Goal: Task Accomplishment & Management: Manage account settings

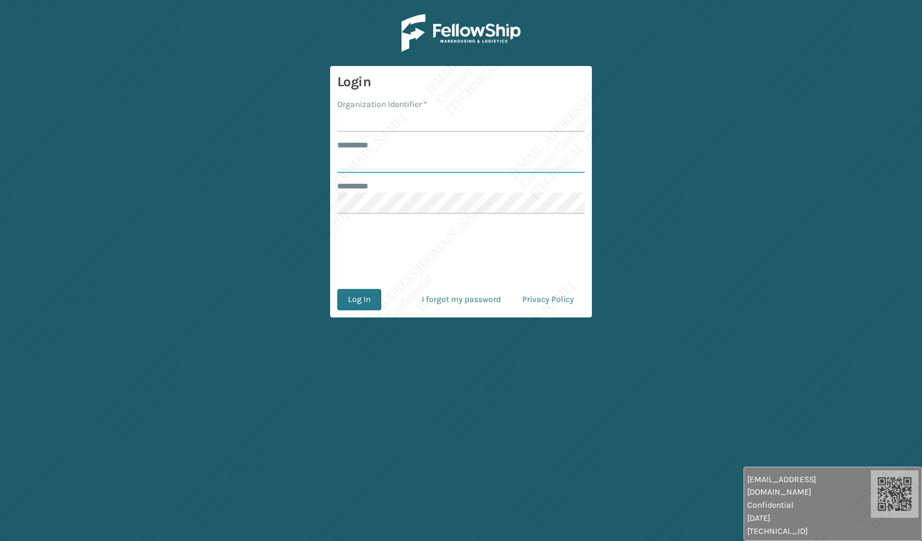
type input "*****"
drag, startPoint x: 0, startPoint y: 0, endPoint x: 213, endPoint y: 1, distance: 212.9
drag, startPoint x: 213, startPoint y: 1, endPoint x: 164, endPoint y: 24, distance: 53.7
click at [158, 35] on main "Login Organization Identifier * ******** * ***** ******** * Log In I forgot my …" at bounding box center [461, 270] width 922 height 541
click at [381, 115] on input "Organization Identifier *" at bounding box center [460, 121] width 247 height 21
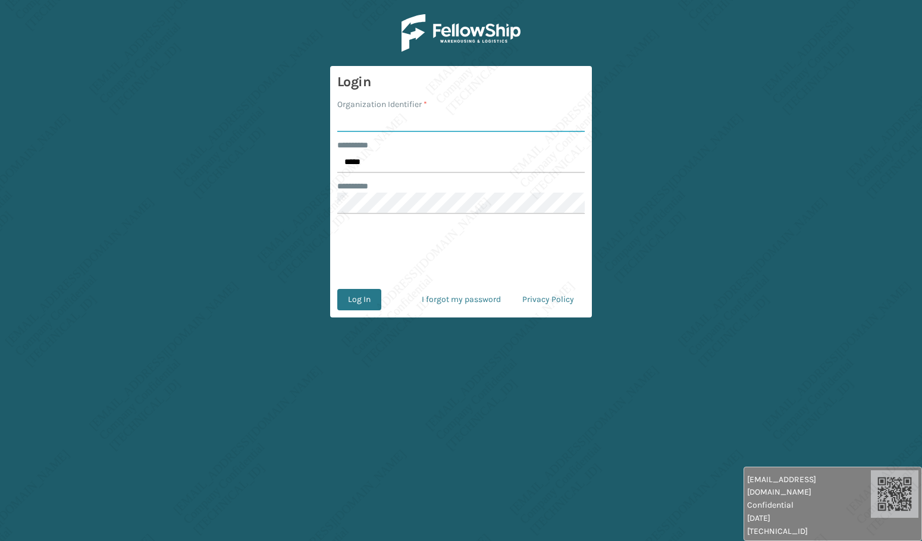
type input "[PERSON_NAME]"
click at [354, 295] on button "Log In" at bounding box center [359, 299] width 44 height 21
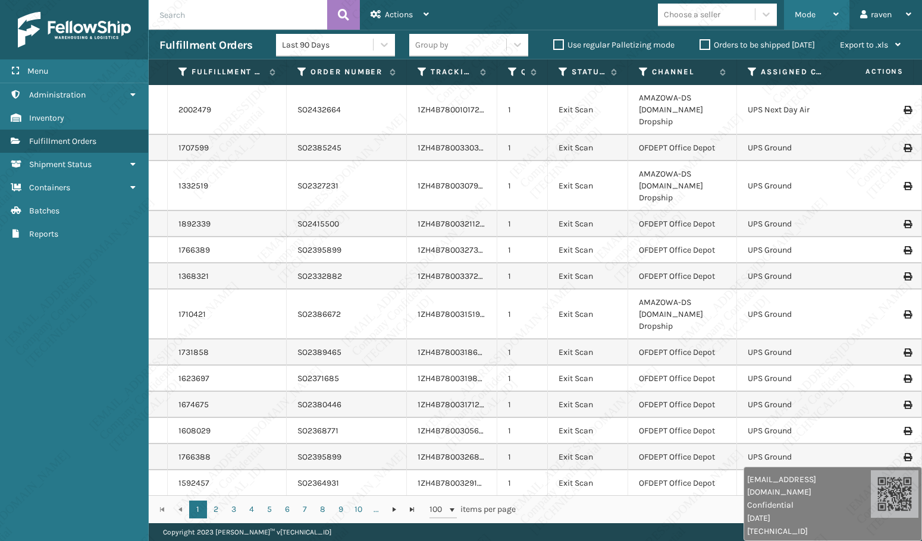
click at [806, 14] on span "Mode" at bounding box center [804, 15] width 21 height 10
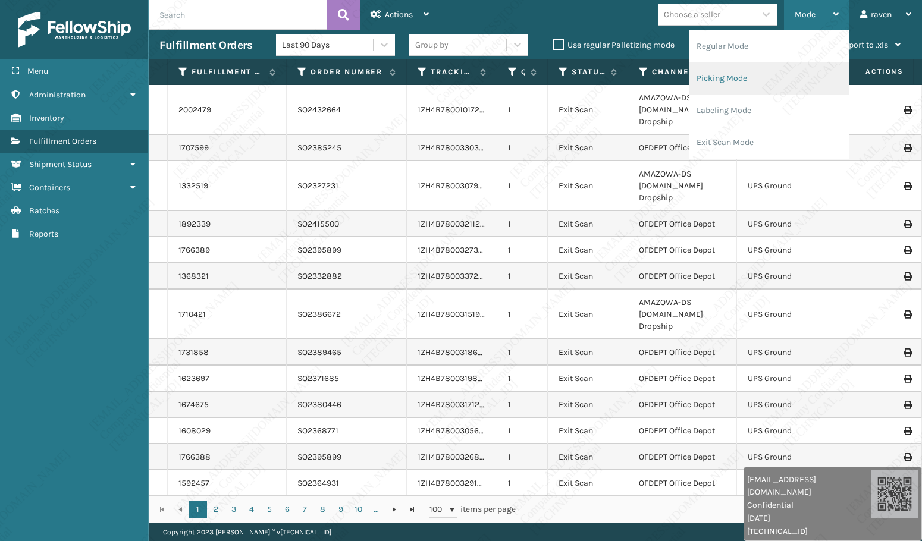
click at [725, 80] on li "Picking Mode" at bounding box center [768, 78] width 159 height 32
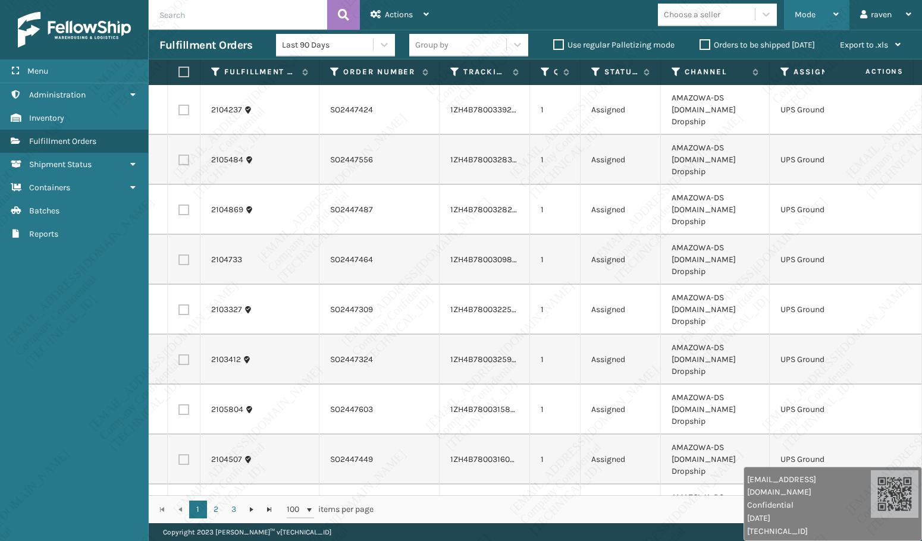
click at [806, 18] on span "Mode" at bounding box center [804, 15] width 21 height 10
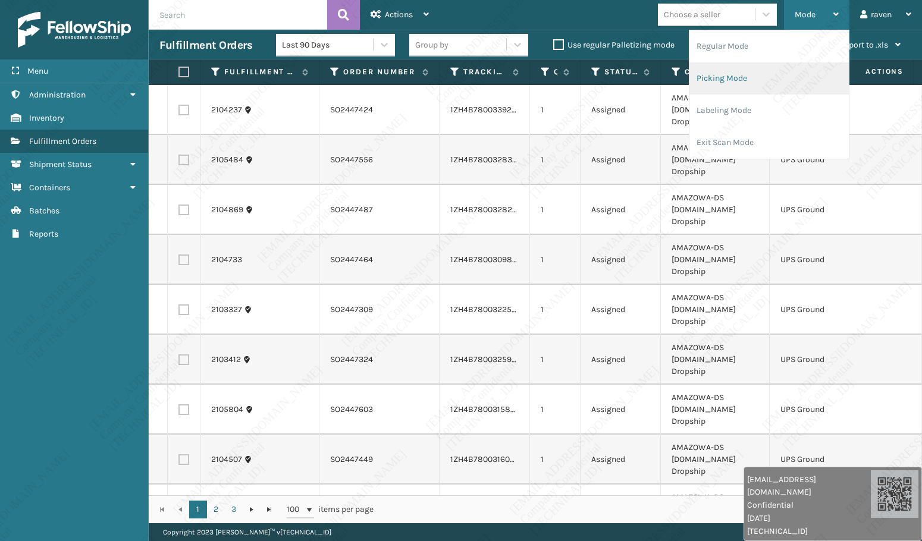
click at [749, 81] on li "Picking Mode" at bounding box center [768, 78] width 159 height 32
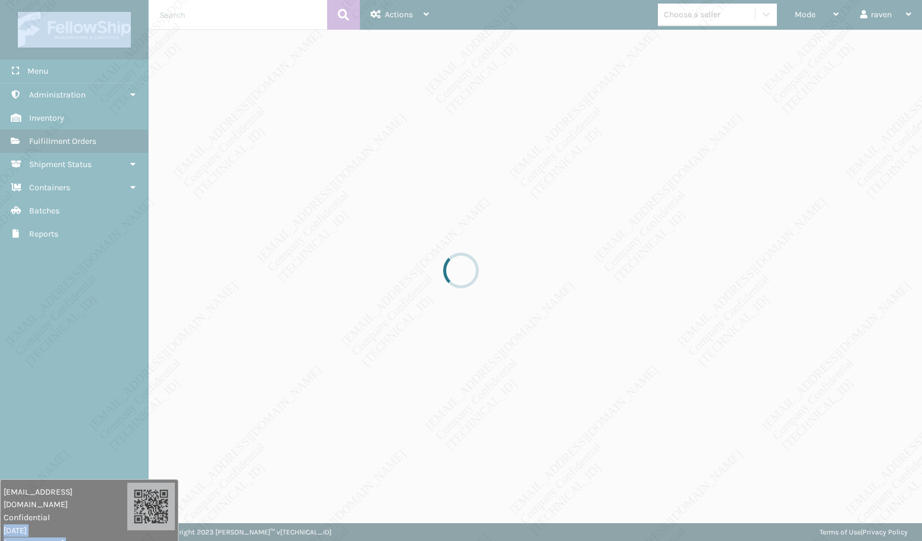
drag, startPoint x: 688, startPoint y: 507, endPoint x: -78, endPoint y: 573, distance: 768.7
click at [0, 540] on html "[EMAIL_ADDRESS][DOMAIN_NAME] Confidential [DATE] [TECHNICAL_ID] [EMAIL_ADDRESS]…" at bounding box center [461, 270] width 922 height 541
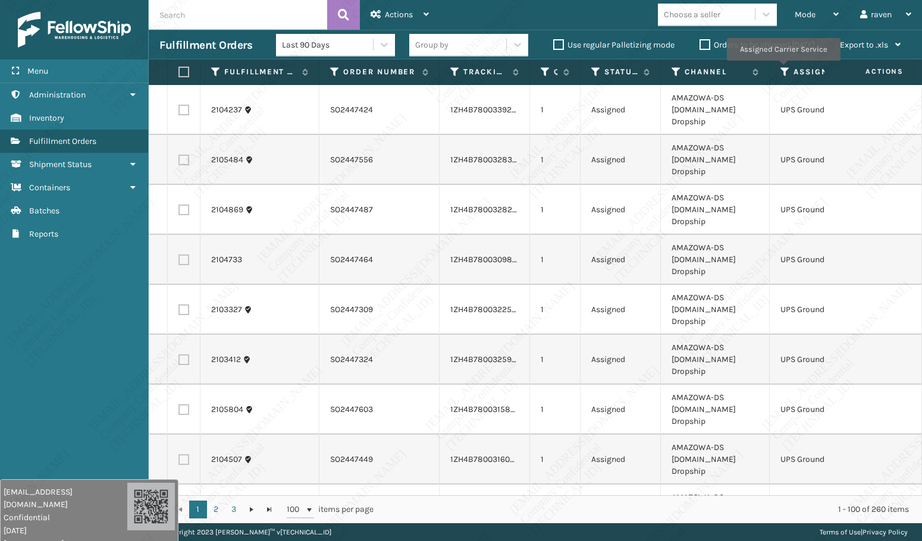
click at [782, 69] on icon at bounding box center [785, 72] width 10 height 11
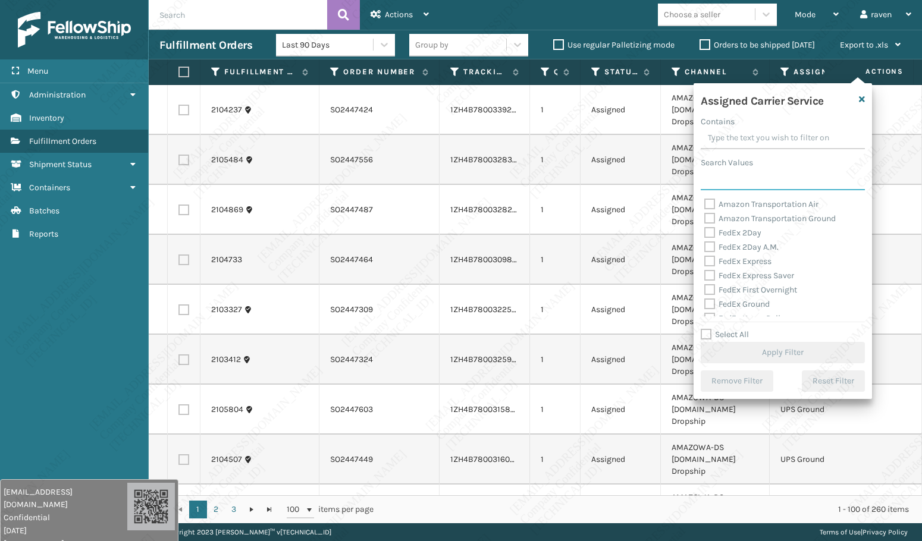
click at [757, 181] on input "Search Values" at bounding box center [782, 179] width 164 height 21
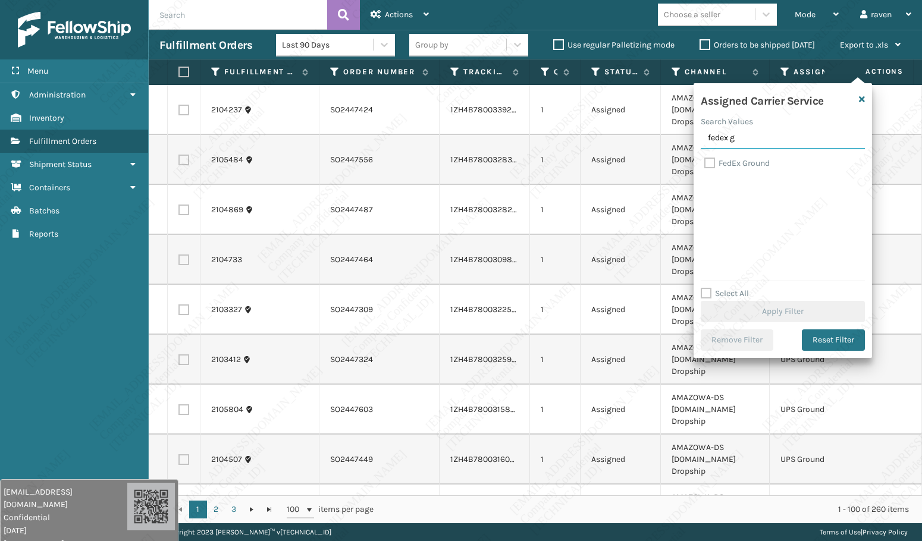
type input "fedex g"
click at [751, 165] on label "FedEx Ground" at bounding box center [736, 163] width 65 height 10
click at [705, 164] on input "FedEx Ground" at bounding box center [704, 160] width 1 height 8
checkbox input "true"
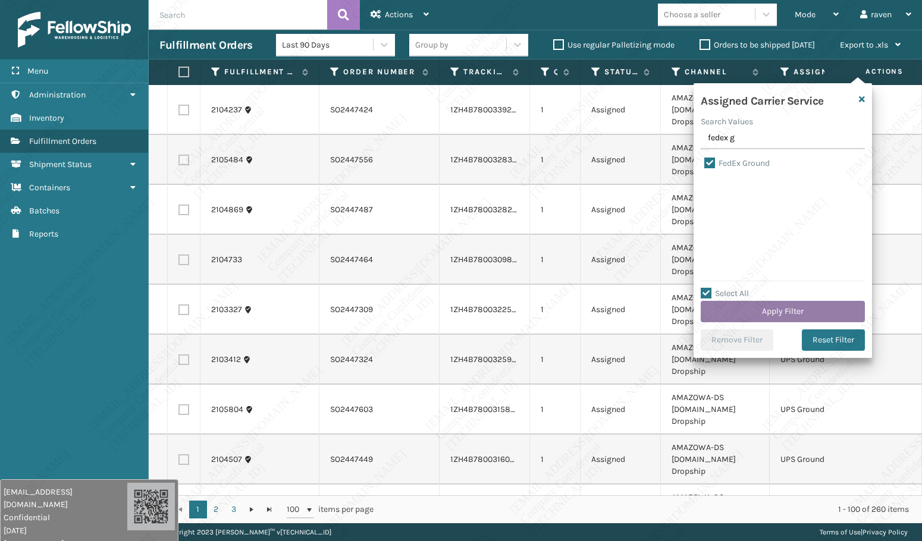
click at [772, 310] on button "Apply Filter" at bounding box center [782, 311] width 164 height 21
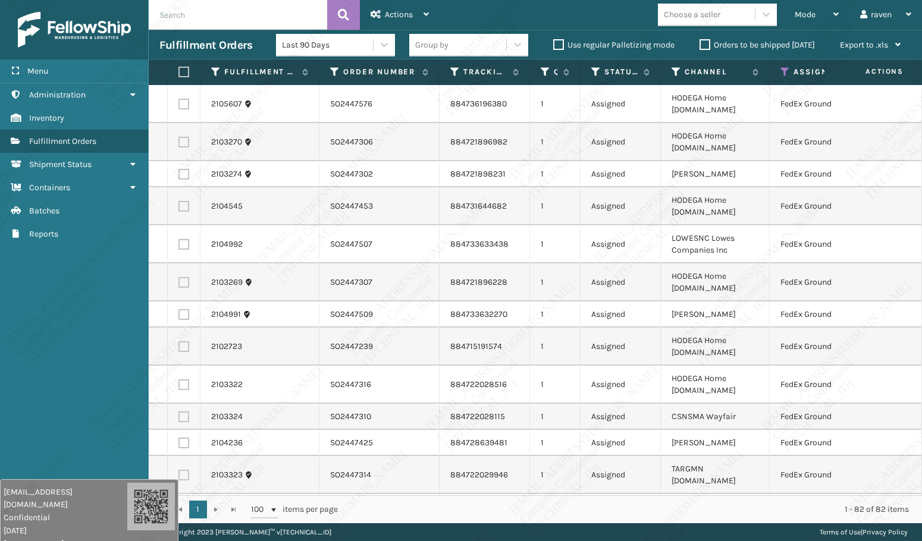
click at [176, 65] on th at bounding box center [184, 72] width 33 height 26
click at [182, 70] on label at bounding box center [181, 72] width 7 height 11
click at [179, 70] on input "checkbox" at bounding box center [178, 72] width 1 height 8
checkbox input "true"
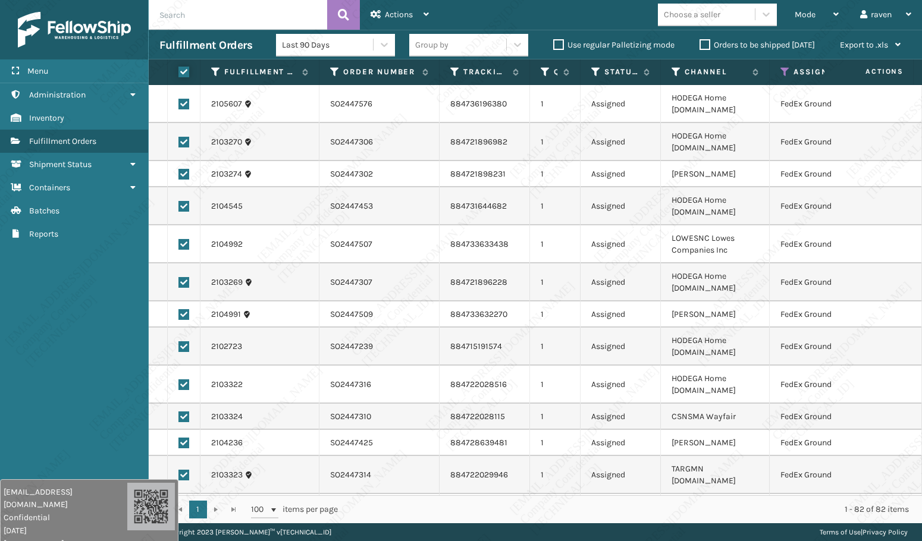
checkbox input "true"
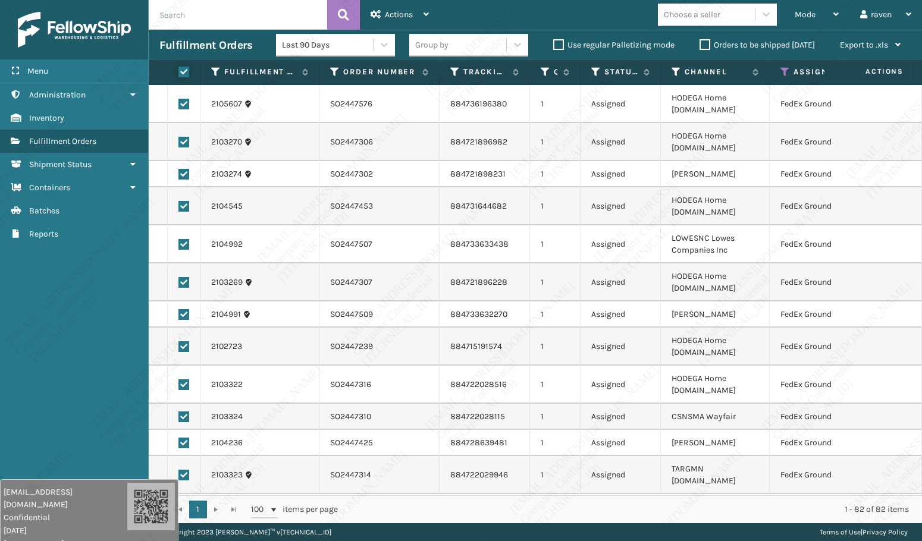
checkbox input "true"
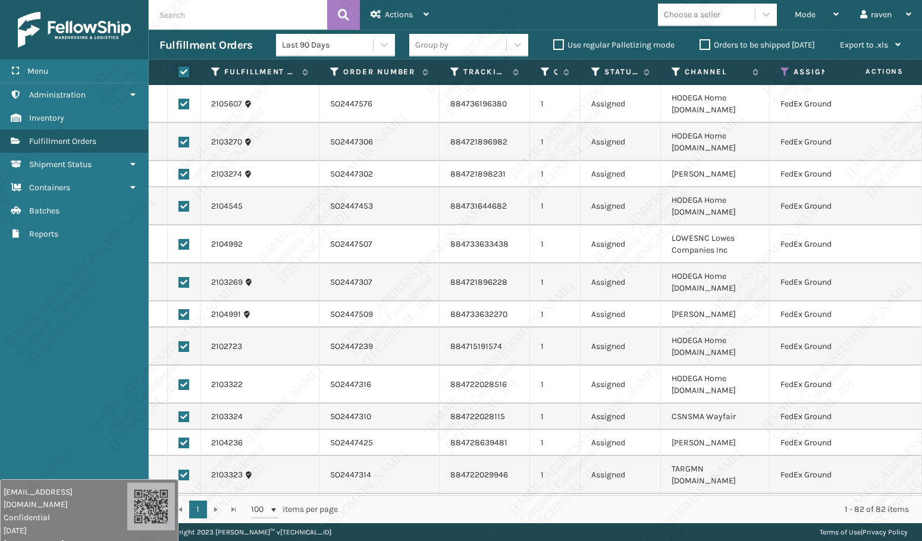
checkbox input "true"
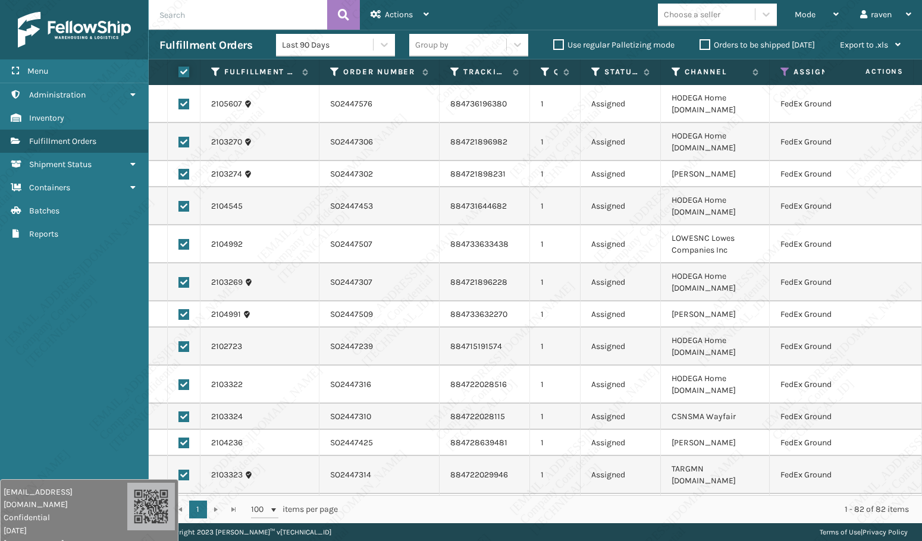
checkbox input "true"
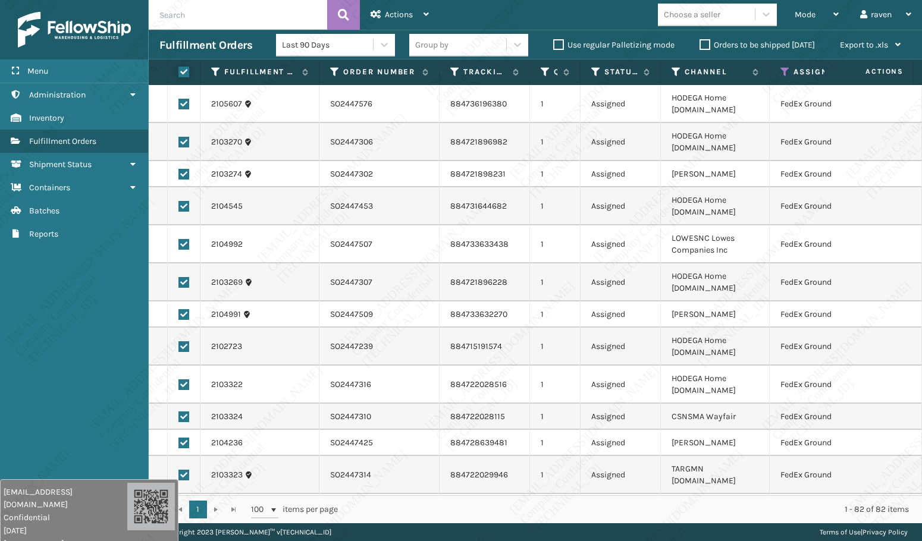
checkbox input "true"
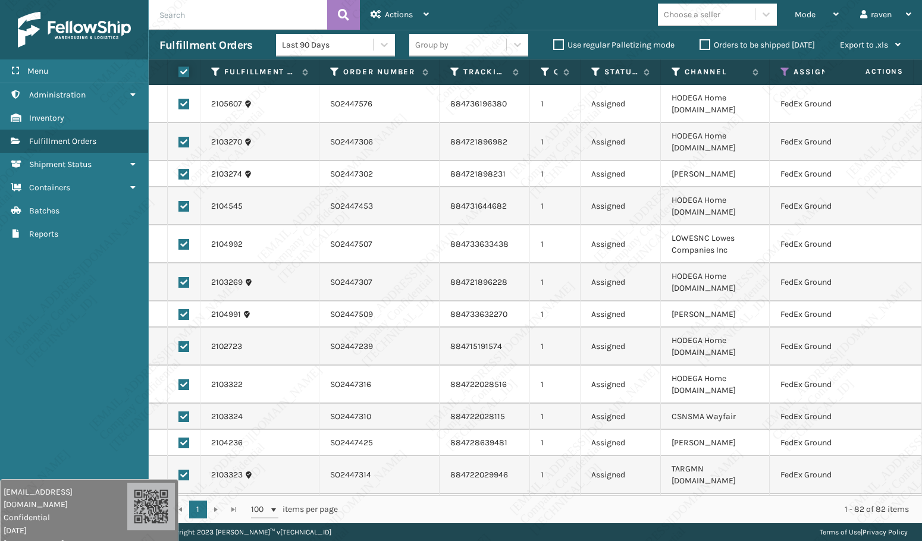
checkbox input "true"
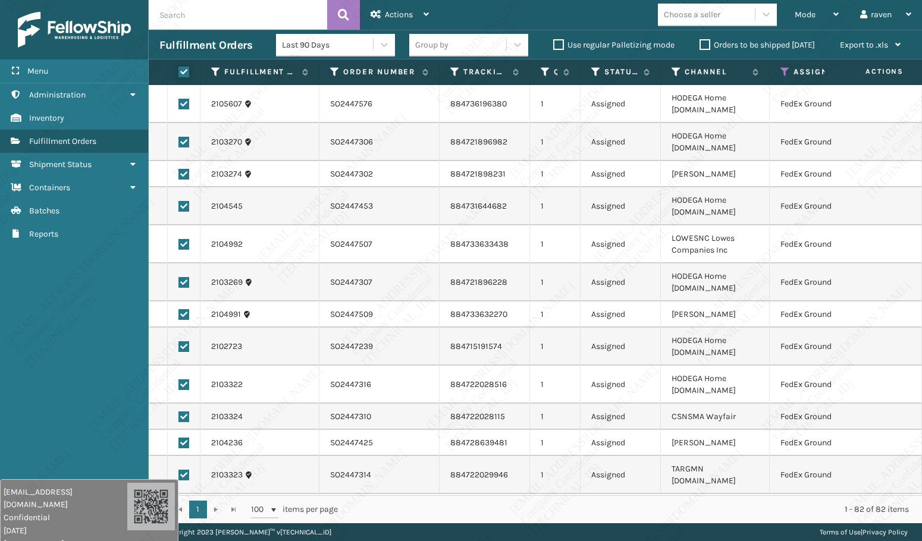
checkbox input "true"
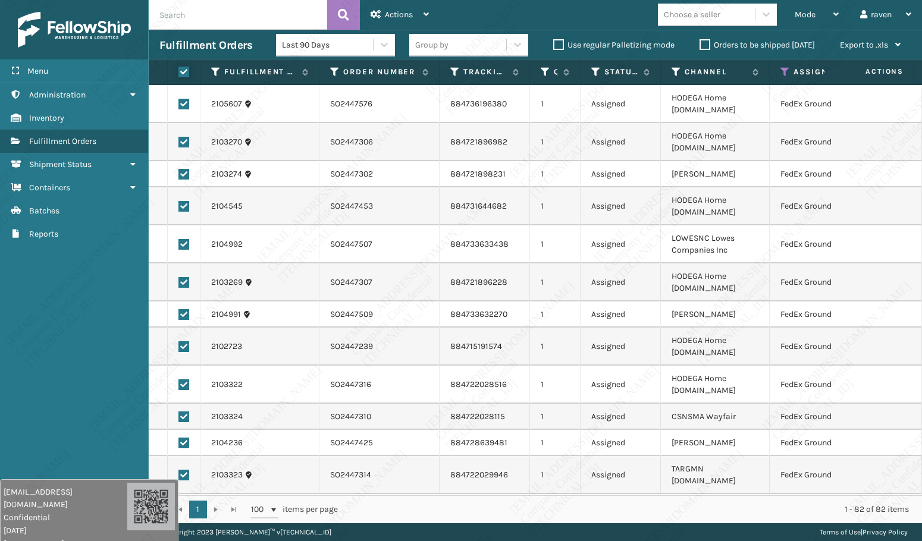
checkbox input "true"
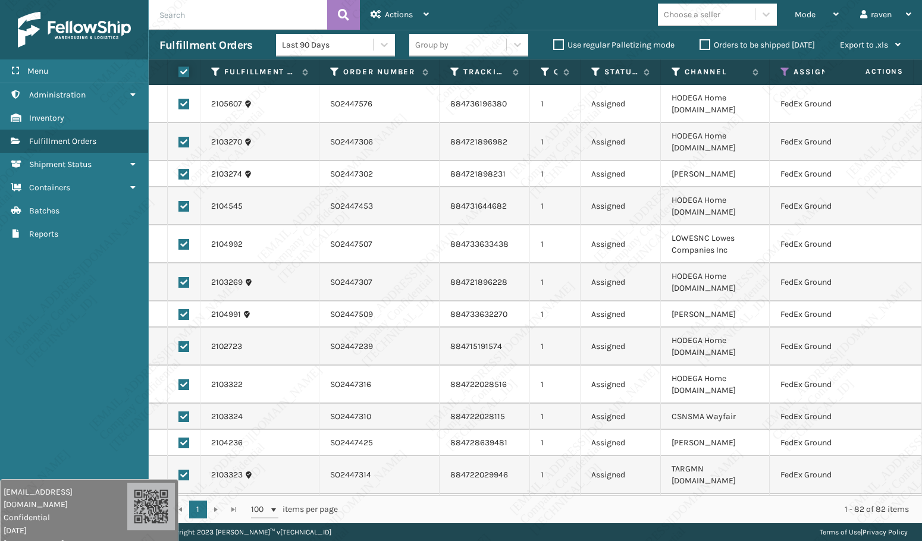
checkbox input "true"
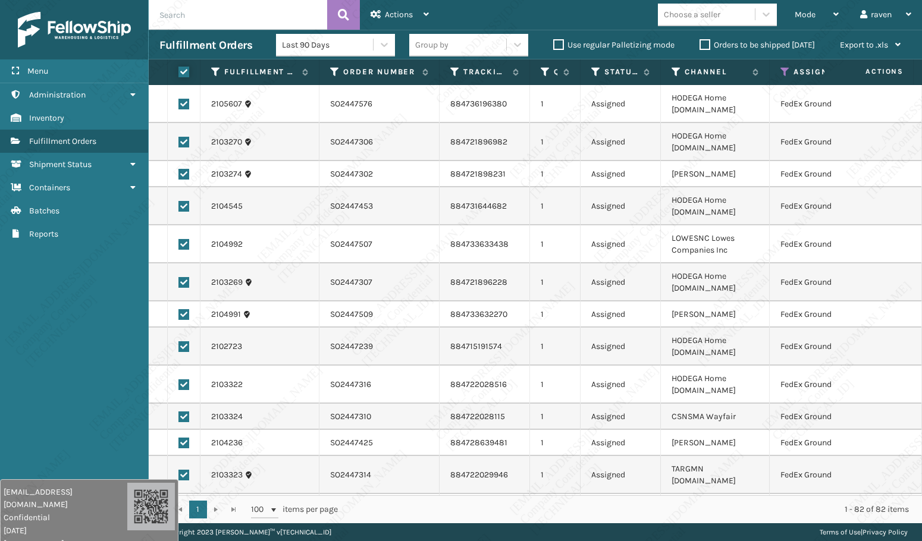
checkbox input "true"
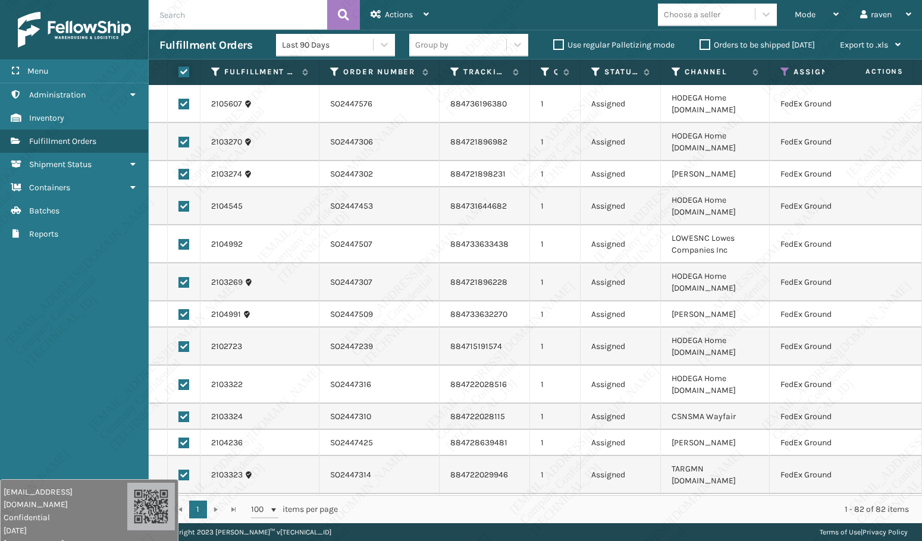
checkbox input "true"
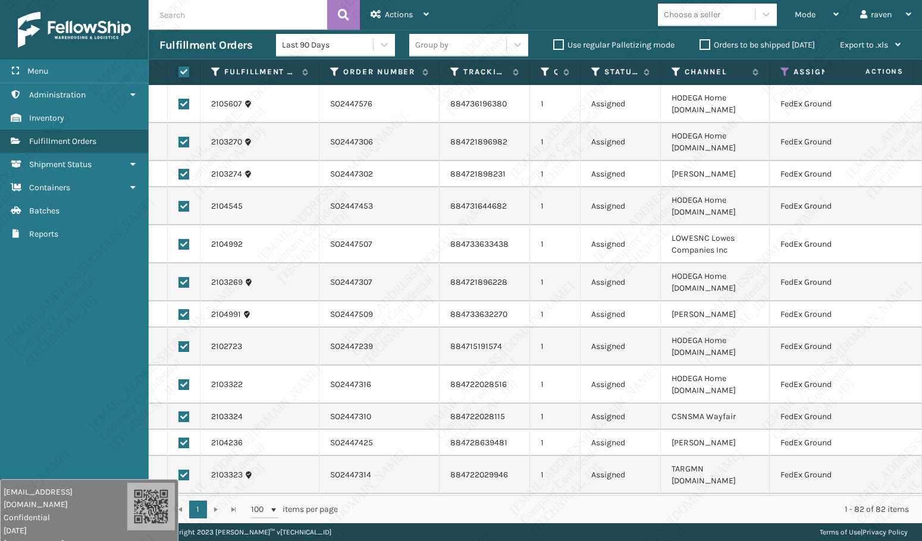
checkbox input "true"
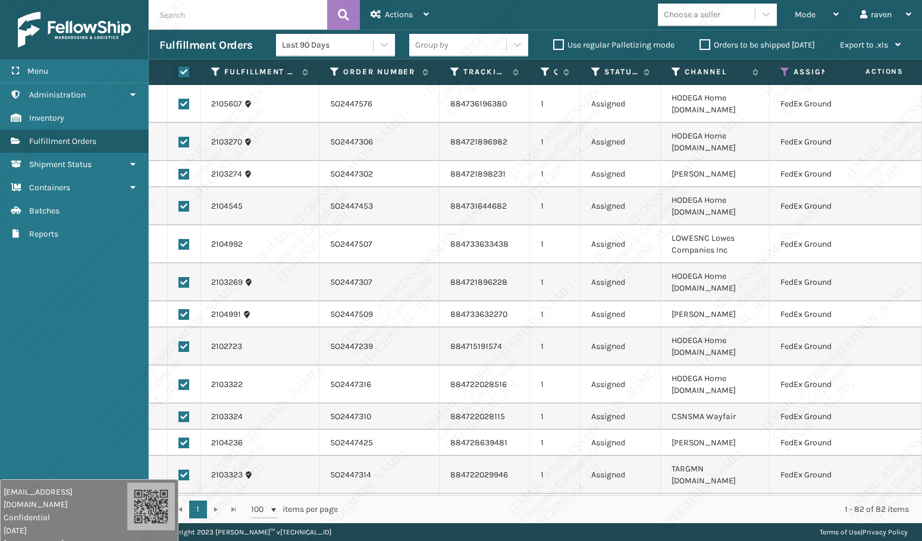
checkbox input "true"
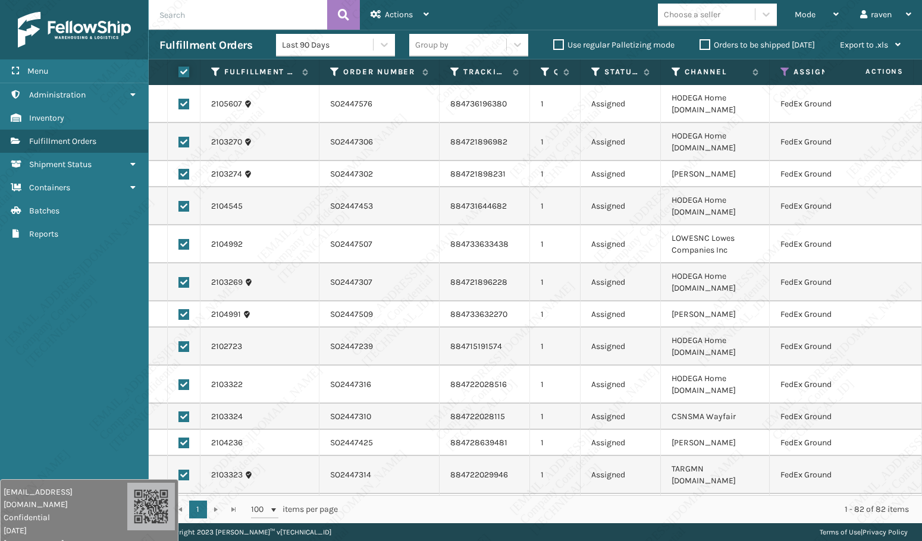
checkbox input "true"
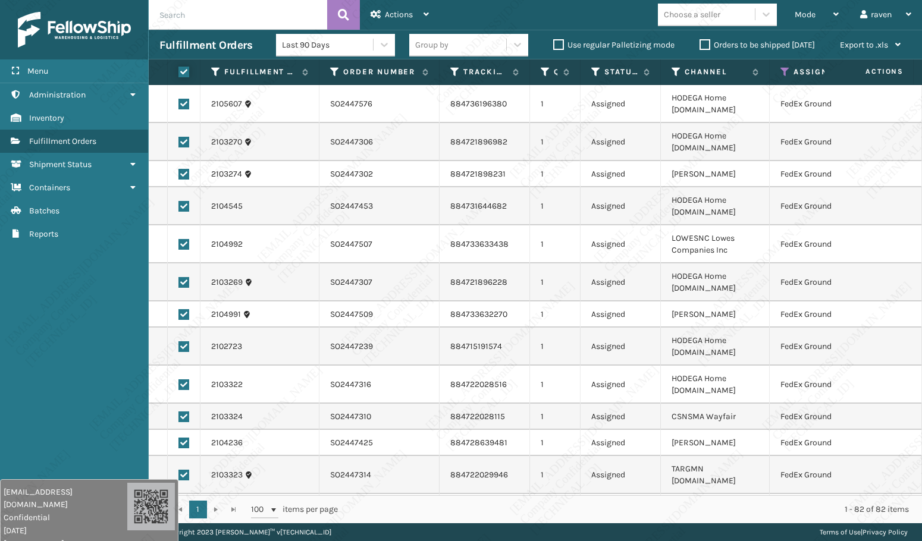
checkbox input "true"
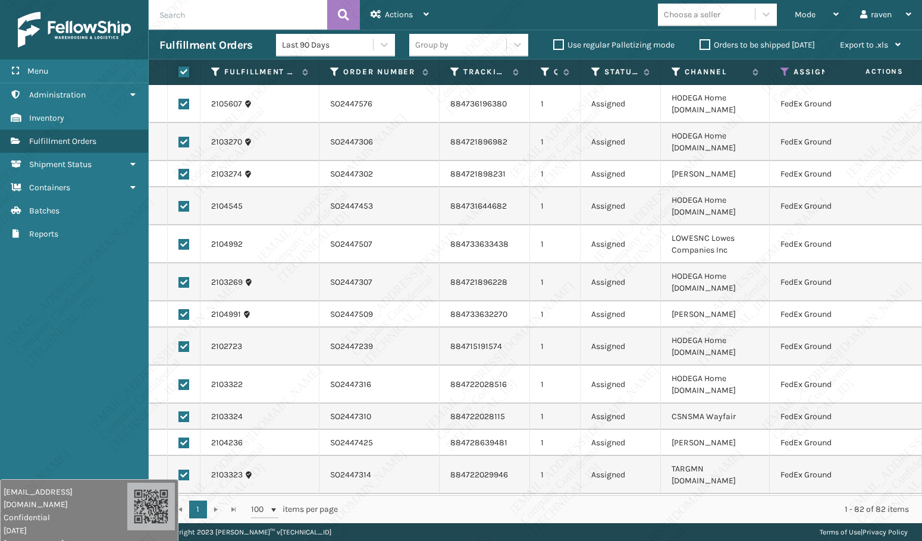
checkbox input "true"
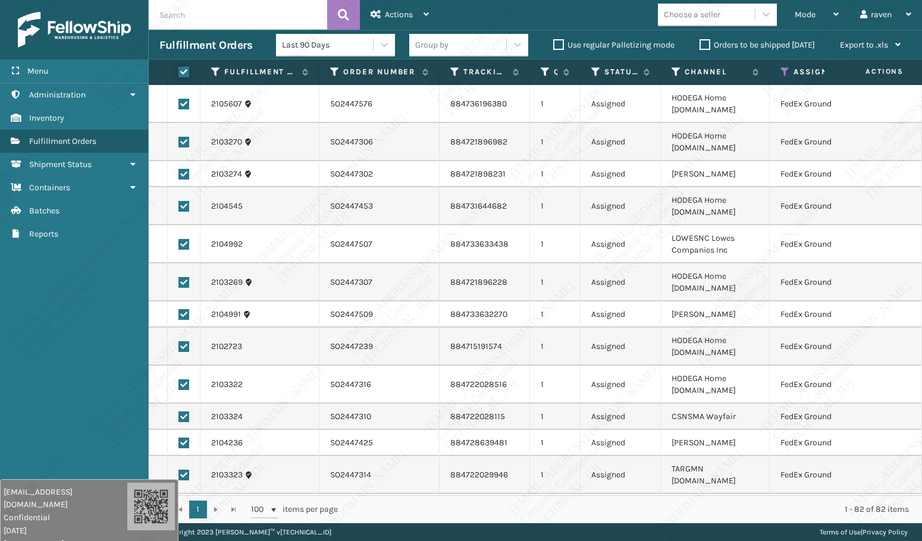
checkbox input "true"
click at [389, 14] on span "Actions" at bounding box center [399, 15] width 28 height 10
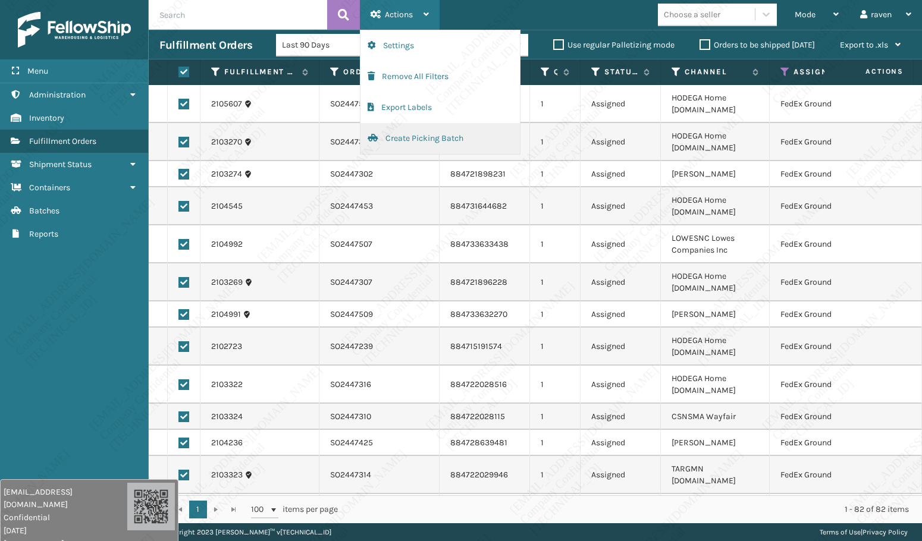
click at [432, 140] on button "Create Picking Batch" at bounding box center [439, 138] width 159 height 31
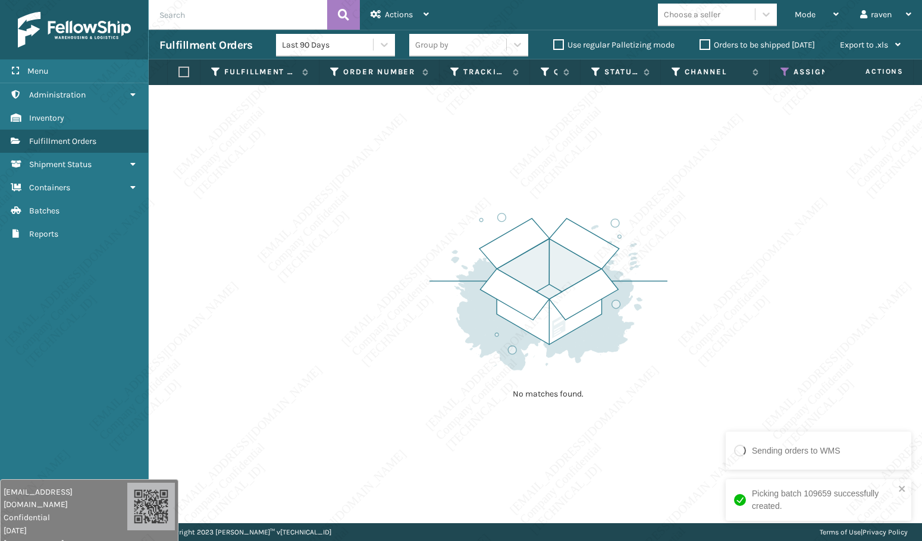
click at [785, 71] on icon at bounding box center [785, 72] width 10 height 11
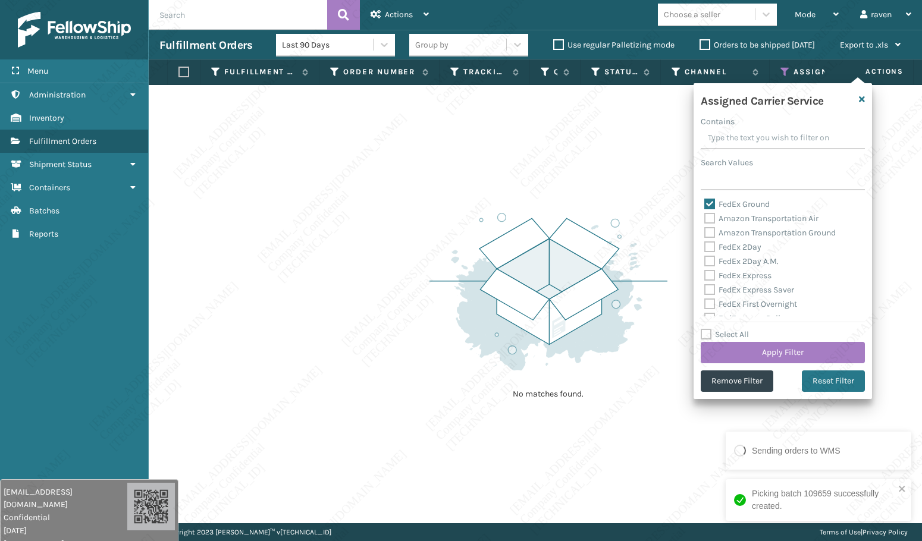
click at [739, 201] on label "FedEx Ground" at bounding box center [736, 204] width 65 height 10
click at [705, 201] on input "FedEx Ground" at bounding box center [704, 201] width 1 height 8
checkbox input "false"
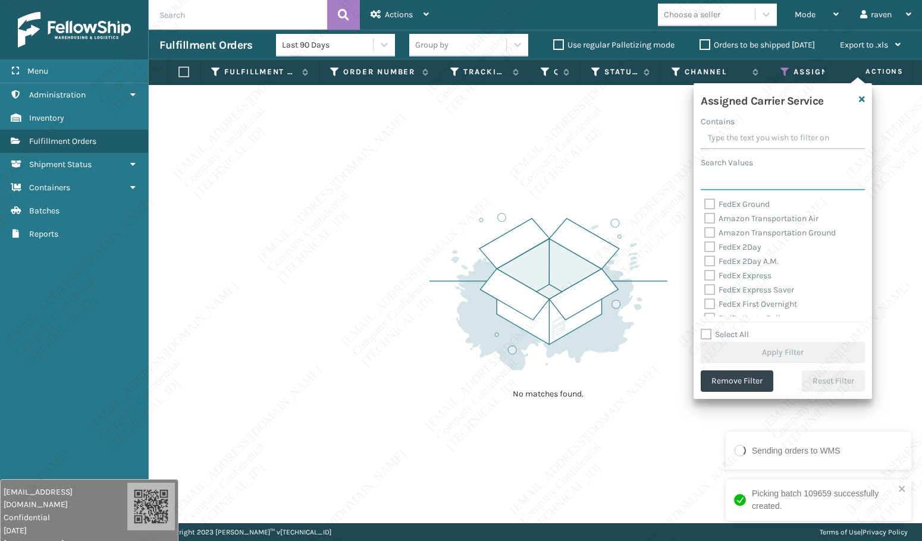
click at [737, 186] on input "Search Values" at bounding box center [782, 179] width 164 height 21
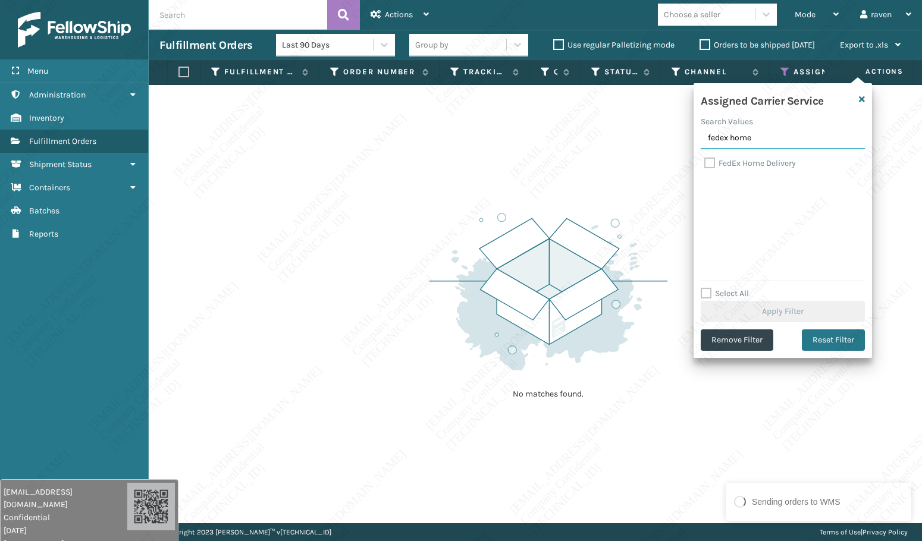
type input "fedex home"
click at [728, 162] on label "FedEx Home Delivery" at bounding box center [750, 163] width 92 height 10
click at [705, 162] on input "FedEx Home Delivery" at bounding box center [704, 160] width 1 height 8
checkbox input "true"
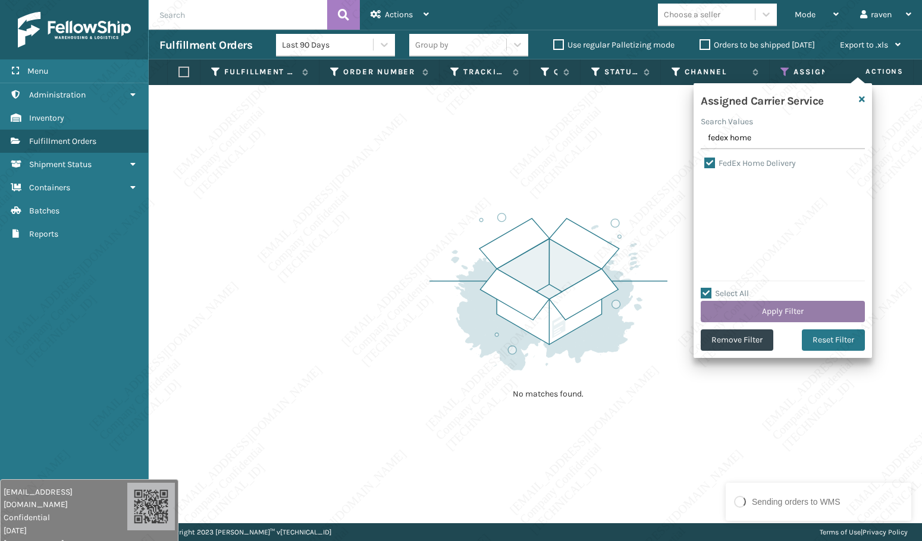
click at [801, 312] on button "Apply Filter" at bounding box center [782, 311] width 164 height 21
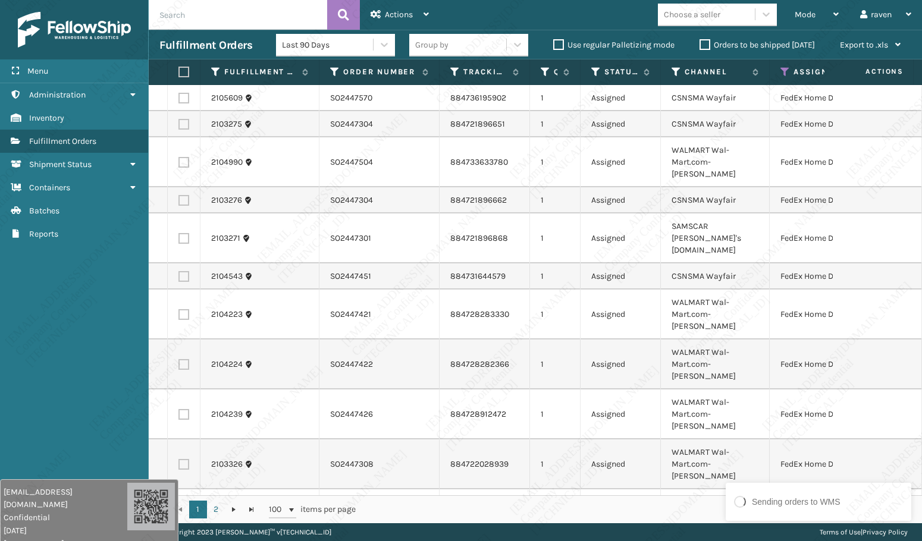
click at [644, 505] on div "1 - 100 of 122 items" at bounding box center [640, 510] width 536 height 12
click at [700, 507] on div "1 - 100 of 122 items" at bounding box center [640, 510] width 536 height 12
drag, startPoint x: 794, startPoint y: 503, endPoint x: 752, endPoint y: 503, distance: 42.2
click at [752, 503] on div "Sending orders to WMS" at bounding box center [796, 502] width 89 height 12
click at [693, 507] on div "1 - 100 of 122 items" at bounding box center [640, 510] width 536 height 12
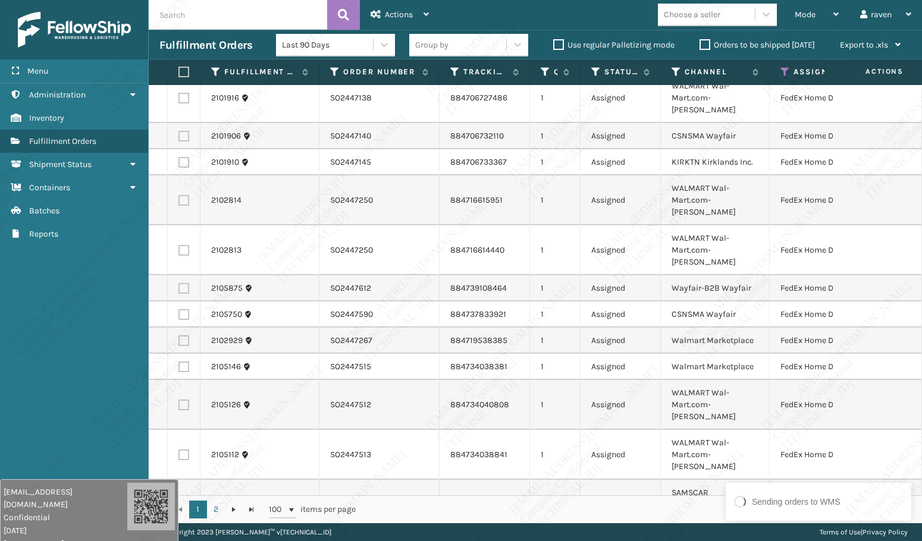
scroll to position [832, 0]
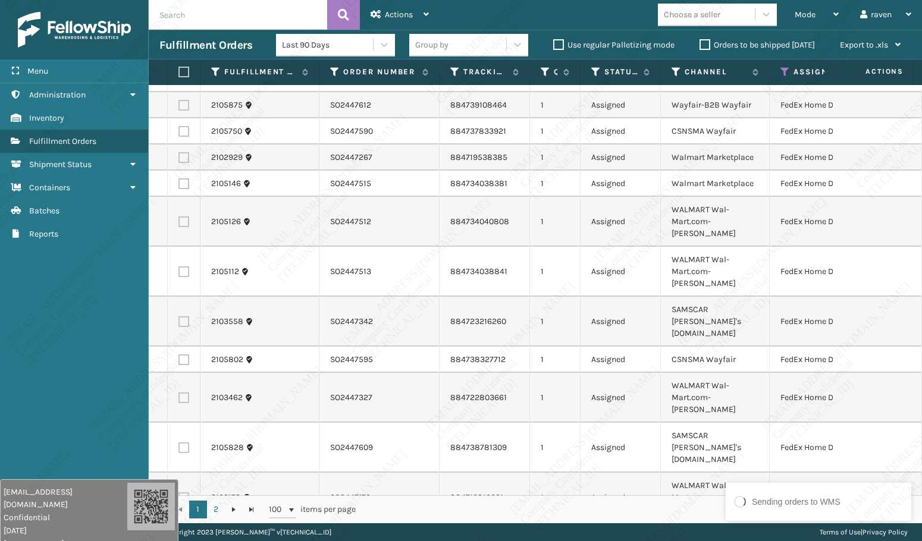
click at [673, 509] on div "1 - 100 of 122 items" at bounding box center [640, 510] width 536 height 12
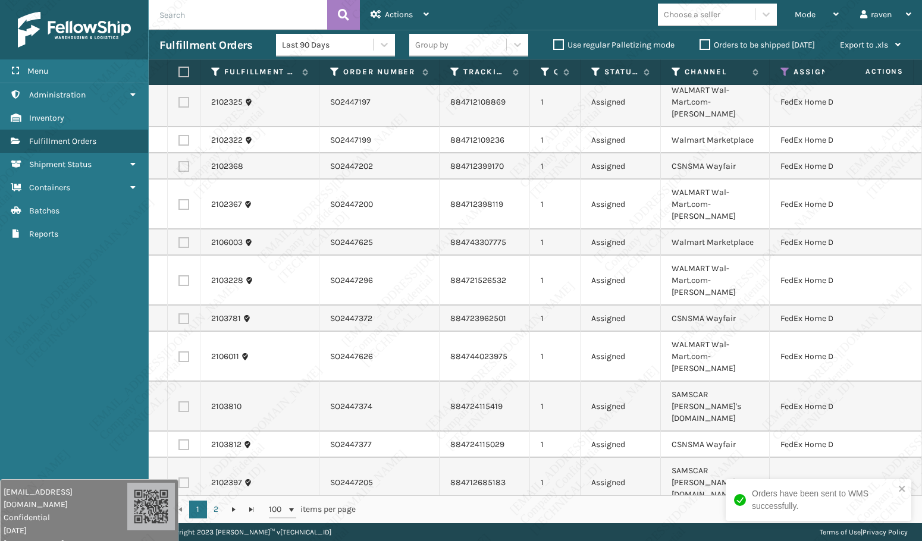
scroll to position [2738, 0]
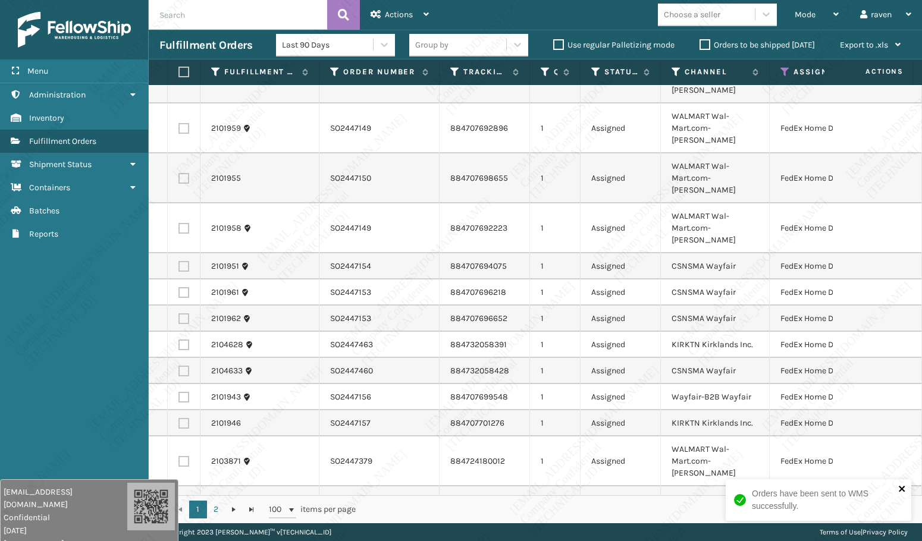
click at [903, 486] on icon "close" at bounding box center [902, 489] width 8 height 10
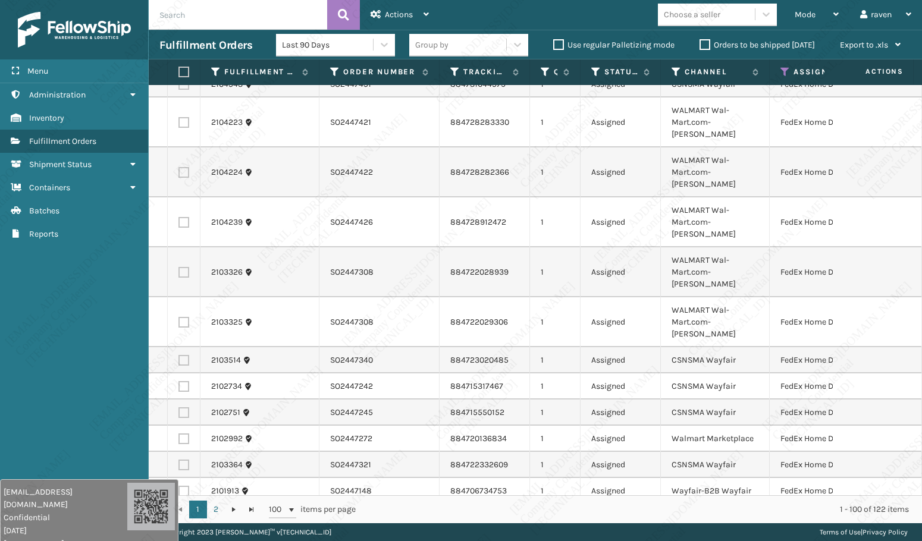
scroll to position [0, 0]
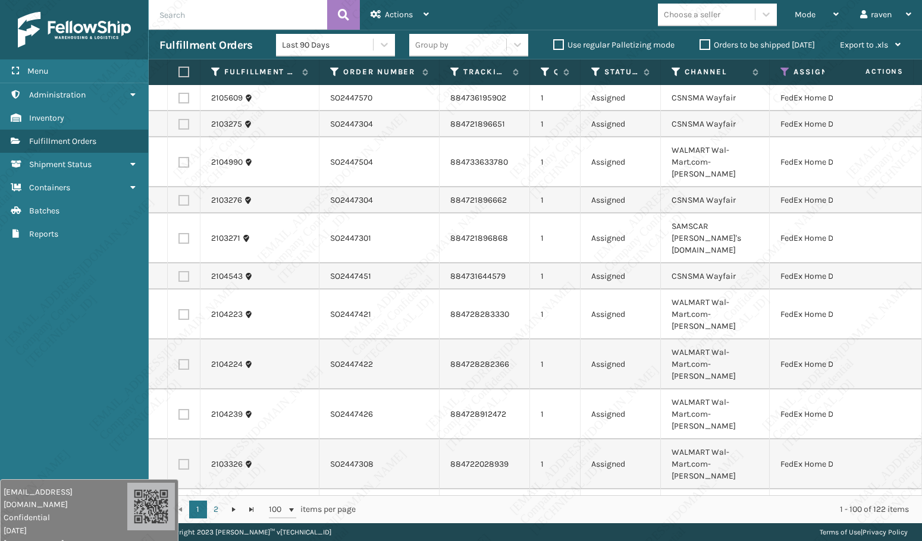
click at [184, 74] on label at bounding box center [181, 72] width 7 height 11
click at [179, 74] on input "checkbox" at bounding box center [178, 72] width 1 height 8
checkbox input "true"
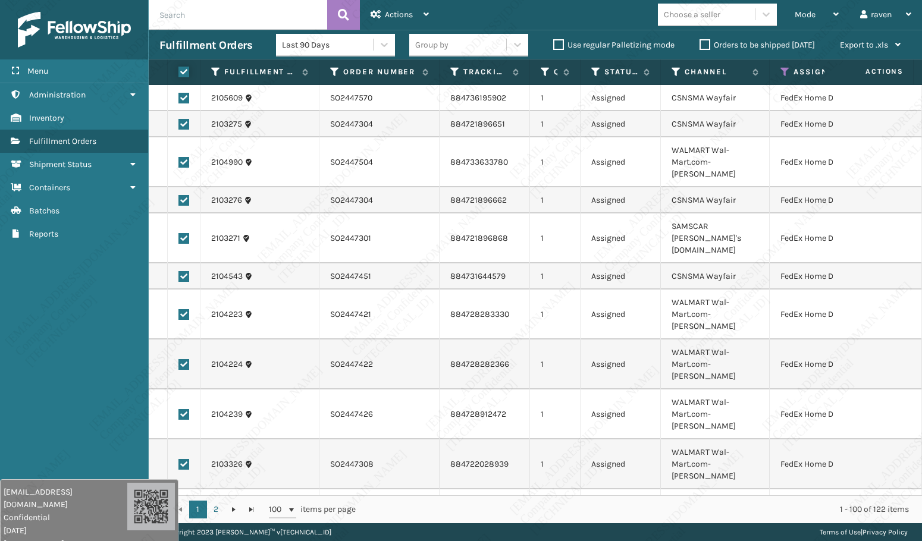
checkbox input "true"
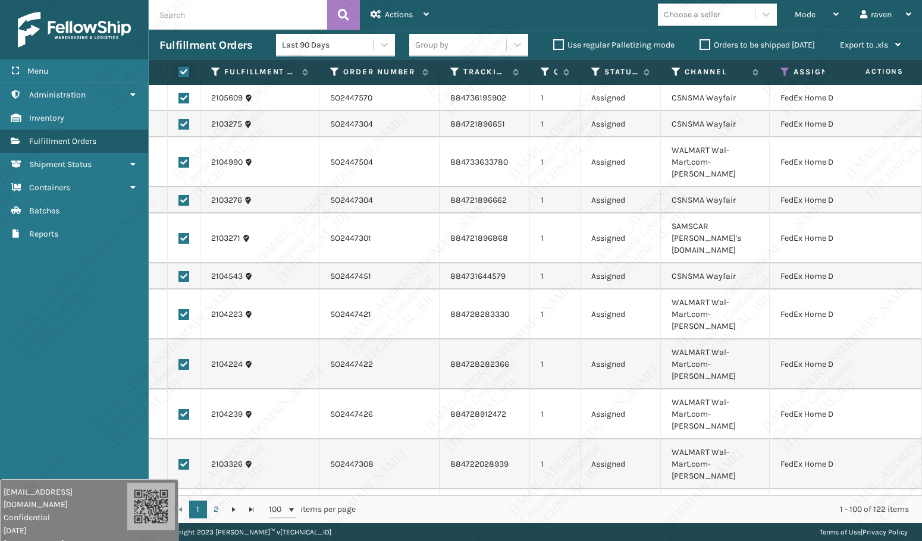
checkbox input "true"
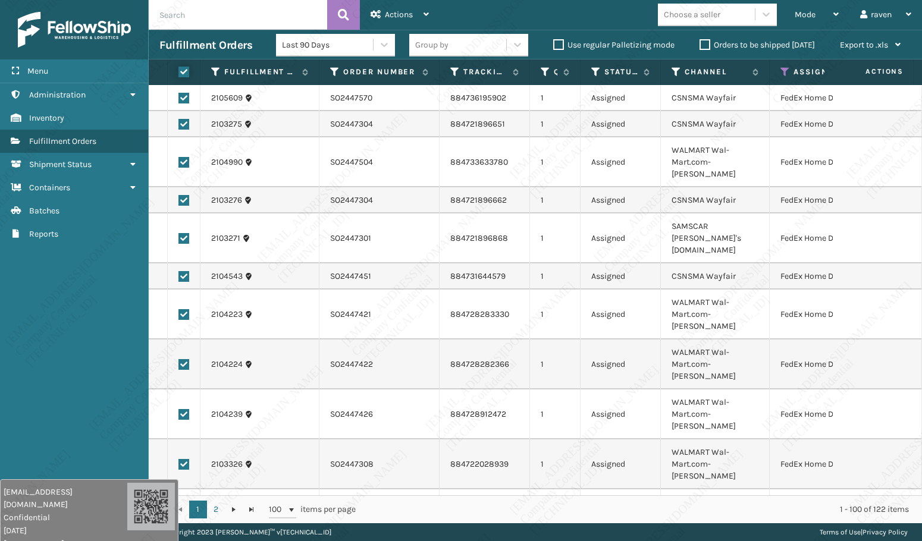
checkbox input "true"
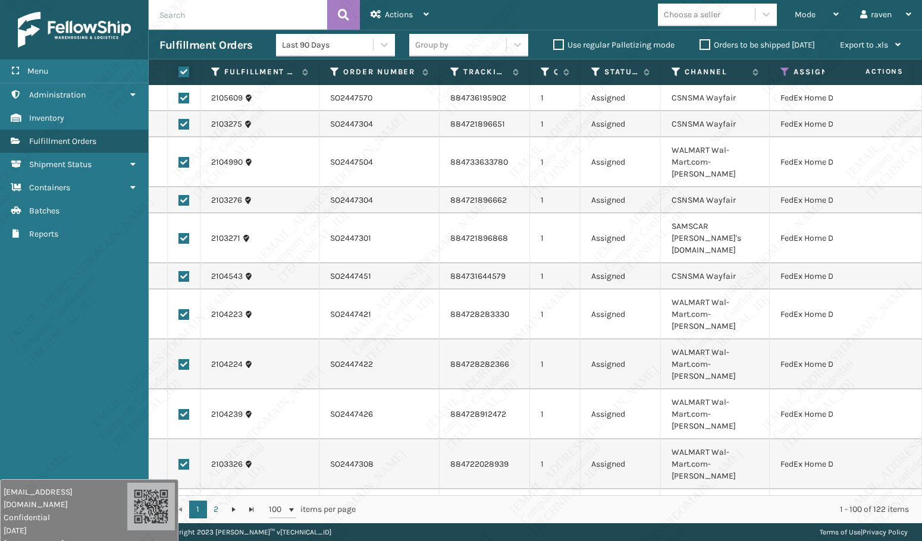
checkbox input "true"
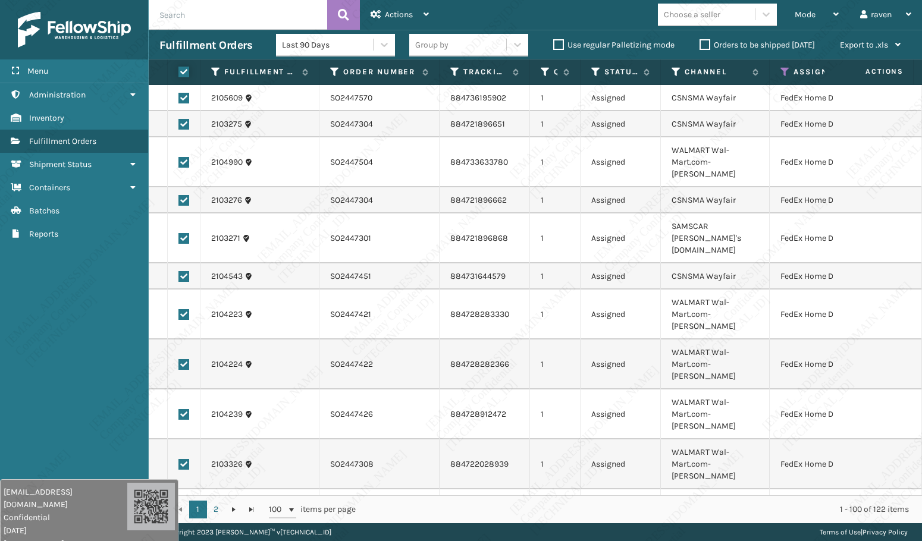
checkbox input "true"
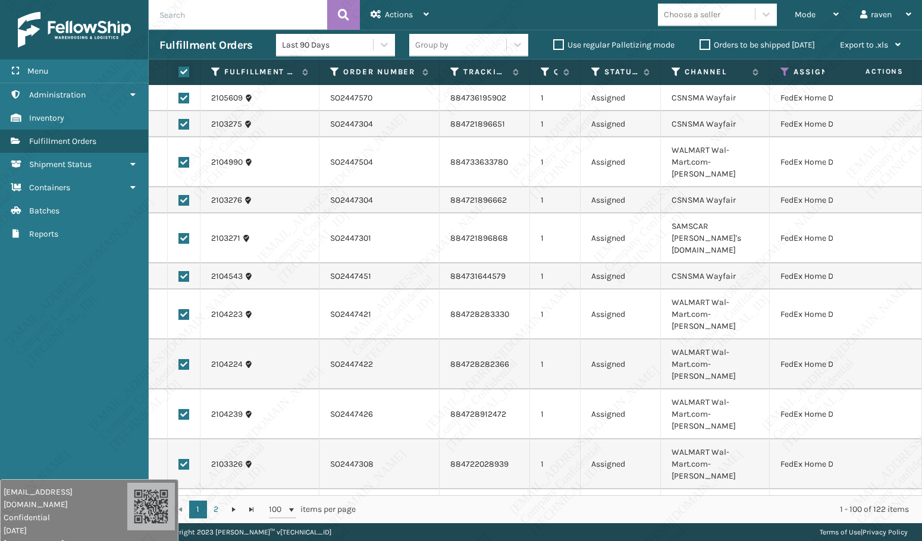
checkbox input "true"
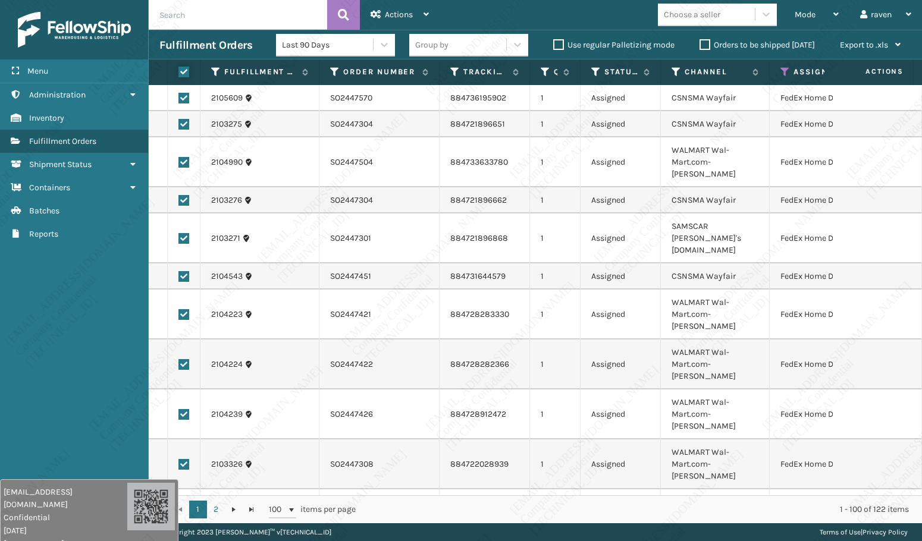
checkbox input "true"
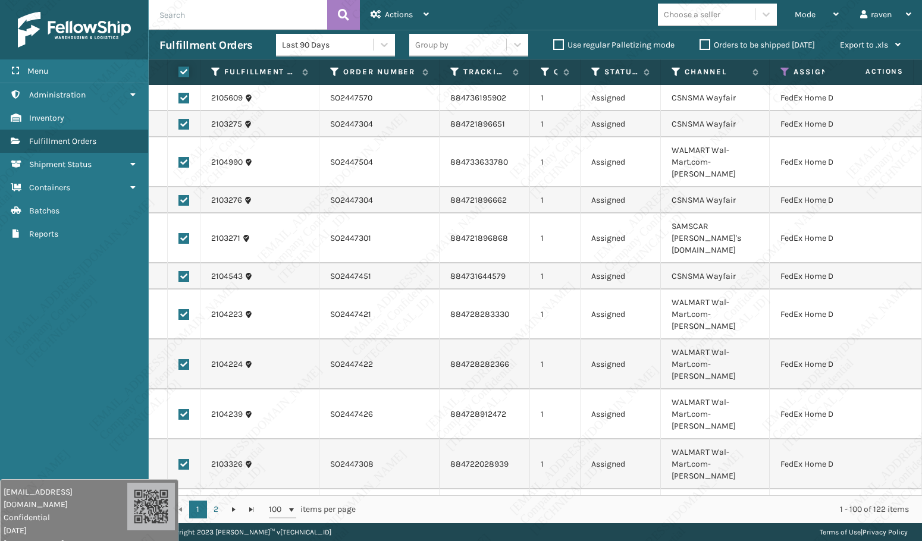
checkbox input "true"
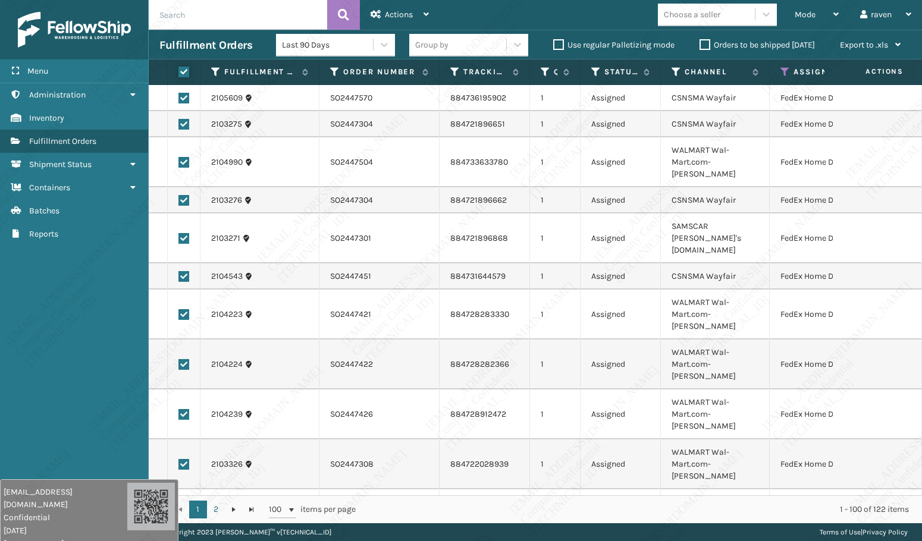
checkbox input "true"
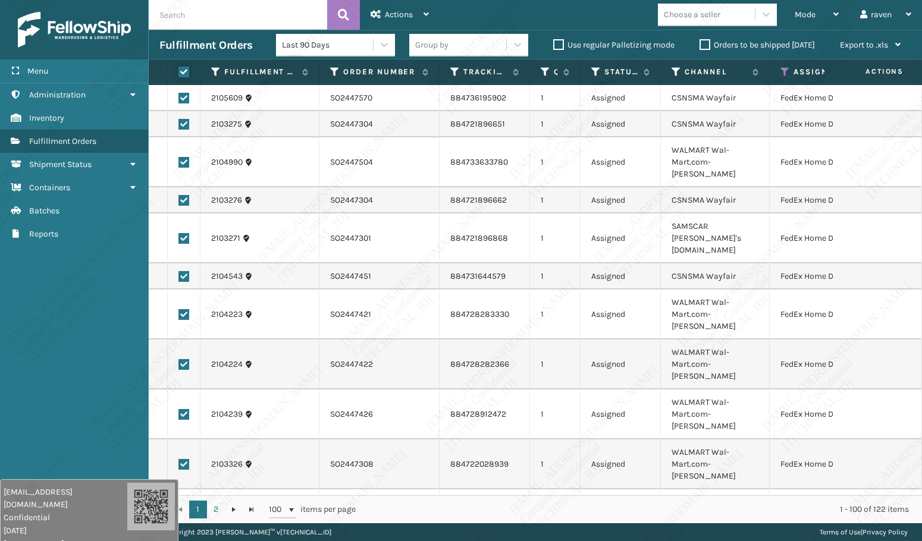
checkbox input "true"
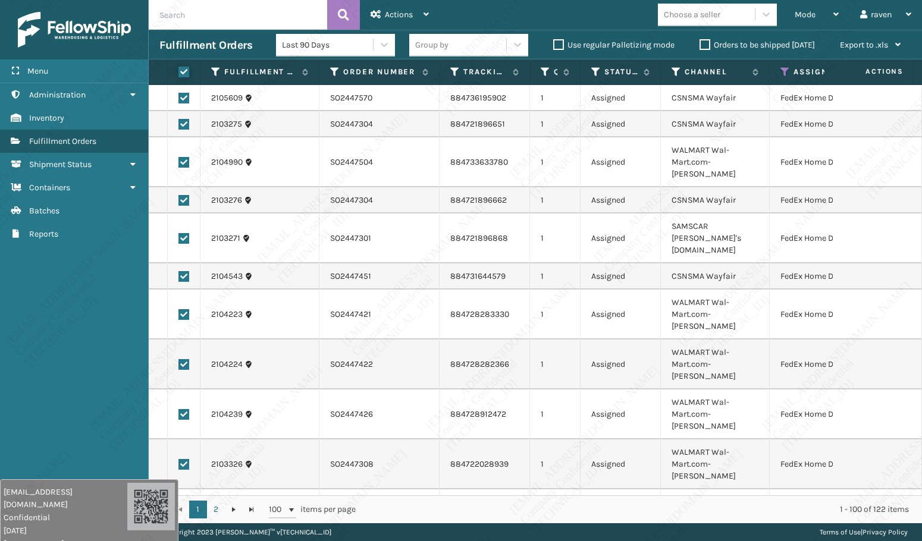
checkbox input "true"
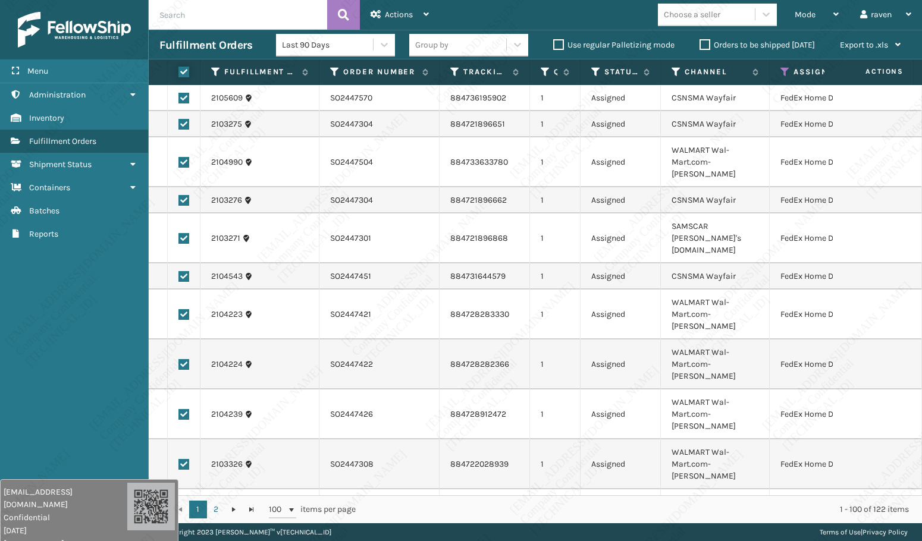
checkbox input "true"
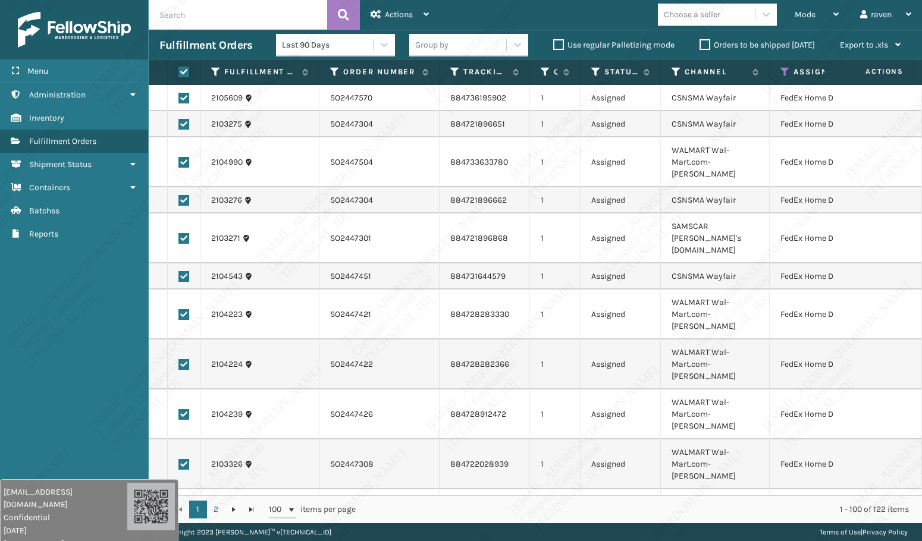
checkbox input "true"
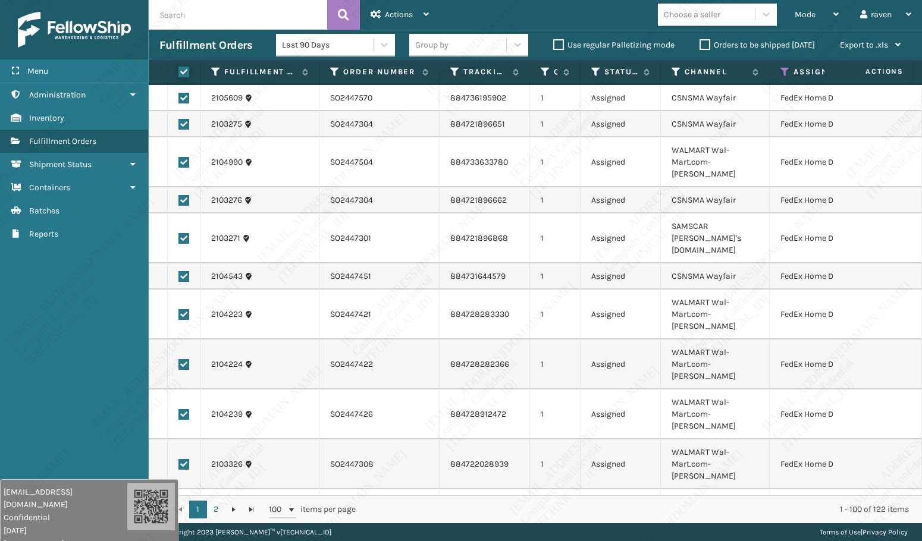
checkbox input "true"
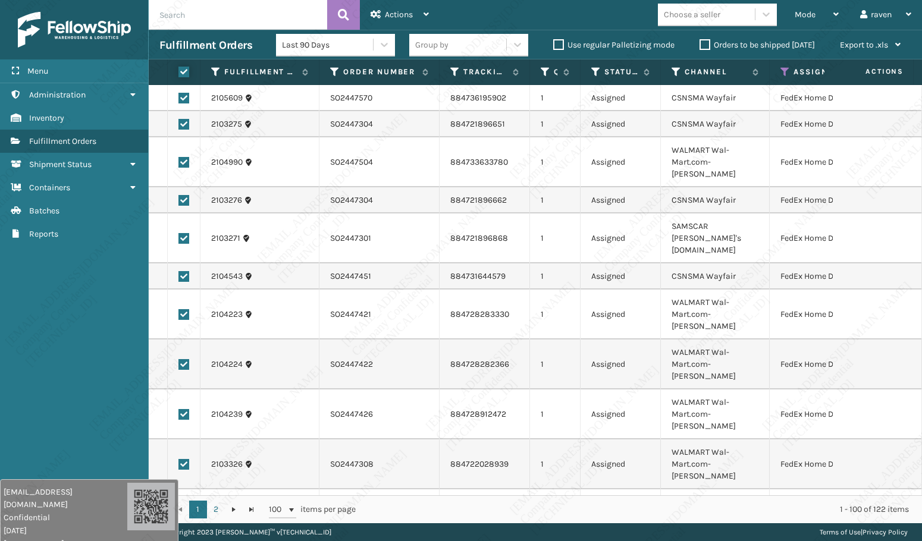
checkbox input "true"
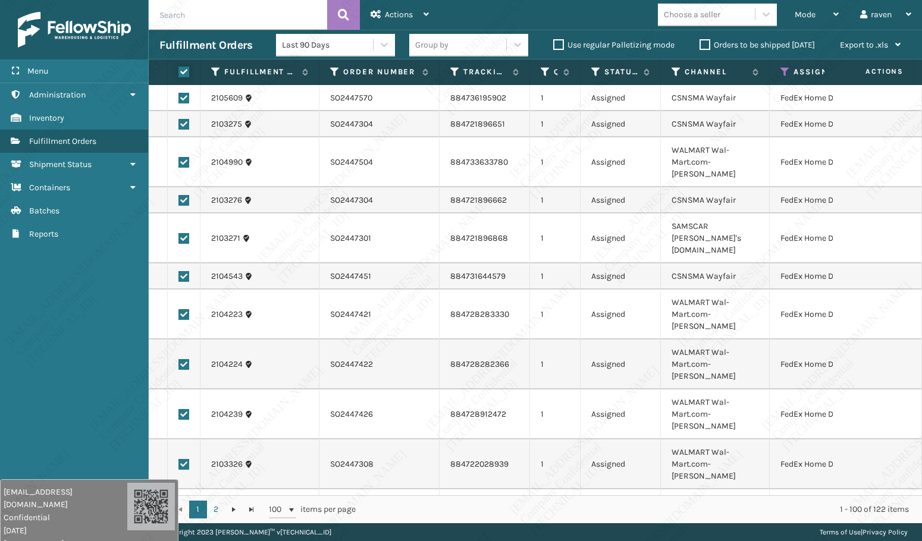
checkbox input "true"
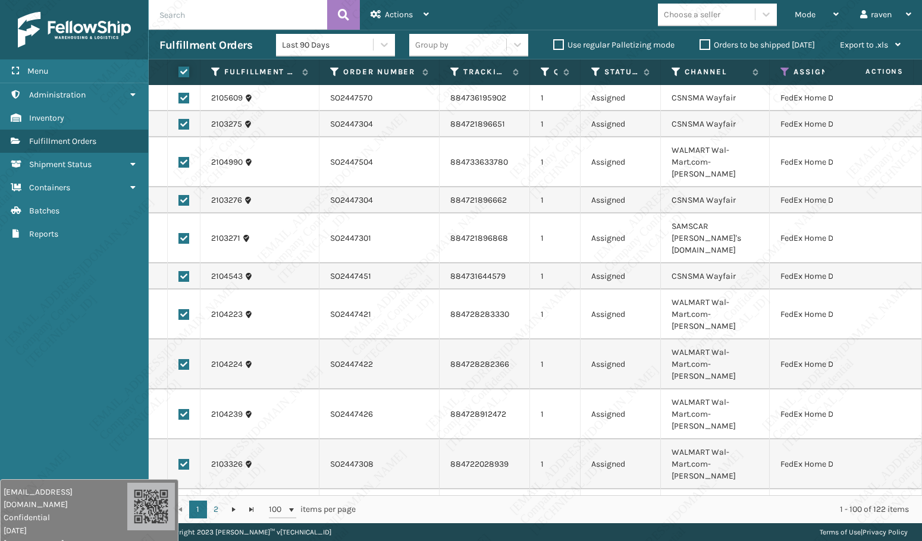
checkbox input "true"
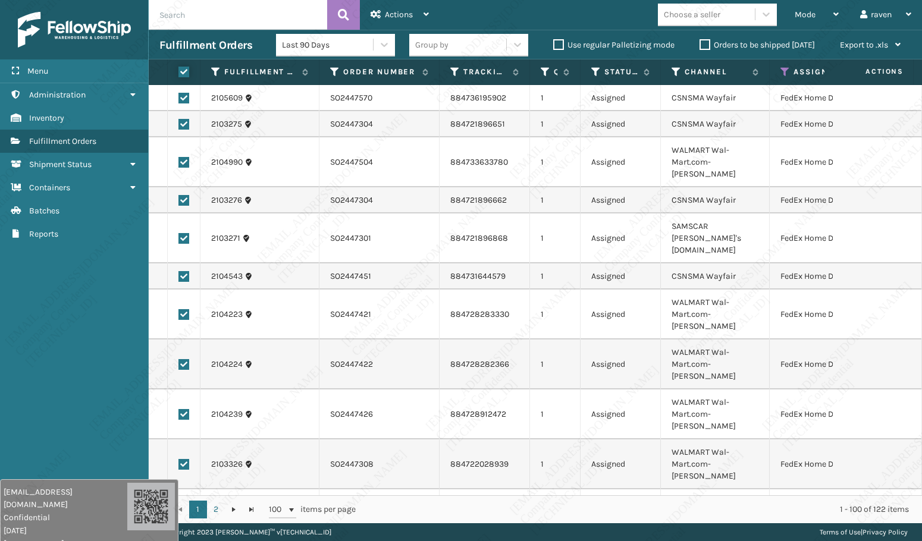
checkbox input "true"
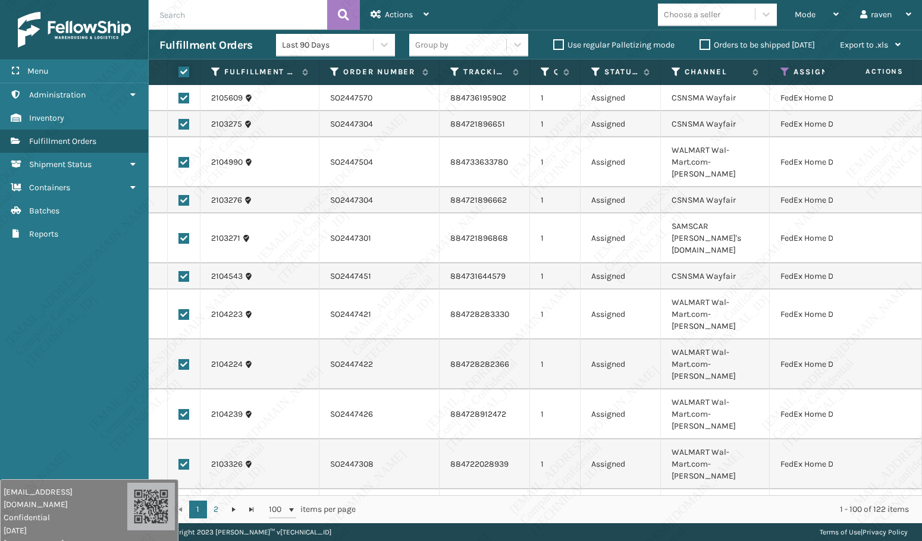
checkbox input "true"
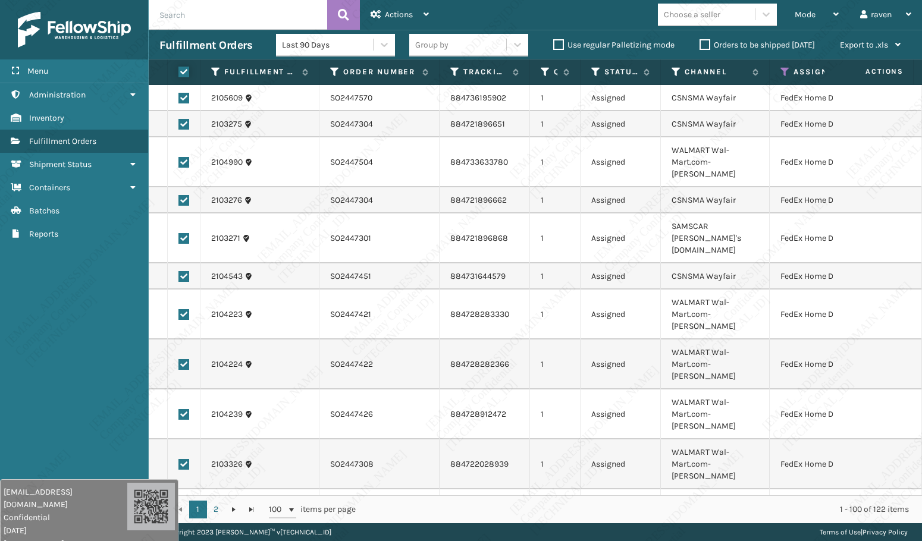
checkbox input "true"
click at [394, 9] on div "Actions" at bounding box center [399, 15] width 58 height 30
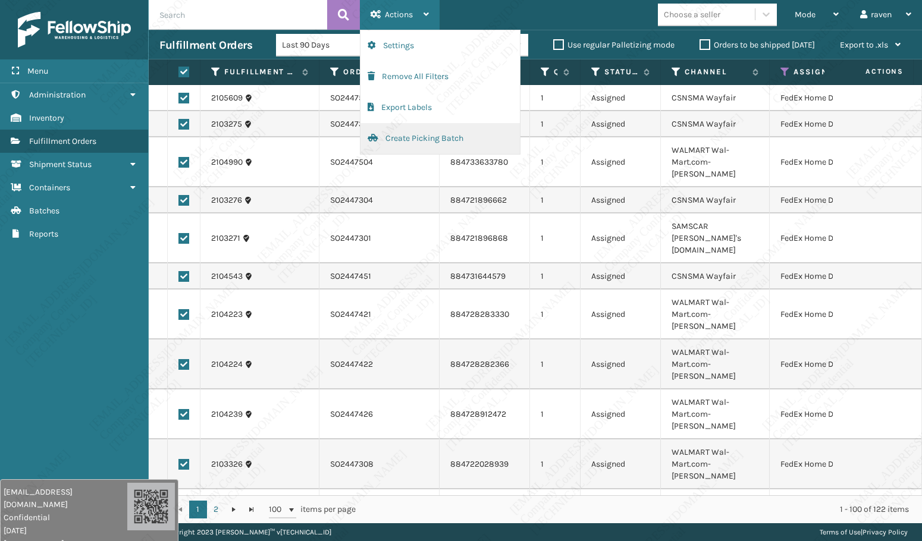
click at [427, 135] on button "Create Picking Batch" at bounding box center [439, 138] width 159 height 31
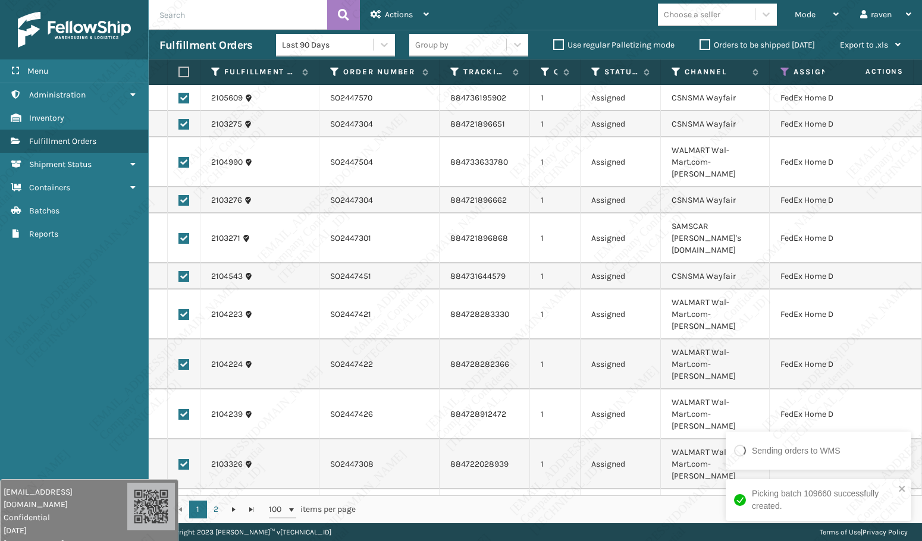
click at [840, 290] on td at bounding box center [876, 315] width 89 height 50
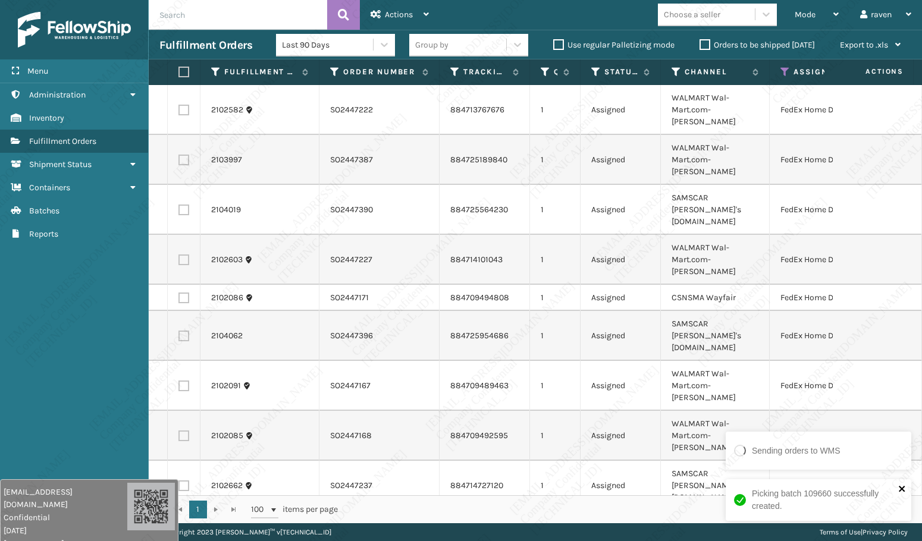
click at [900, 488] on icon "close" at bounding box center [902, 489] width 8 height 10
click at [184, 68] on label at bounding box center [181, 72] width 7 height 11
click at [179, 68] on input "checkbox" at bounding box center [178, 72] width 1 height 8
checkbox input "true"
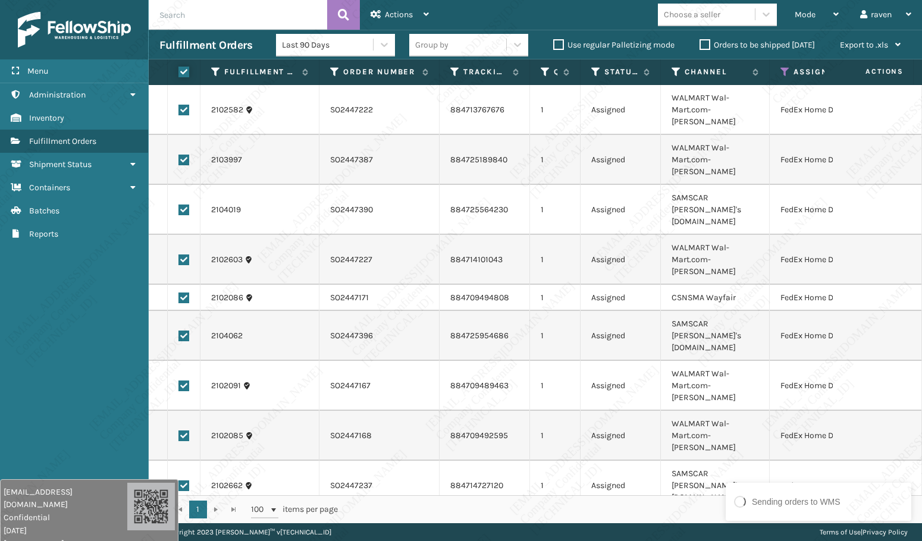
checkbox input "true"
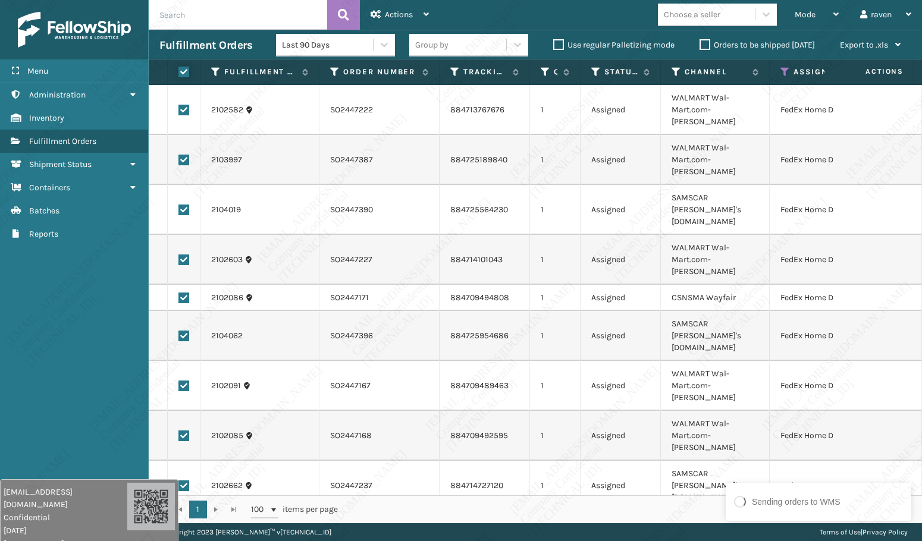
checkbox input "true"
click at [388, 15] on span "Actions" at bounding box center [399, 15] width 28 height 10
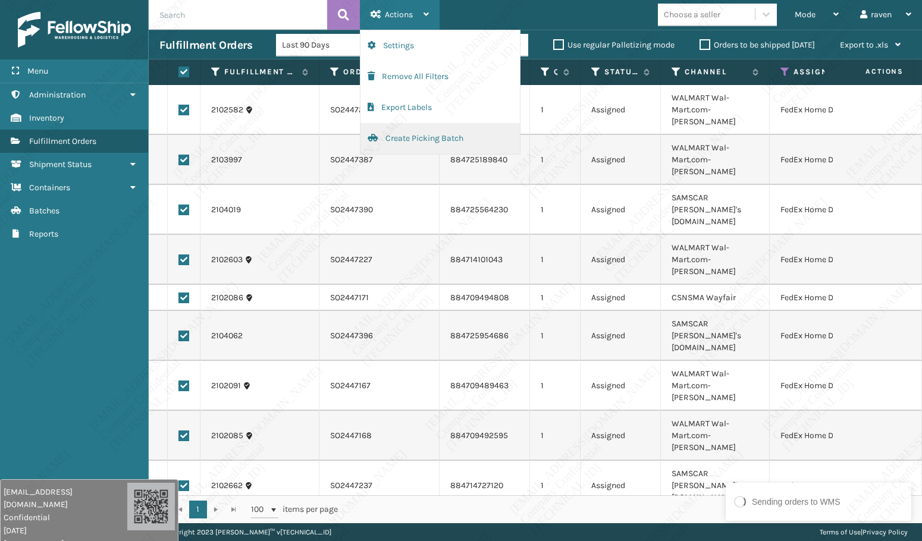
click at [426, 135] on button "Create Picking Batch" at bounding box center [439, 138] width 159 height 31
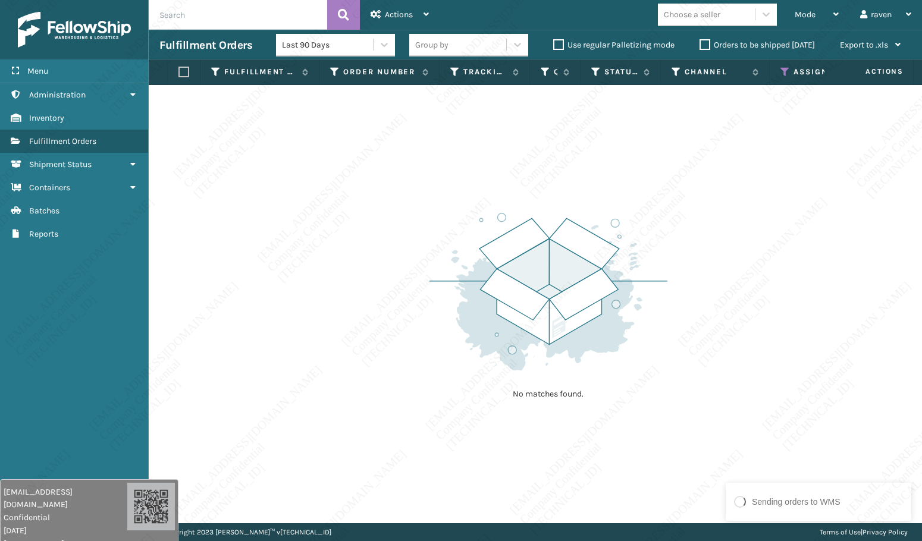
click at [782, 68] on icon at bounding box center [785, 72] width 10 height 11
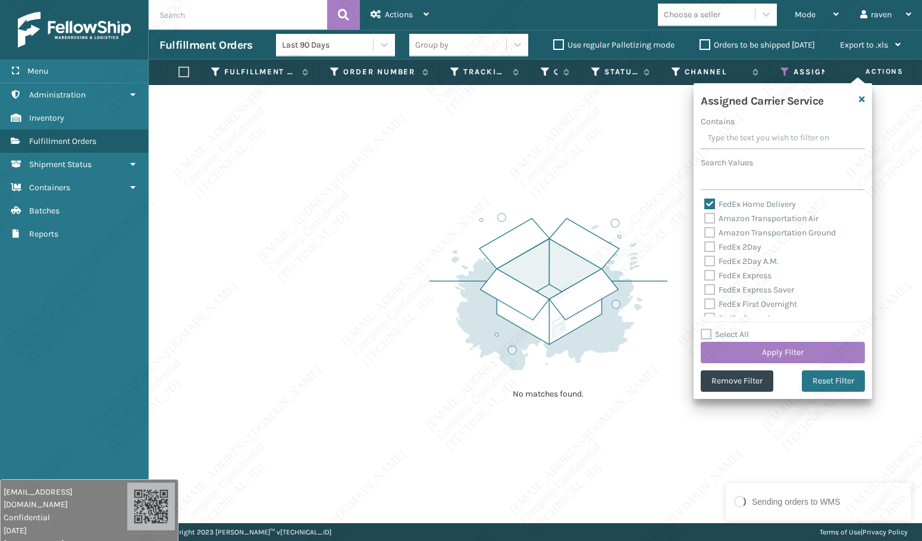
click at [735, 205] on label "FedEx Home Delivery" at bounding box center [750, 204] width 92 height 10
click at [705, 205] on input "FedEx Home Delivery" at bounding box center [704, 201] width 1 height 8
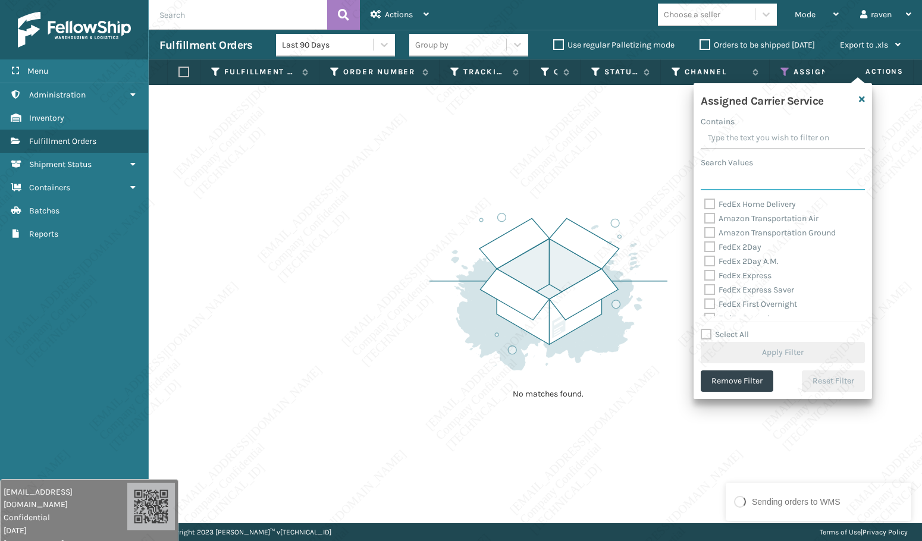
click at [715, 186] on input "Search Values" at bounding box center [782, 179] width 164 height 21
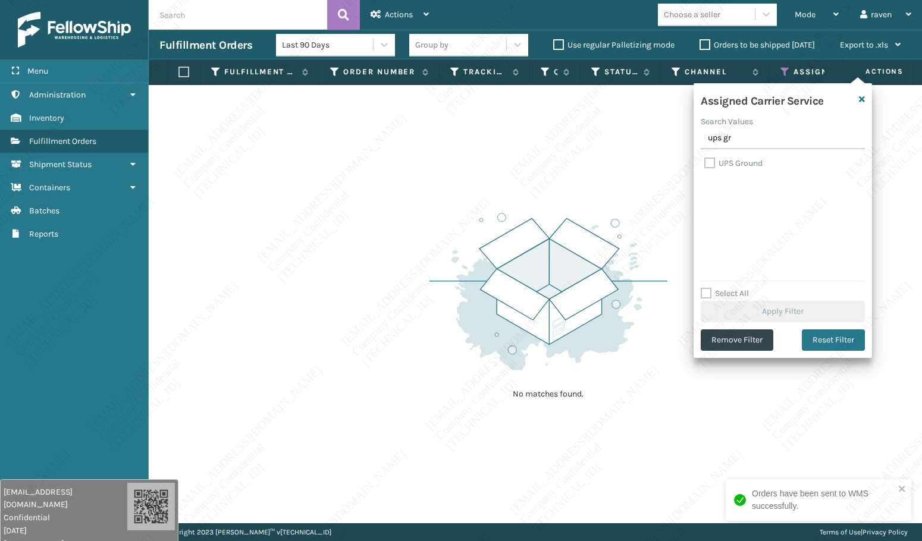
click at [740, 161] on label "UPS Ground" at bounding box center [733, 163] width 58 height 10
click at [705, 161] on input "UPS Ground" at bounding box center [704, 160] width 1 height 8
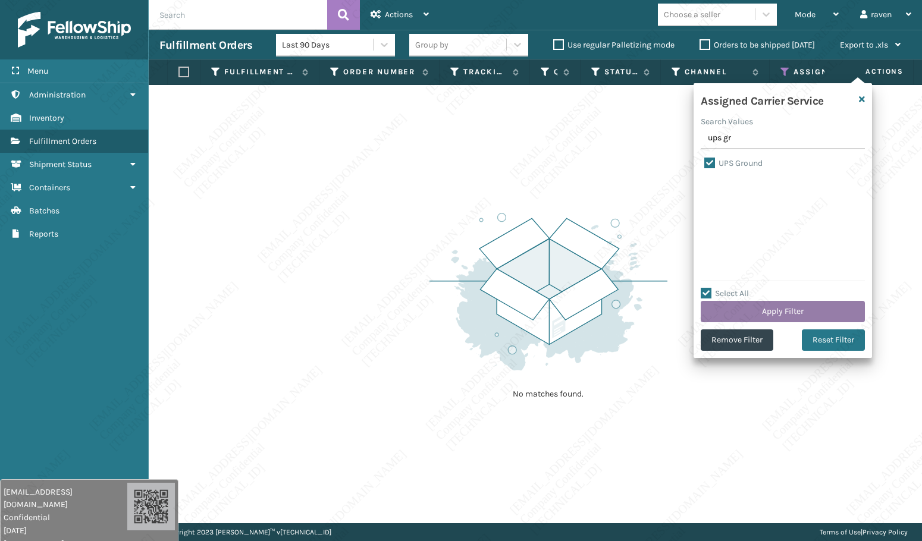
click at [782, 305] on button "Apply Filter" at bounding box center [782, 311] width 164 height 21
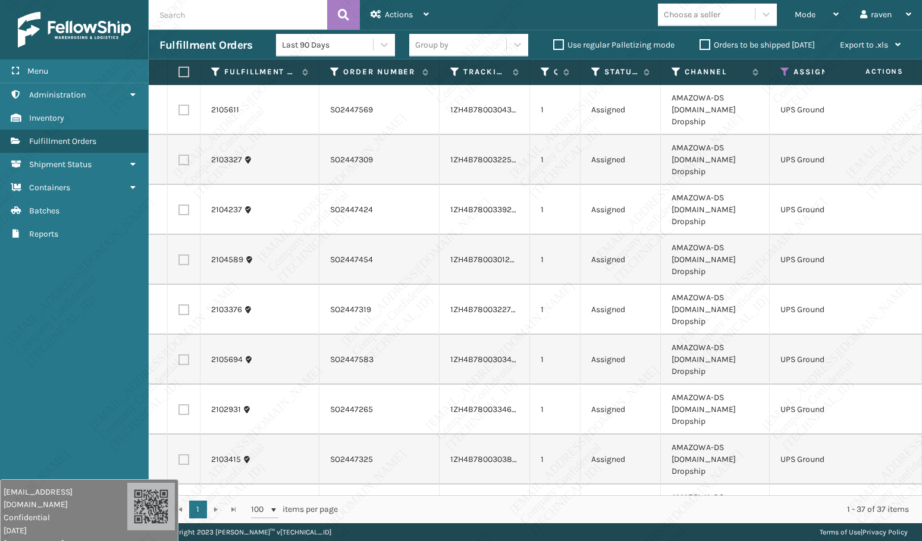
click at [183, 70] on label at bounding box center [181, 72] width 7 height 11
click at [179, 70] on input "checkbox" at bounding box center [178, 72] width 1 height 8
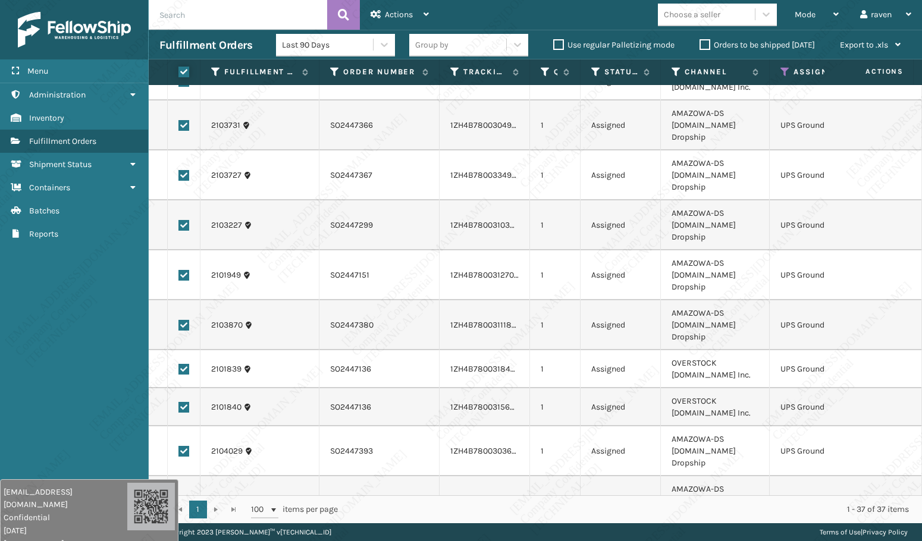
scroll to position [773, 0]
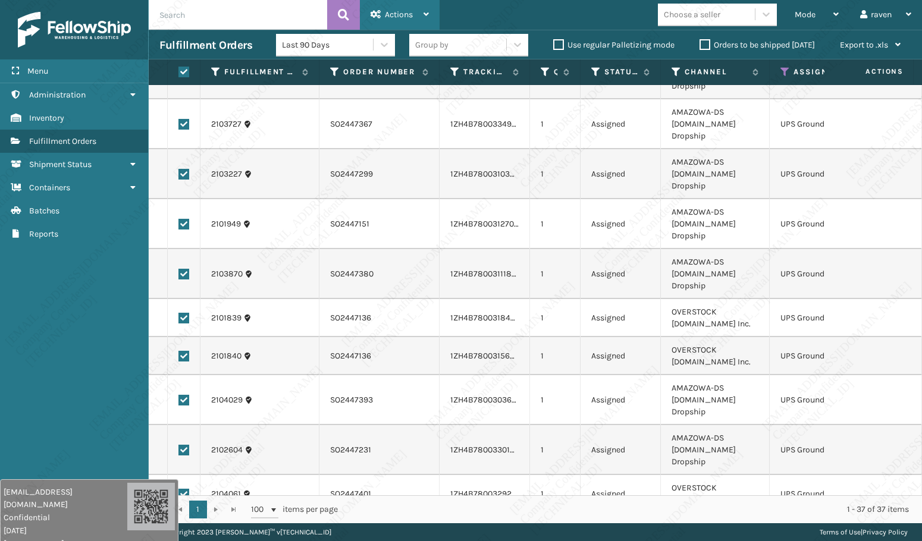
click at [386, 4] on div "Actions" at bounding box center [399, 15] width 58 height 30
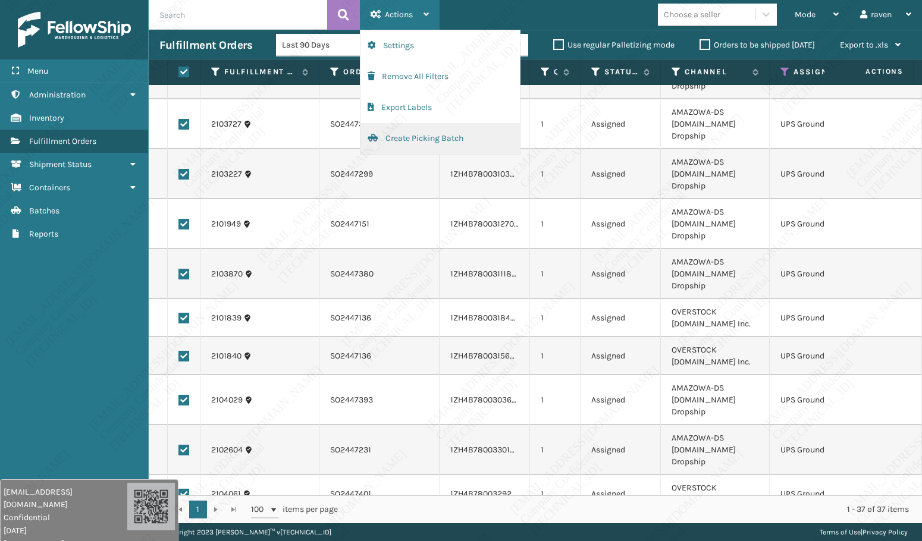
click at [409, 136] on button "Create Picking Batch" at bounding box center [439, 138] width 159 height 31
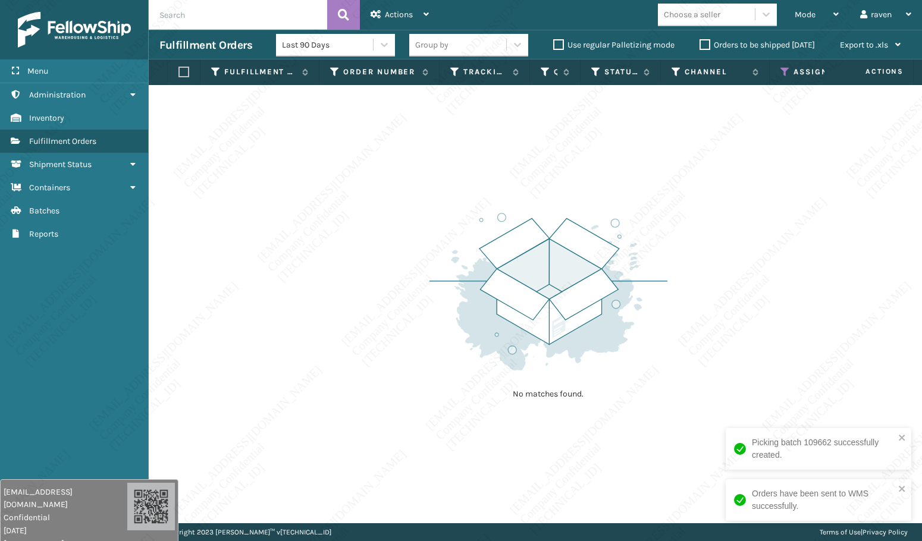
click at [783, 70] on icon at bounding box center [785, 72] width 10 height 11
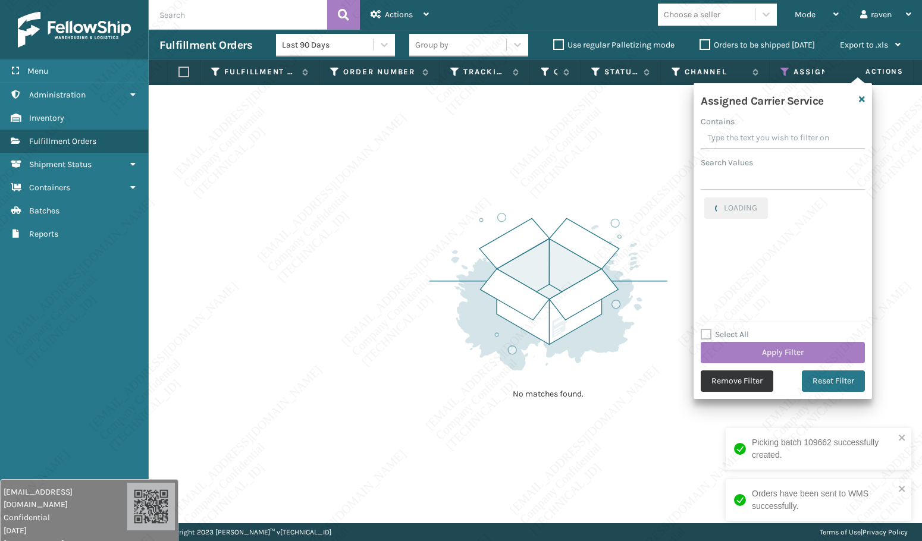
click at [747, 378] on button "Remove Filter" at bounding box center [736, 380] width 73 height 21
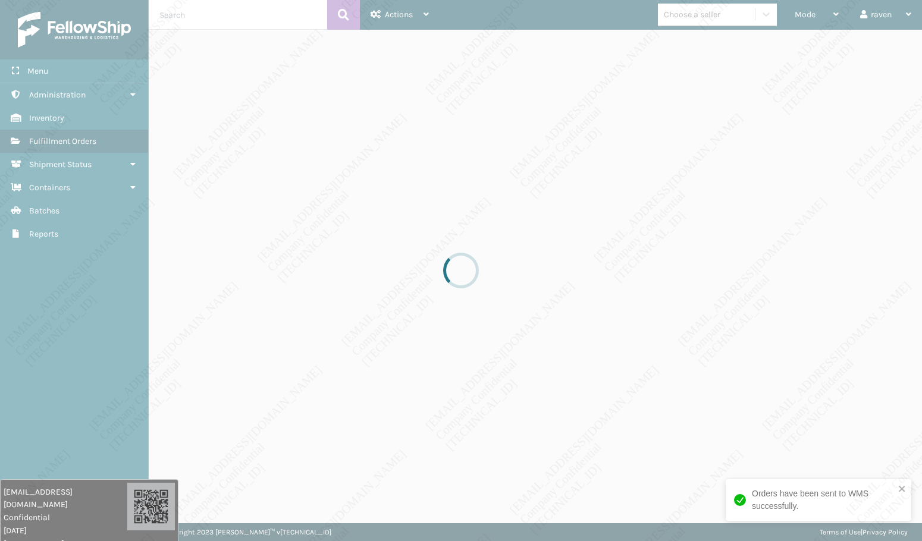
click at [909, 439] on div "Picking batch 109662 successfully created. Orders have been sent to WMS success…" at bounding box center [818, 479] width 190 height 107
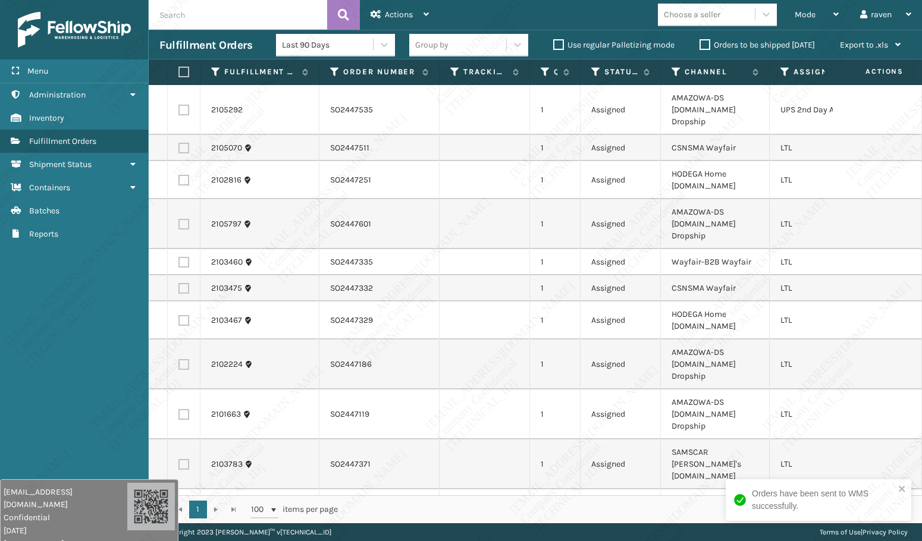
click at [906, 492] on div "Orders have been sent to WMS successfully." at bounding box center [818, 500] width 186 height 42
click at [186, 106] on label at bounding box center [183, 110] width 11 height 11
click at [179, 106] on input "checkbox" at bounding box center [178, 109] width 1 height 8
click at [416, 7] on div "Actions" at bounding box center [399, 15] width 58 height 30
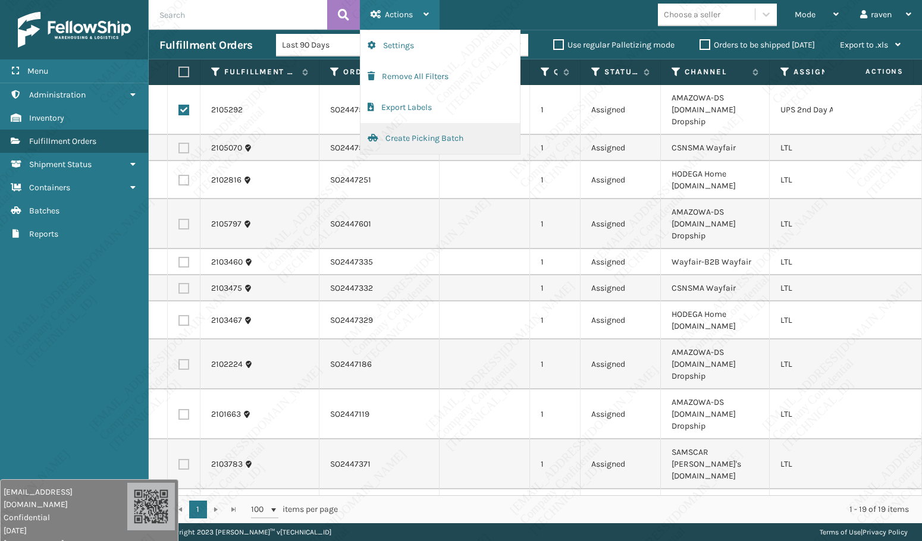
click at [434, 144] on button "Create Picking Batch" at bounding box center [439, 138] width 159 height 31
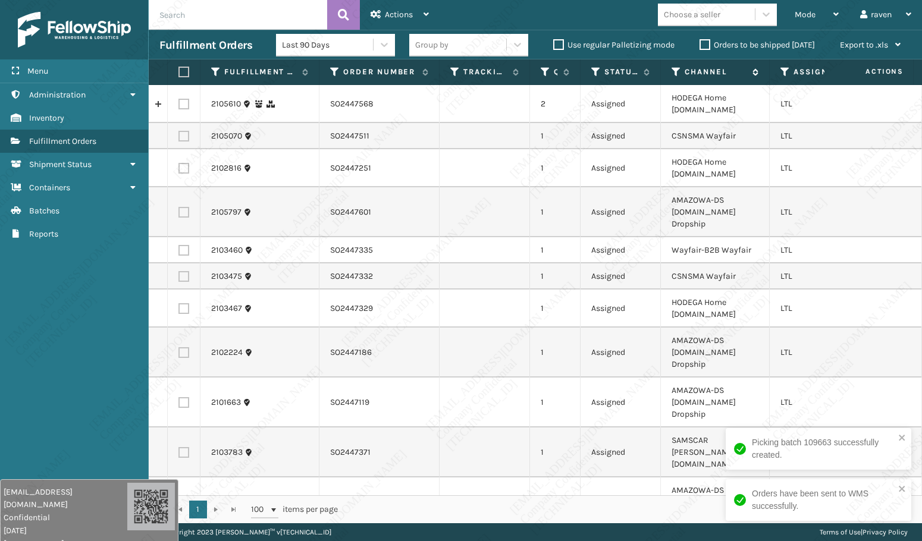
click at [675, 70] on icon at bounding box center [676, 72] width 10 height 11
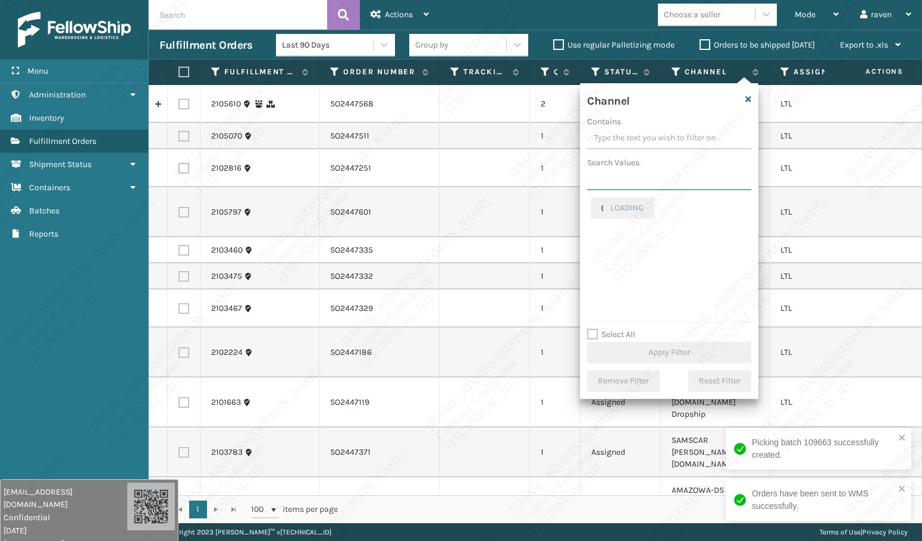
click at [649, 174] on input "Search Values" at bounding box center [669, 179] width 164 height 21
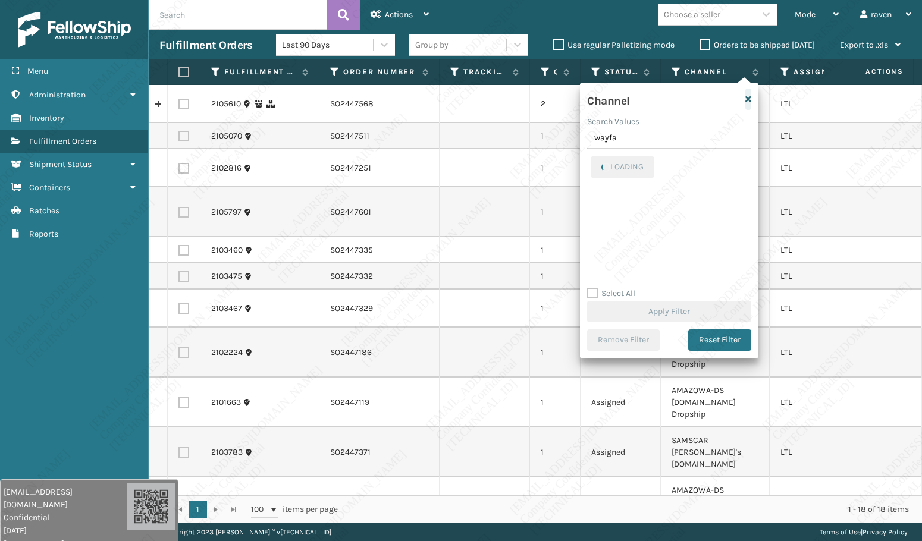
click at [750, 99] on icon "button" at bounding box center [748, 99] width 6 height 8
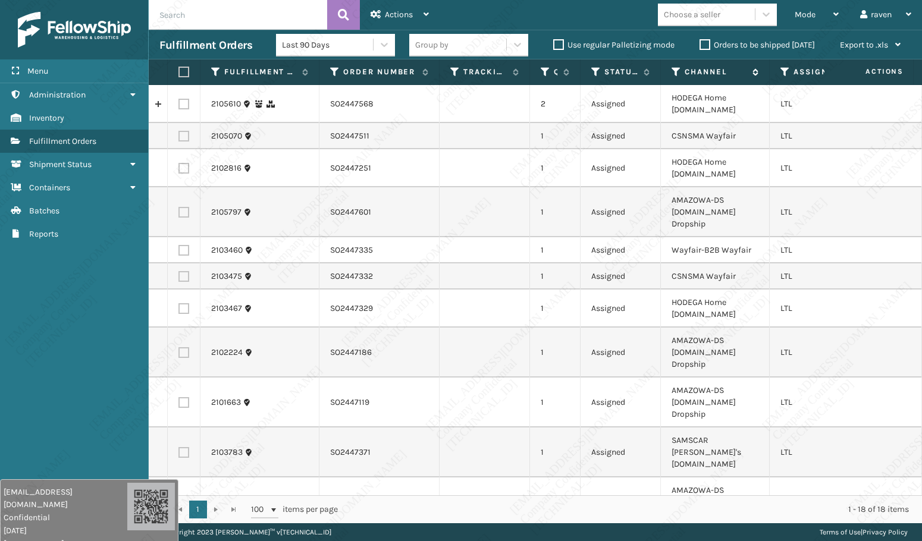
click at [678, 71] on icon at bounding box center [676, 72] width 10 height 11
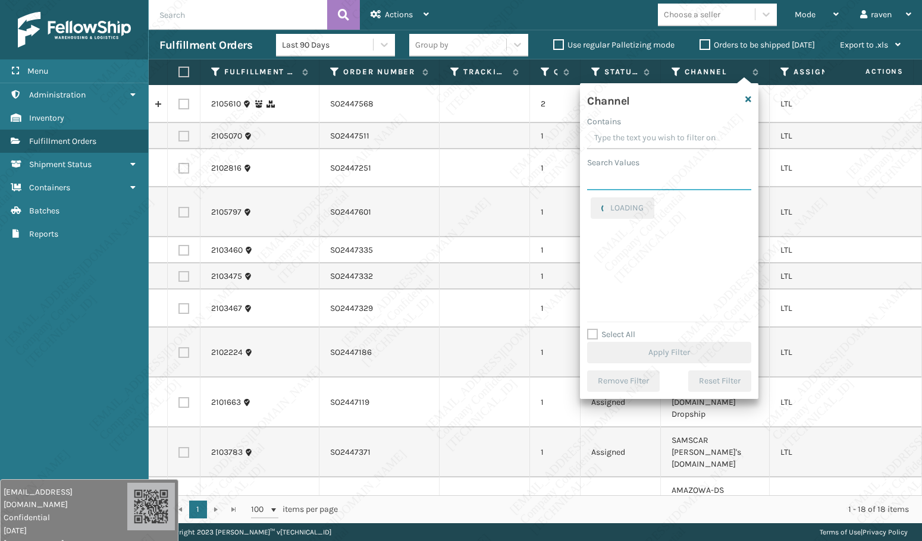
click at [640, 172] on input "Search Values" at bounding box center [669, 179] width 164 height 21
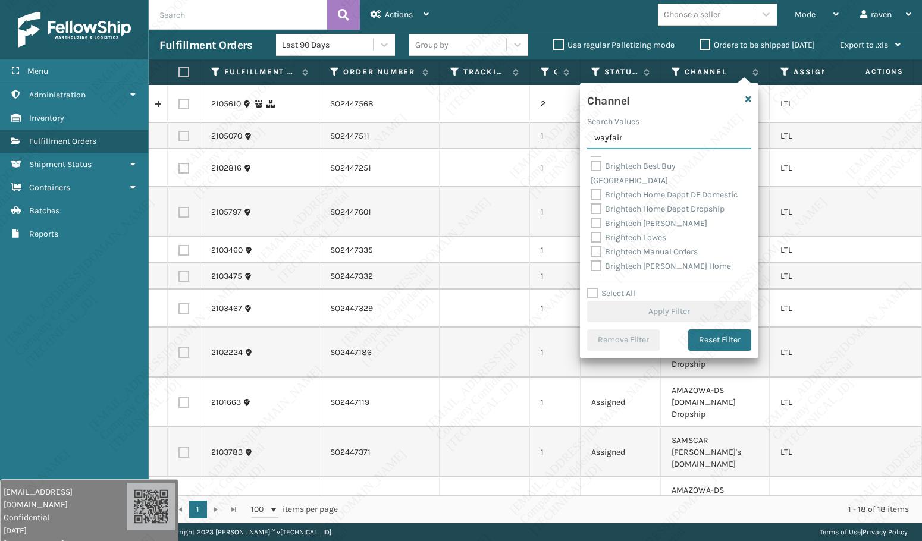
scroll to position [595, 0]
click at [658, 135] on input "wayfair" at bounding box center [669, 138] width 164 height 21
click at [746, 98] on icon "button" at bounding box center [748, 99] width 6 height 8
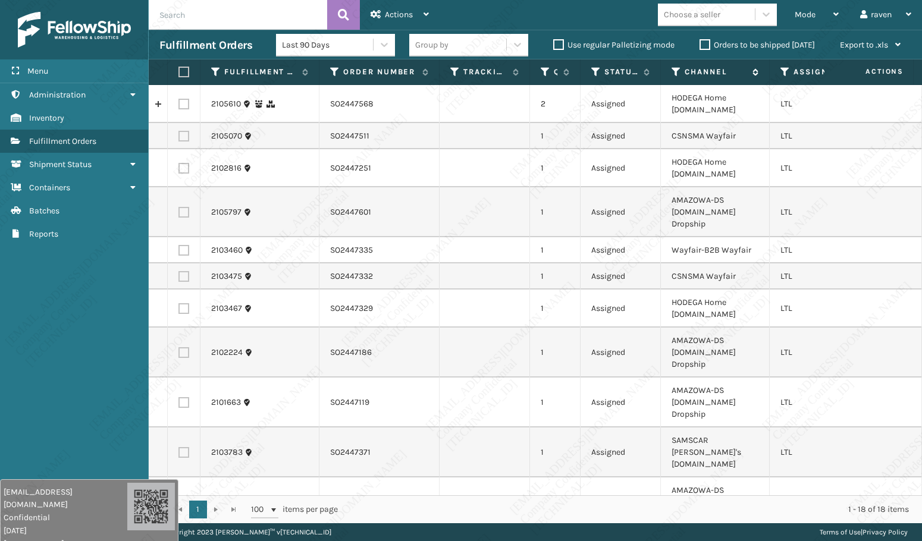
click at [675, 76] on icon at bounding box center [676, 72] width 10 height 11
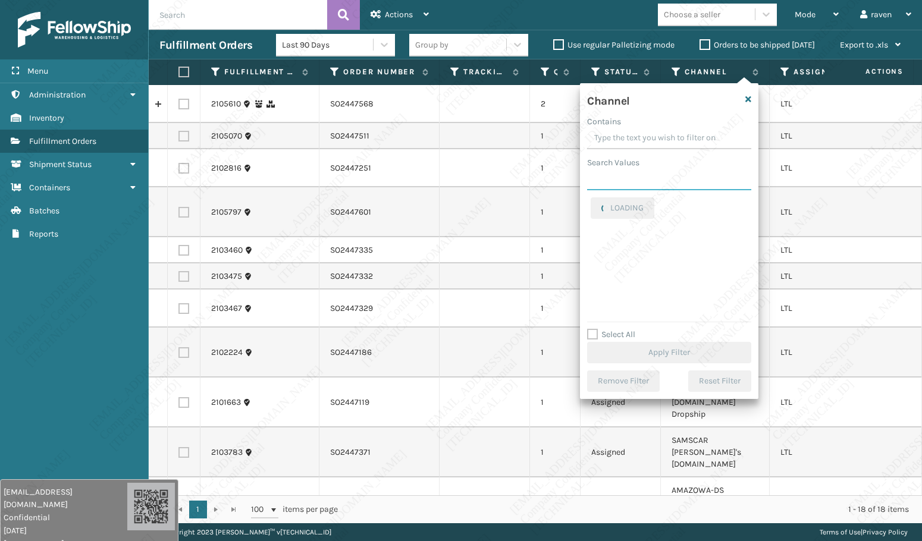
click at [633, 183] on input "Search Values" at bounding box center [669, 179] width 164 height 21
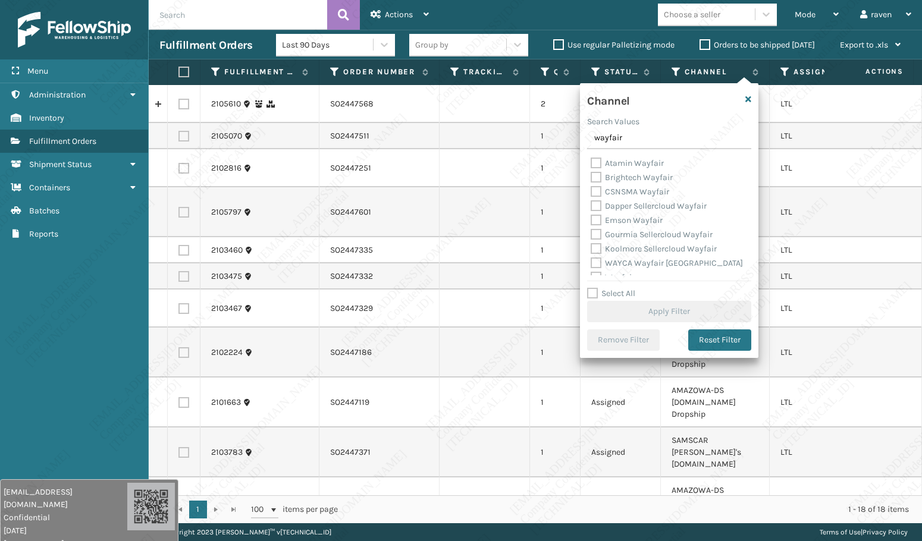
click at [635, 160] on label "Atamin Wayfair" at bounding box center [626, 163] width 73 height 10
click at [591, 160] on input "Atamin Wayfair" at bounding box center [590, 160] width 1 height 8
click at [639, 189] on label "CSNSMA Wayfair" at bounding box center [629, 192] width 78 height 10
click at [591, 189] on input "CSNSMA Wayfair" at bounding box center [590, 189] width 1 height 8
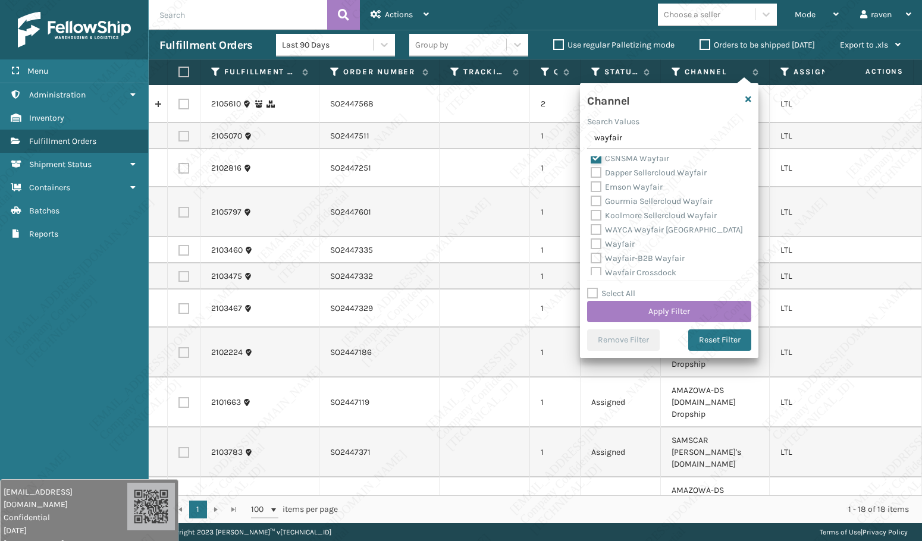
scroll to position [38, 0]
click at [623, 234] on label "Wayfair" at bounding box center [612, 239] width 44 height 10
click at [591, 234] on input "Wayfair" at bounding box center [590, 236] width 1 height 8
click at [644, 252] on label "Wayfair-B2B Wayfair" at bounding box center [637, 254] width 94 height 10
click at [591, 252] on input "Wayfair-B2B Wayfair" at bounding box center [590, 251] width 1 height 8
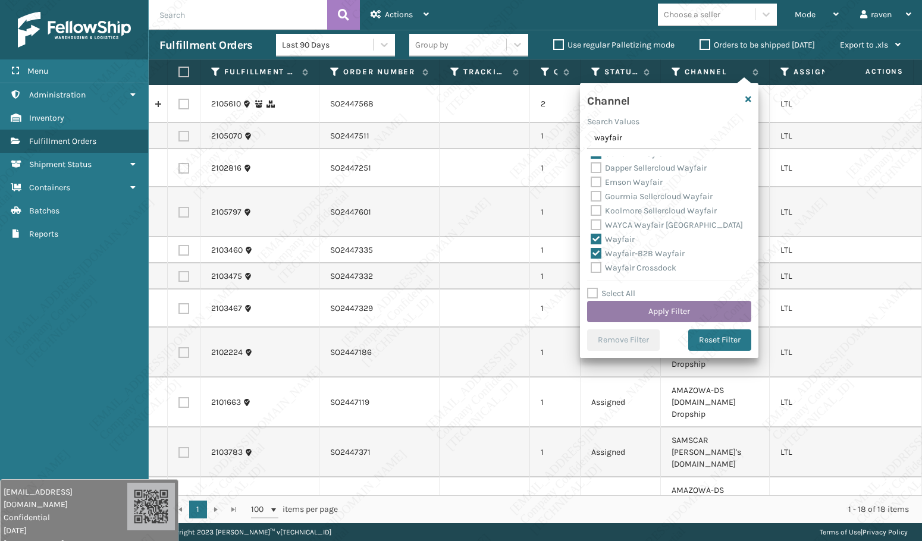
click at [686, 307] on button "Apply Filter" at bounding box center [669, 311] width 164 height 21
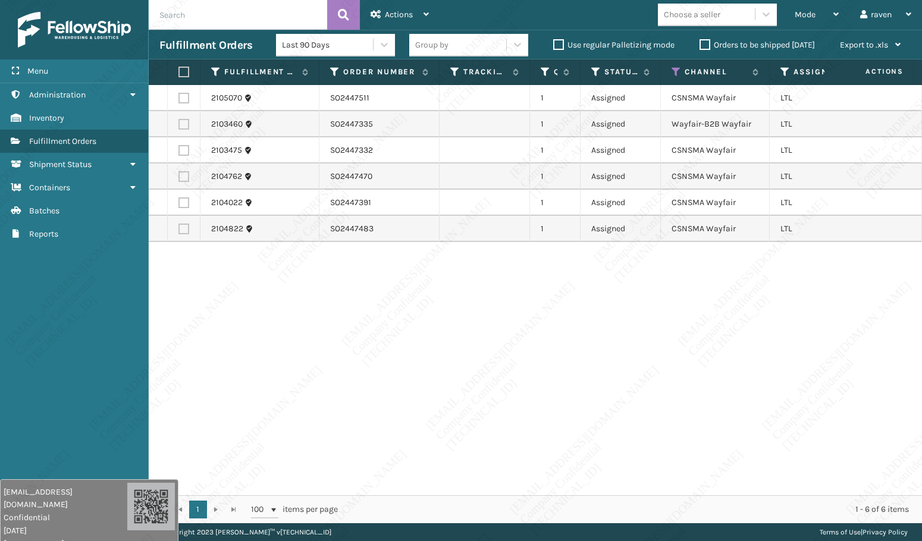
click at [355, 365] on div "2105070 SO2447511 1 Assigned CSNSMA Wayfair LTL 2103460 SO2447335 1 Assigned Wa…" at bounding box center [535, 290] width 773 height 410
click at [183, 76] on label at bounding box center [181, 72] width 7 height 11
click at [179, 76] on input "checkbox" at bounding box center [178, 72] width 1 height 8
click at [398, 12] on span "Actions" at bounding box center [399, 15] width 28 height 10
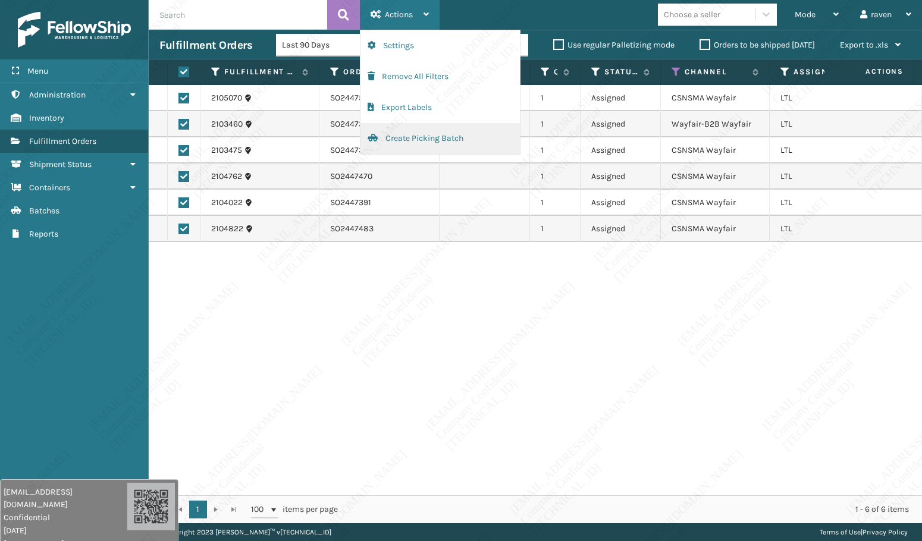
click at [408, 143] on button "Create Picking Batch" at bounding box center [439, 138] width 159 height 31
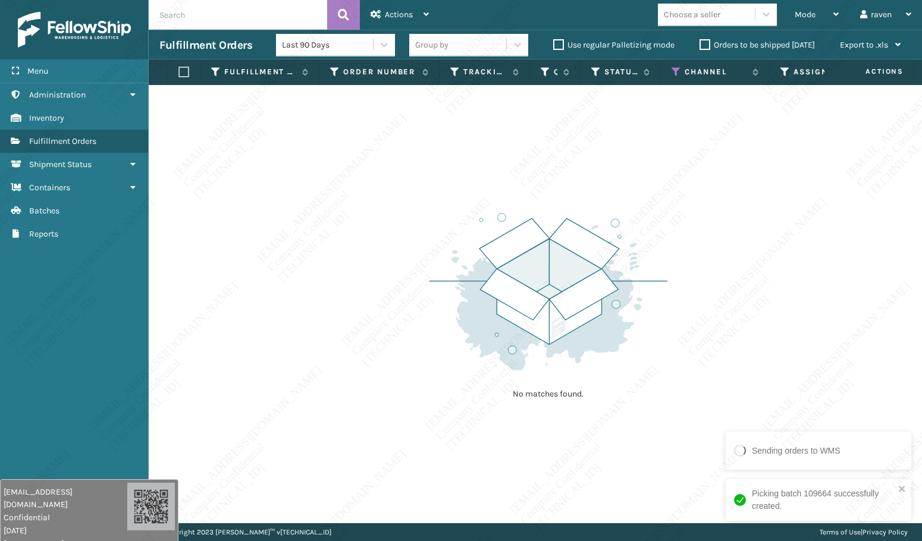
click at [716, 340] on div "No matches found." at bounding box center [535, 304] width 773 height 438
click at [563, 198] on div "No matches found." at bounding box center [548, 304] width 238 height 219
click at [672, 67] on icon at bounding box center [676, 72] width 10 height 11
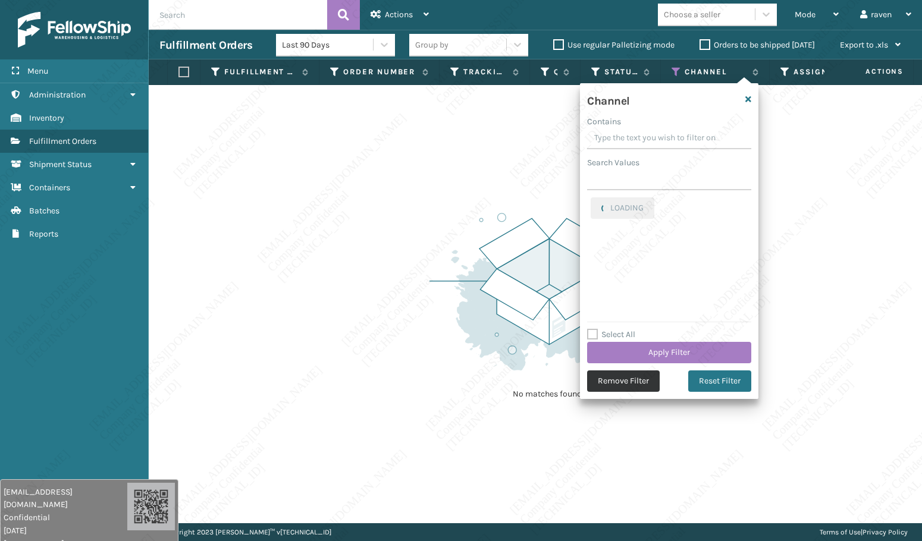
click at [627, 386] on button "Remove Filter" at bounding box center [623, 380] width 73 height 21
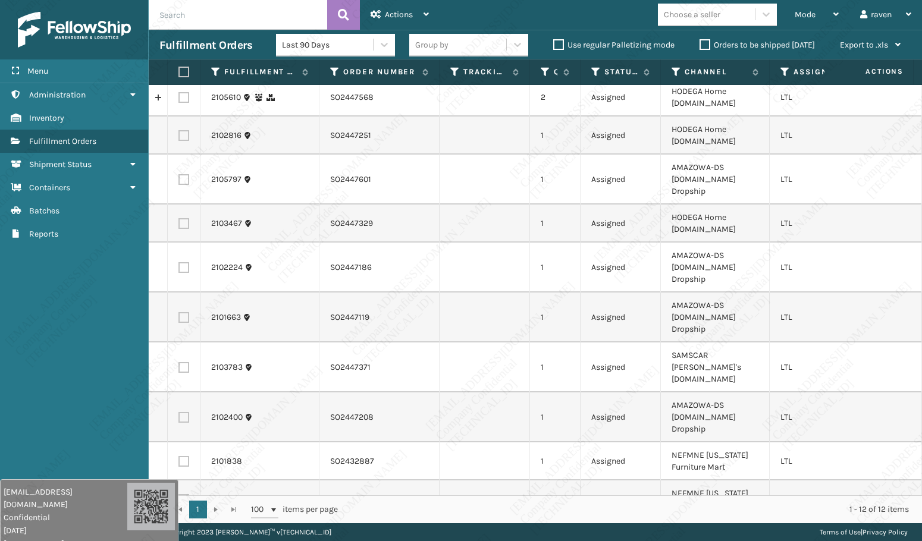
scroll to position [0, 0]
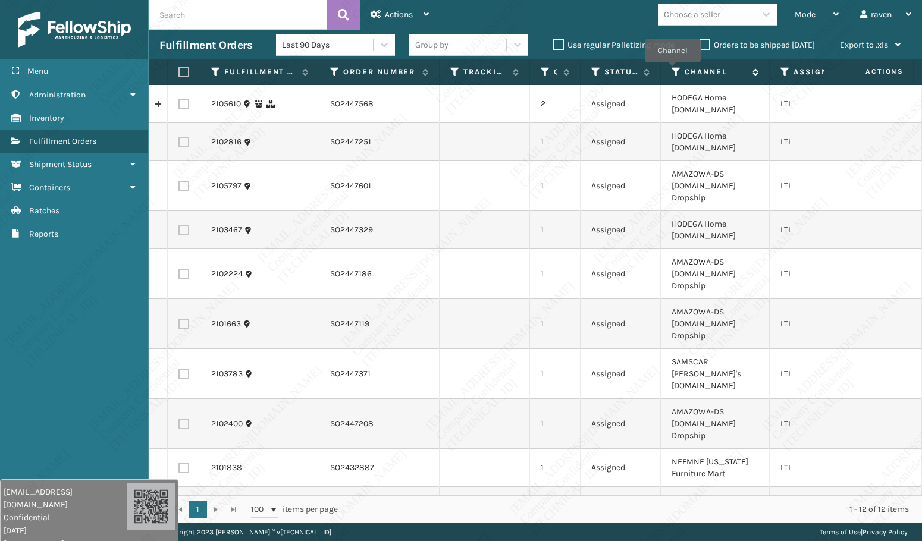
click at [672, 70] on icon at bounding box center [676, 72] width 10 height 11
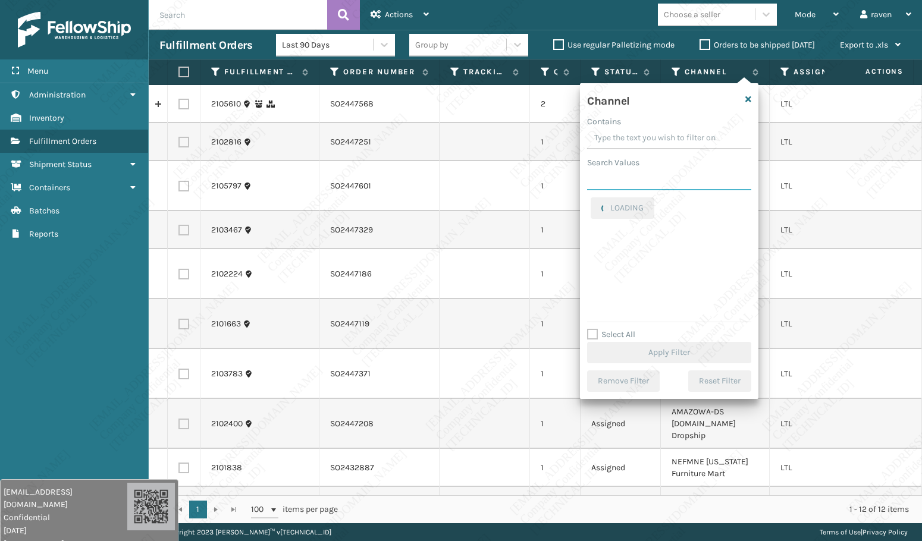
click at [657, 186] on input "Search Values" at bounding box center [669, 179] width 164 height 21
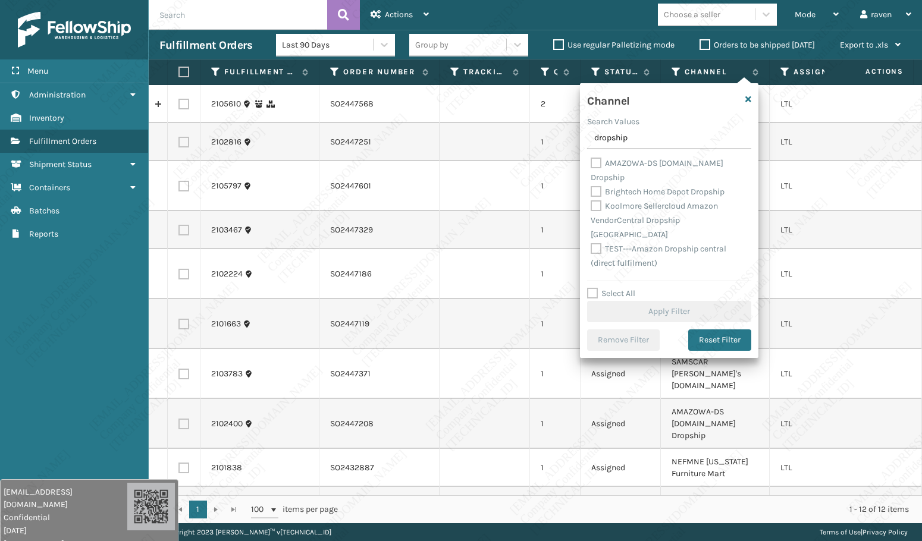
click at [654, 164] on label "AMAZOWA-DS [DOMAIN_NAME] Dropship" at bounding box center [656, 170] width 133 height 24
click at [591, 164] on input "AMAZOWA-DS [DOMAIN_NAME] Dropship" at bounding box center [590, 160] width 1 height 8
click at [679, 301] on button "Apply Filter" at bounding box center [669, 311] width 164 height 21
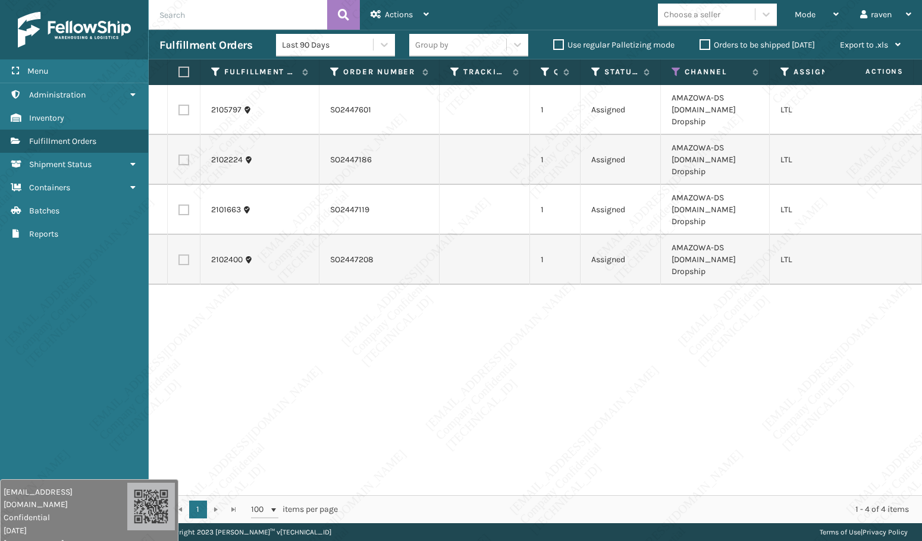
click at [514, 381] on div "2105797 SO2447601 1 Assigned AMAZOWA-DS [DOMAIN_NAME] Dropship LTL 2102224 SO24…" at bounding box center [535, 290] width 773 height 410
click at [183, 67] on label at bounding box center [181, 72] width 7 height 11
click at [179, 68] on input "checkbox" at bounding box center [178, 72] width 1 height 8
click at [369, 25] on div "Actions Settings Remove All Filters Export Labels Create Picking Batch" at bounding box center [400, 15] width 80 height 30
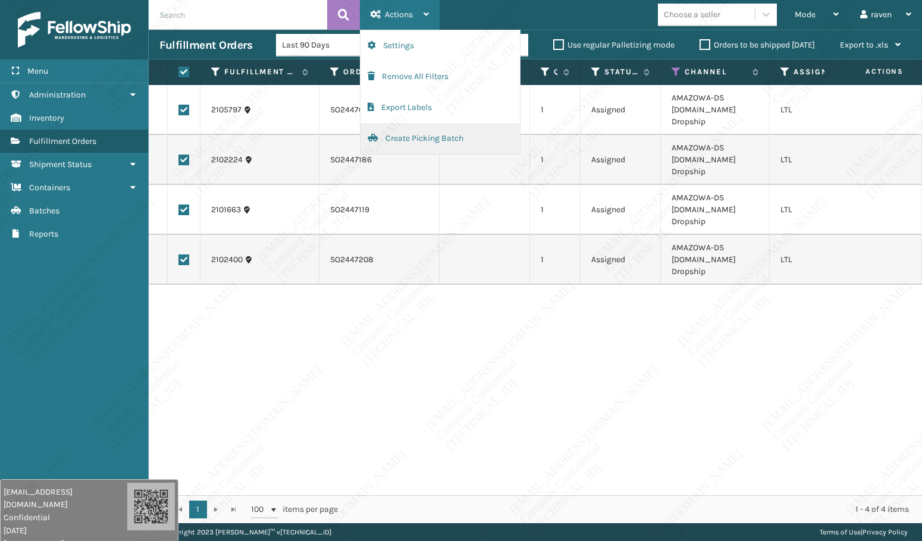
click at [405, 136] on button "Create Picking Batch" at bounding box center [439, 138] width 159 height 31
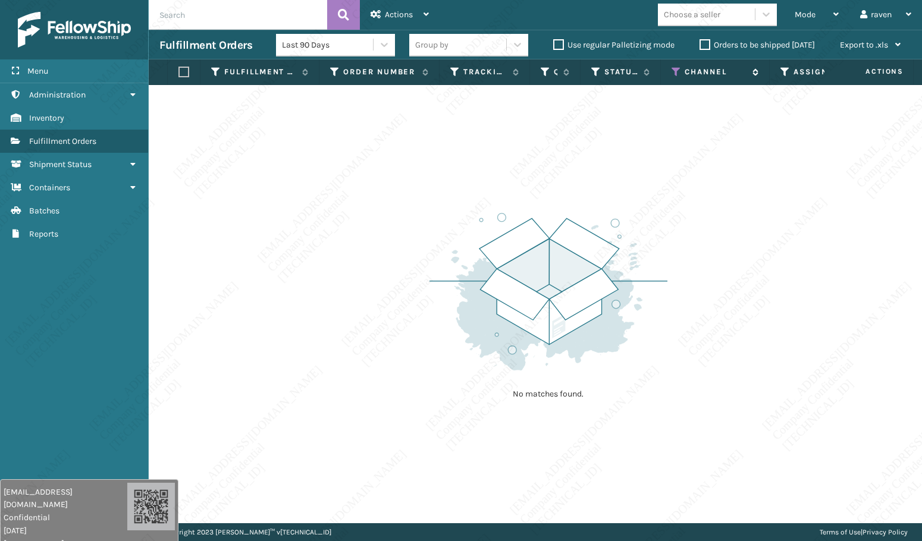
click at [677, 74] on icon at bounding box center [676, 72] width 10 height 11
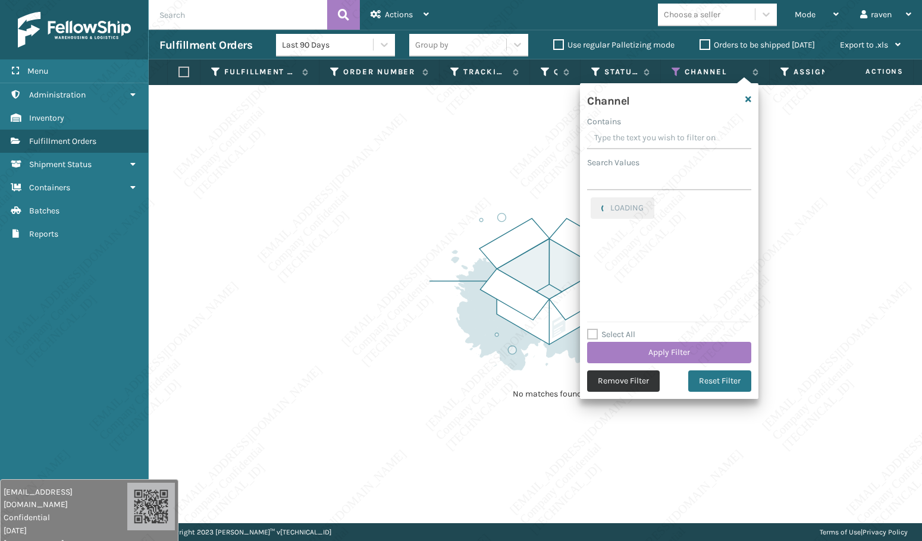
click at [627, 382] on button "Remove Filter" at bounding box center [623, 380] width 73 height 21
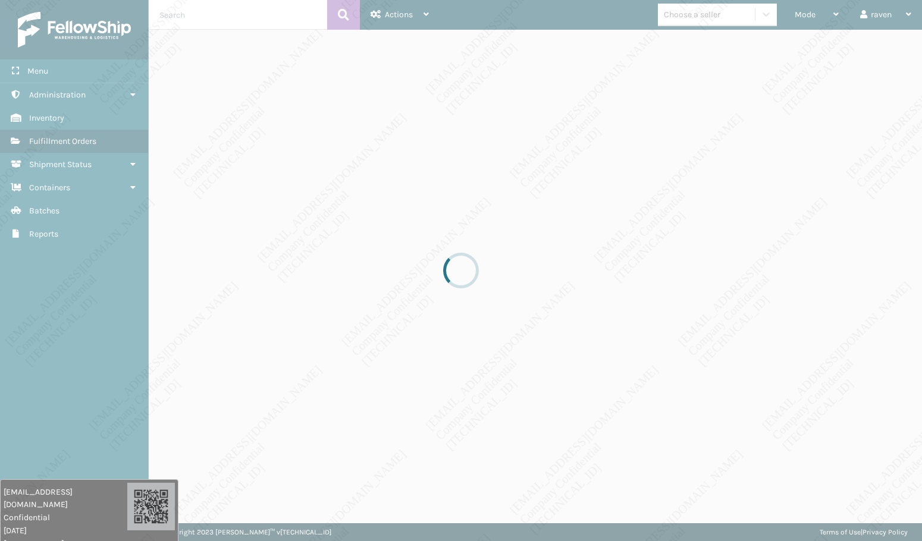
click at [492, 243] on div at bounding box center [461, 270] width 922 height 541
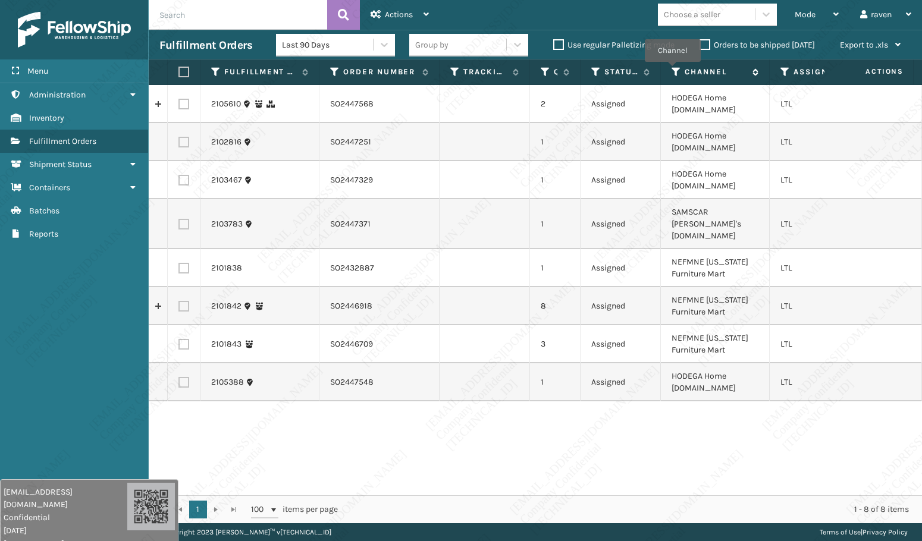
click at [672, 70] on icon at bounding box center [676, 72] width 10 height 11
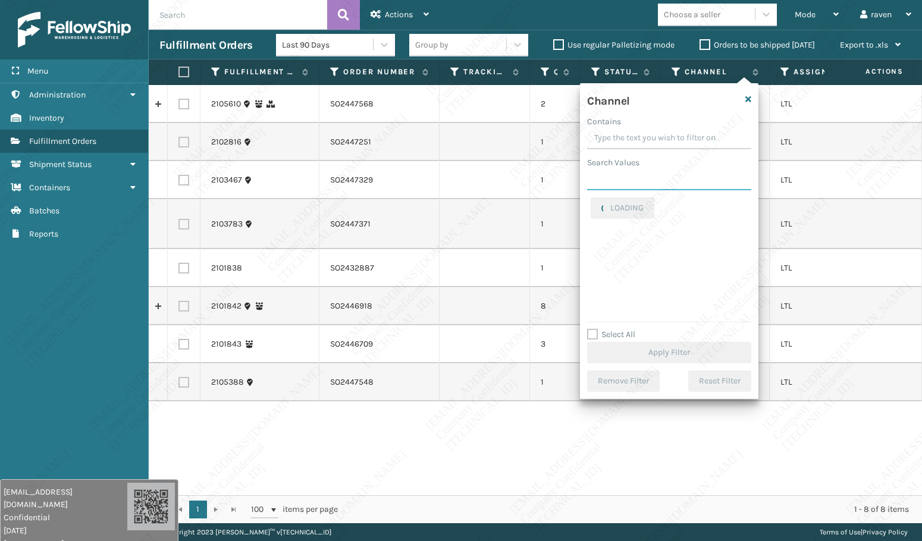
click at [653, 180] on input "Search Values" at bounding box center [669, 179] width 164 height 21
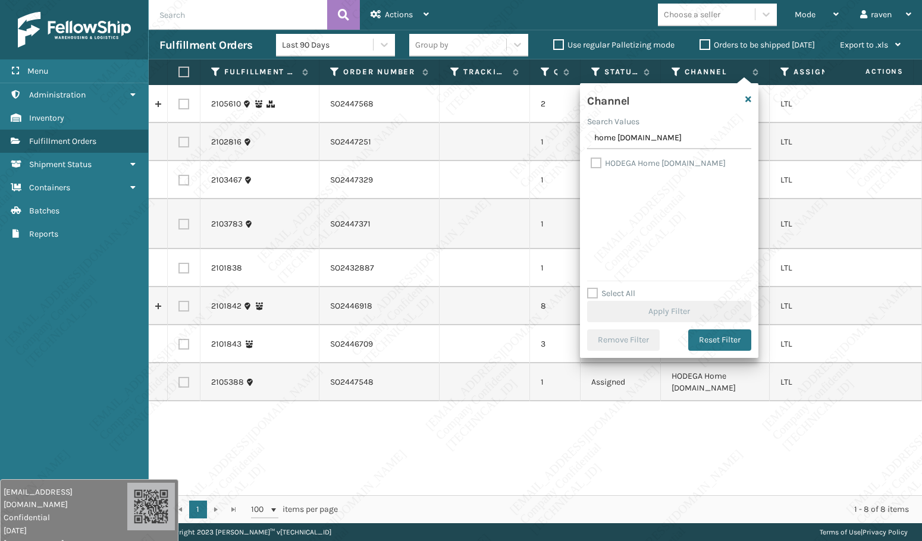
click at [647, 158] on div "HODEGA Home [DOMAIN_NAME]" at bounding box center [668, 163] width 157 height 14
click at [649, 164] on label "HODEGA Home [DOMAIN_NAME]" at bounding box center [657, 163] width 135 height 10
click at [591, 164] on input "HODEGA Home [DOMAIN_NAME]" at bounding box center [590, 160] width 1 height 8
click at [691, 310] on button "Apply Filter" at bounding box center [669, 311] width 164 height 21
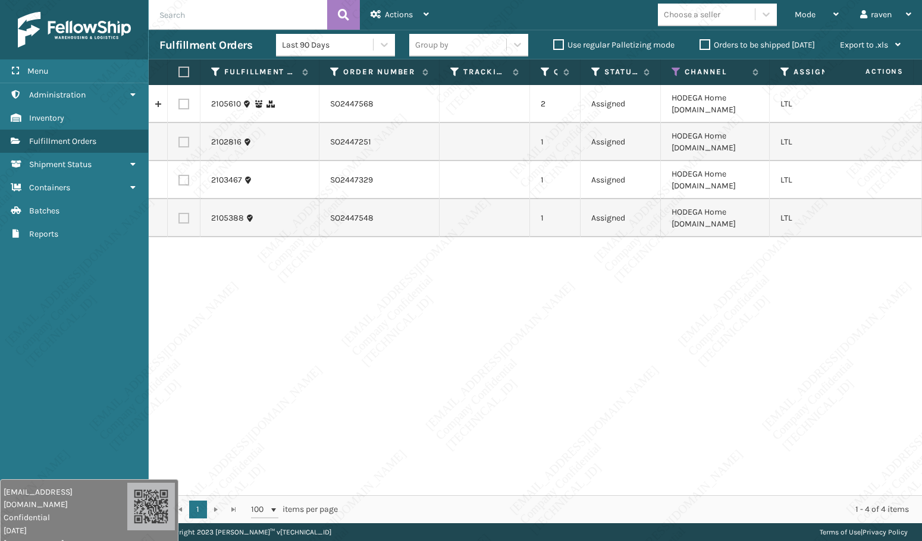
click at [825, 372] on div "2105610 SO2447568 2 Assigned HODEGA Home [DOMAIN_NAME] LTL 2102816 SO2447251 1 …" at bounding box center [535, 290] width 773 height 410
click at [767, 406] on div "2105610 SO2447568 2 Assigned HODEGA Home [DOMAIN_NAME] LTL 2102816 SO2447251 1 …" at bounding box center [535, 290] width 773 height 410
click at [780, 402] on div "2105610 SO2447568 2 Assigned HODEGA Home [DOMAIN_NAME] LTL 2102816 SO2447251 1 …" at bounding box center [535, 290] width 773 height 410
click at [536, 384] on div "2105610 SO2447568 2 Assigned HODEGA Home [DOMAIN_NAME] LTL 2102816 SO2447251 1 …" at bounding box center [535, 290] width 773 height 410
click at [184, 72] on label at bounding box center [181, 72] width 7 height 11
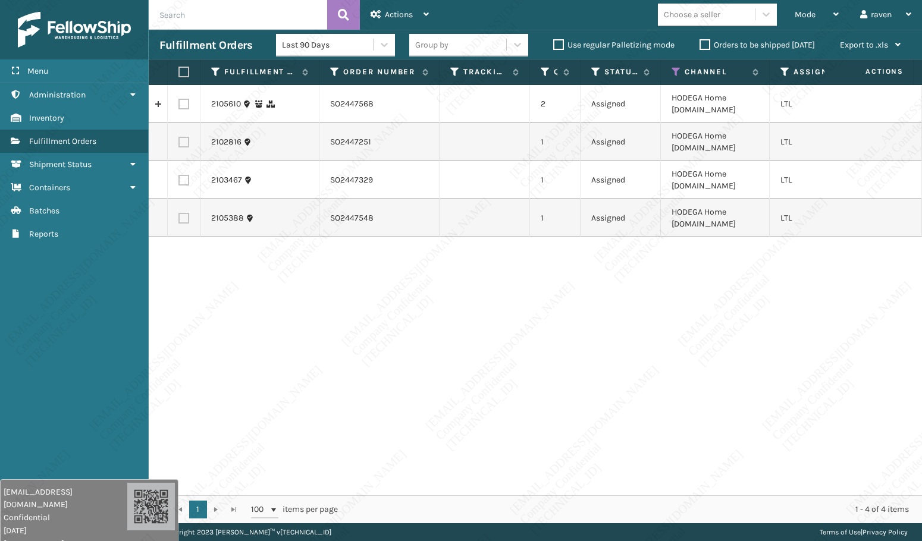
click at [179, 72] on input "checkbox" at bounding box center [178, 72] width 1 height 8
click at [393, 9] on div "Actions" at bounding box center [399, 15] width 58 height 30
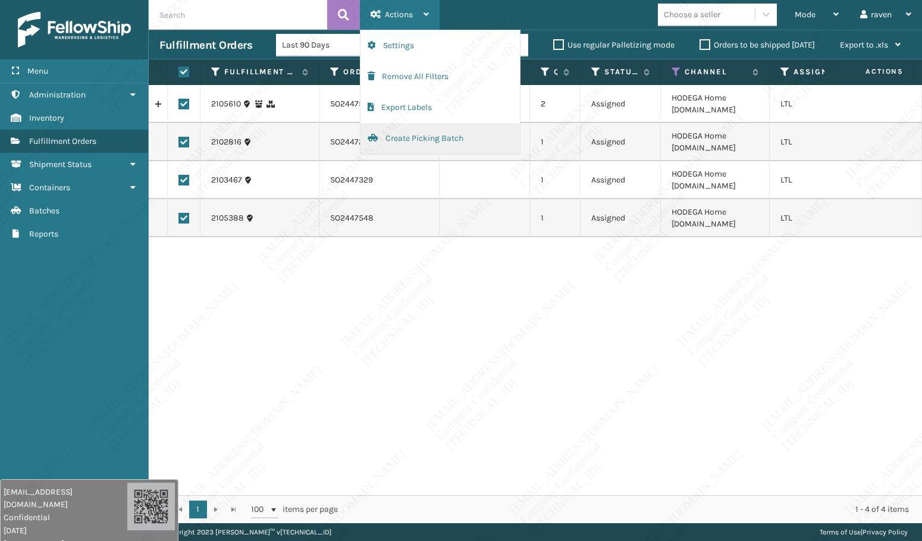
click at [456, 147] on button "Create Picking Batch" at bounding box center [439, 138] width 159 height 31
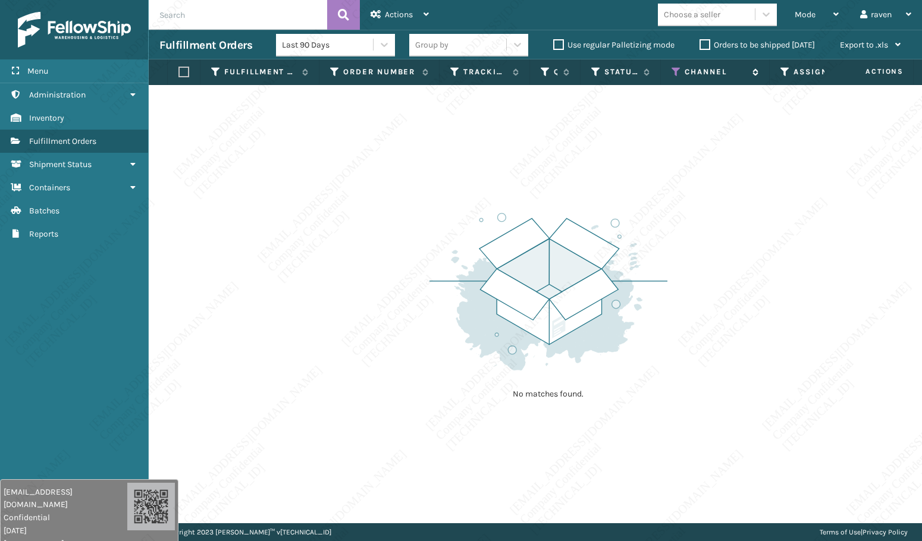
click at [672, 73] on icon at bounding box center [676, 72] width 10 height 11
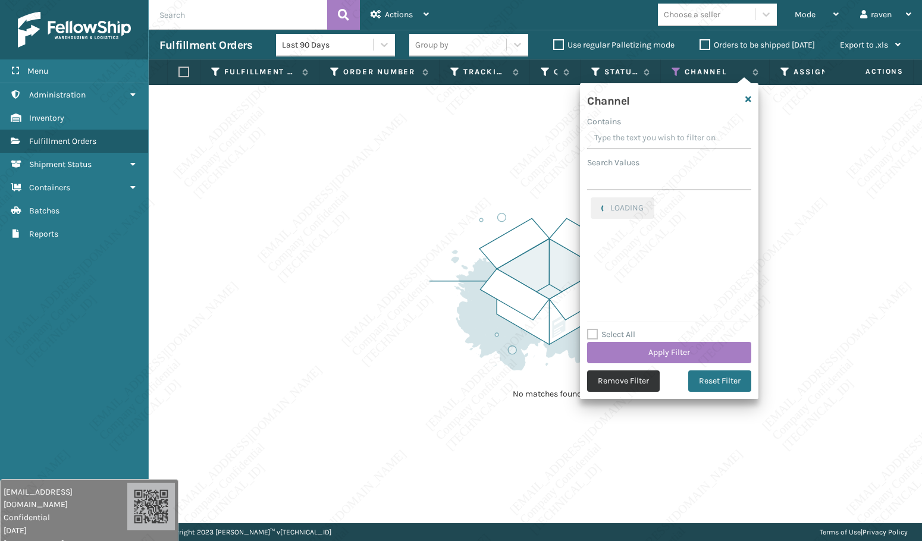
click at [625, 373] on button "Remove Filter" at bounding box center [623, 380] width 73 height 21
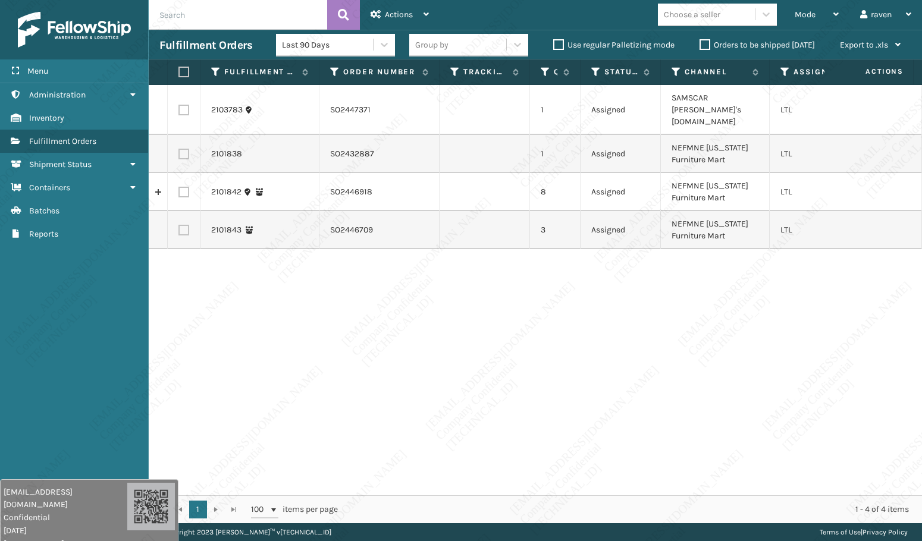
click at [661, 378] on div "2103783 SO2447371 1 Assigned SAMSCAR [PERSON_NAME]'s [DOMAIN_NAME] LTL 2101838 …" at bounding box center [535, 290] width 773 height 410
drag, startPoint x: 531, startPoint y: 319, endPoint x: 546, endPoint y: 291, distance: 32.2
click at [532, 319] on div "2103783 SO2447371 1 Assigned SAMSCAR [PERSON_NAME]'s [DOMAIN_NAME] LTL 2101838 …" at bounding box center [535, 290] width 773 height 410
drag, startPoint x: 708, startPoint y: 136, endPoint x: 725, endPoint y: 153, distance: 24.4
click at [725, 153] on td "NEFMNE [US_STATE] Furniture Mart" at bounding box center [715, 154] width 109 height 38
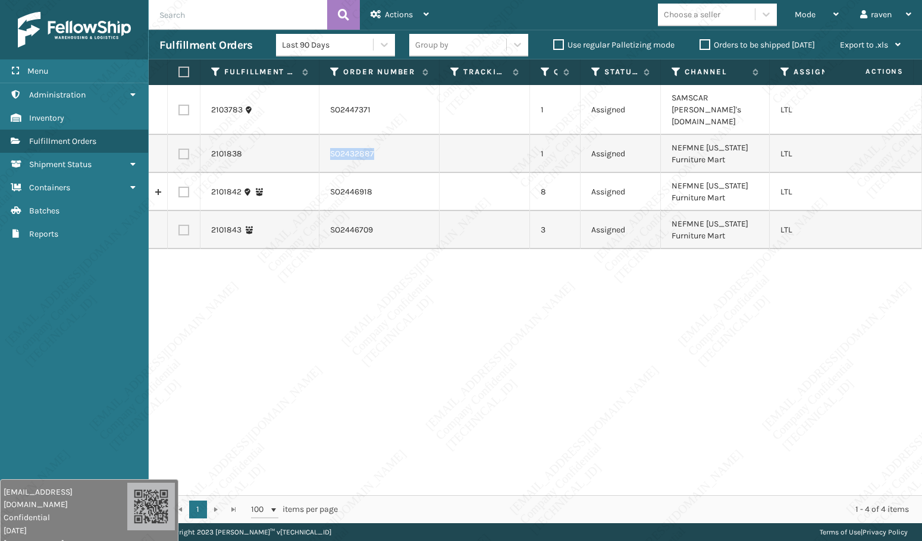
copy td "SO2432887"
drag, startPoint x: 385, startPoint y: 149, endPoint x: 328, endPoint y: 146, distance: 57.1
click at [328, 146] on td "SO2432887" at bounding box center [379, 154] width 120 height 38
copy td "SO2446918"
drag, startPoint x: 382, startPoint y: 178, endPoint x: 328, endPoint y: 178, distance: 54.7
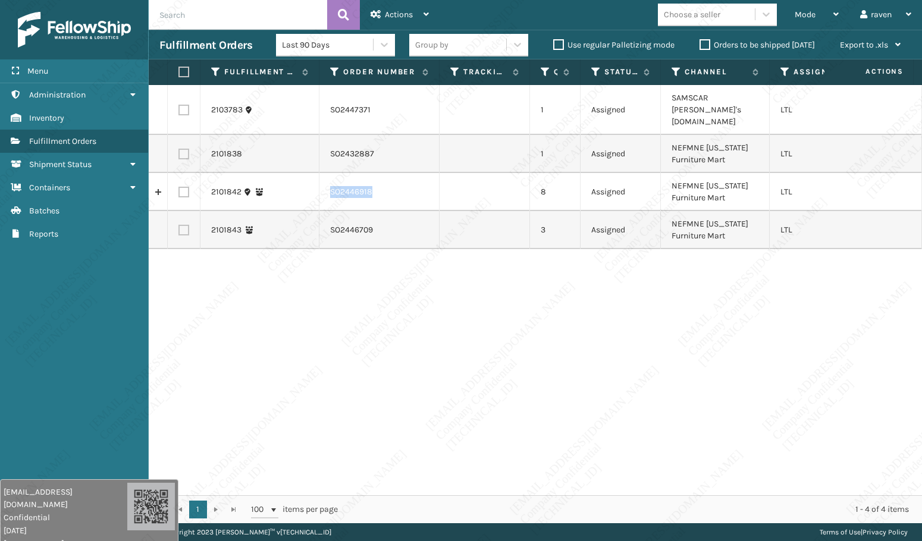
click at [328, 178] on td "SO2446918" at bounding box center [379, 192] width 120 height 38
click at [617, 306] on div "2103783 SO2447371 1 Assigned SAMSCAR [PERSON_NAME]'s [DOMAIN_NAME] LTL 2101838 …" at bounding box center [535, 290] width 773 height 410
click at [185, 149] on label at bounding box center [183, 154] width 11 height 11
click at [179, 149] on input "checkbox" at bounding box center [178, 153] width 1 height 8
click at [186, 187] on label at bounding box center [183, 192] width 11 height 11
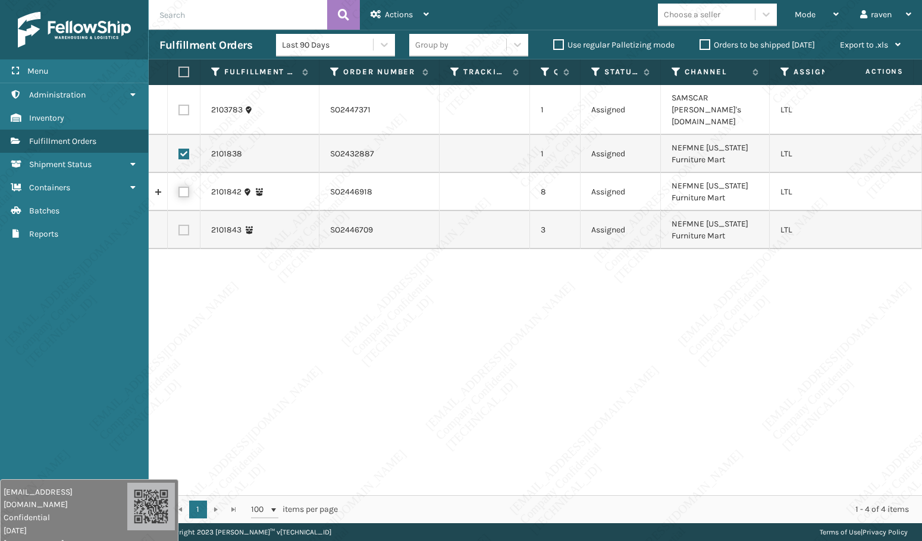
click at [179, 187] on input "checkbox" at bounding box center [178, 191] width 1 height 8
click at [187, 225] on label at bounding box center [183, 230] width 11 height 11
click at [179, 225] on input "checkbox" at bounding box center [178, 229] width 1 height 8
drag, startPoint x: 707, startPoint y: 131, endPoint x: 729, endPoint y: 146, distance: 26.2
click at [729, 146] on td "NEFMNE [US_STATE] Furniture Mart" at bounding box center [715, 154] width 109 height 38
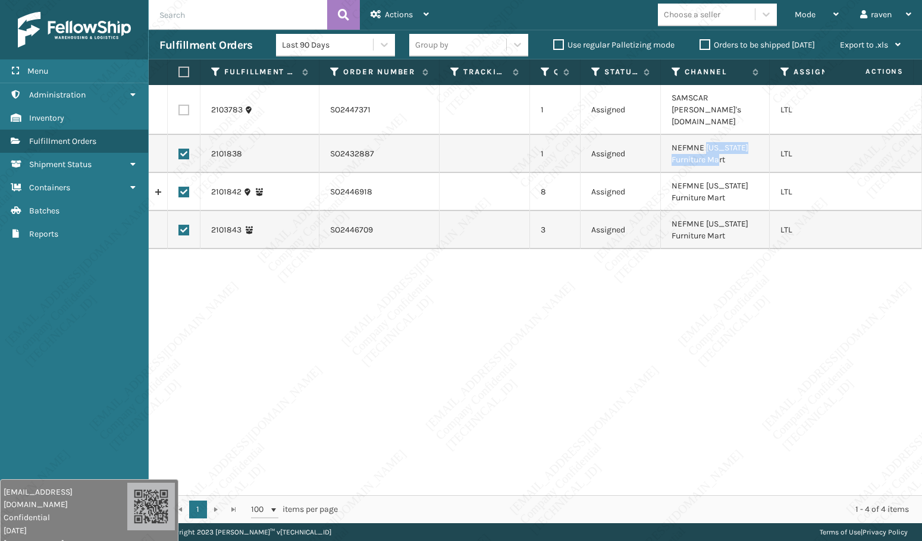
copy td "[US_STATE] Furniture Mart"
click at [399, 17] on span "Actions" at bounding box center [399, 15] width 28 height 10
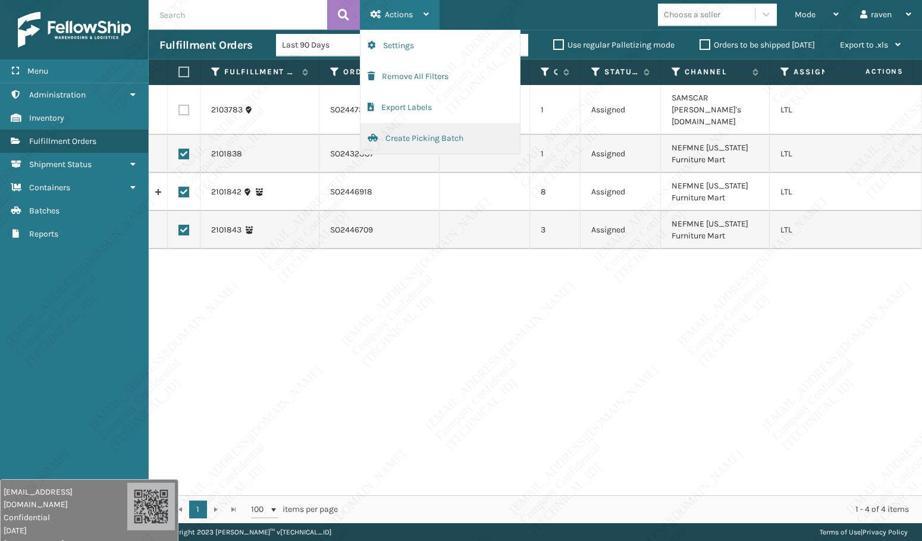
click at [417, 143] on button "Create Picking Batch" at bounding box center [439, 138] width 159 height 31
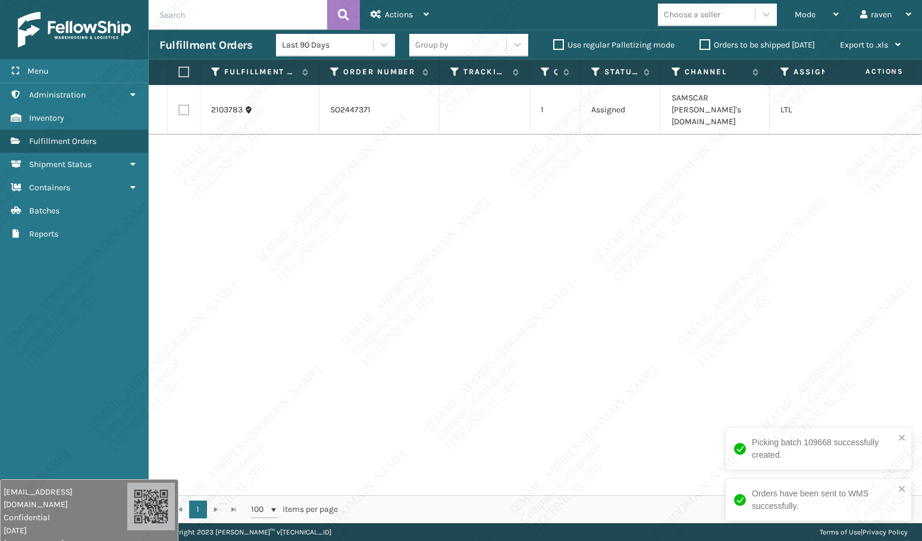
click at [705, 199] on div "2103783 SO2447371 1 Assigned SAMSCAR [PERSON_NAME]'s [DOMAIN_NAME] LTL" at bounding box center [535, 290] width 773 height 410
click at [182, 71] on label at bounding box center [181, 72] width 7 height 11
click at [179, 71] on input "checkbox" at bounding box center [178, 72] width 1 height 8
click at [406, 9] on div "Actions" at bounding box center [399, 15] width 58 height 30
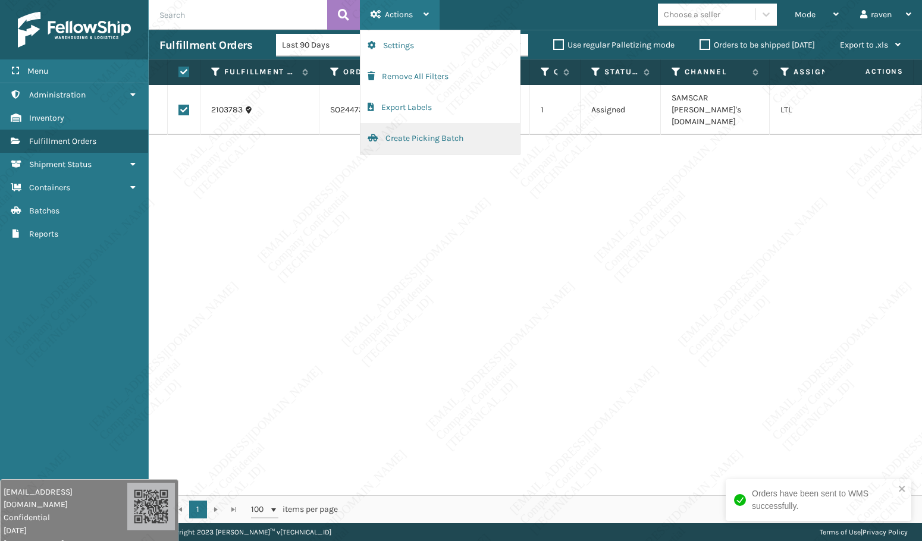
click at [417, 131] on button "Create Picking Batch" at bounding box center [439, 138] width 159 height 31
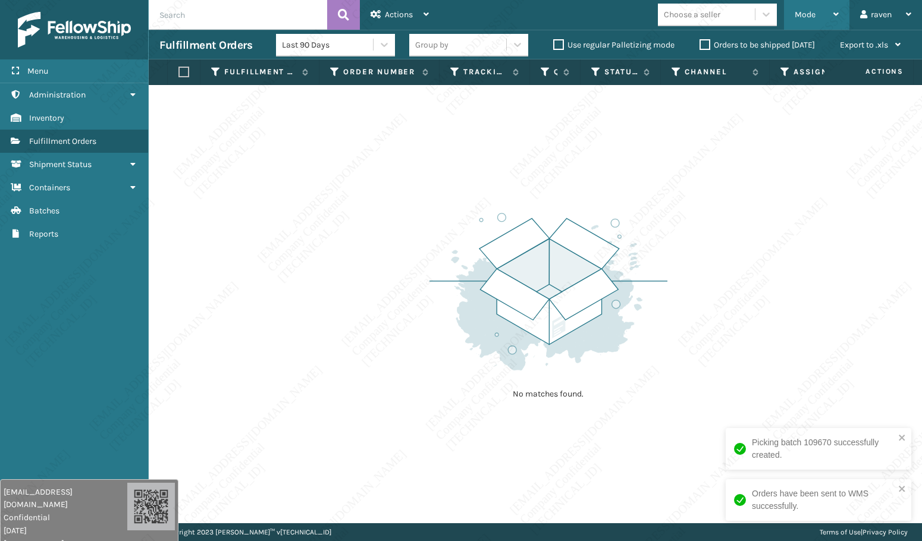
click at [818, 20] on div "Mode" at bounding box center [816, 15] width 44 height 30
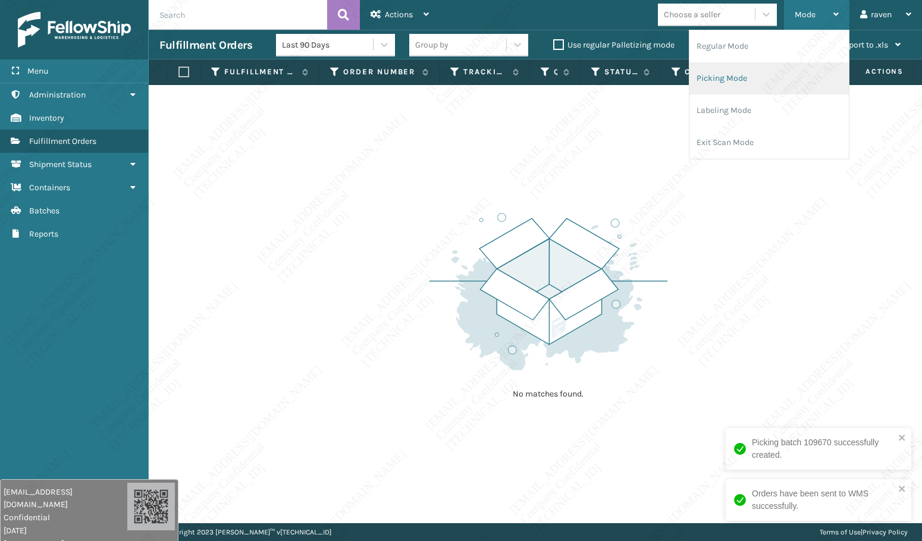
click at [740, 77] on li "Picking Mode" at bounding box center [768, 78] width 159 height 32
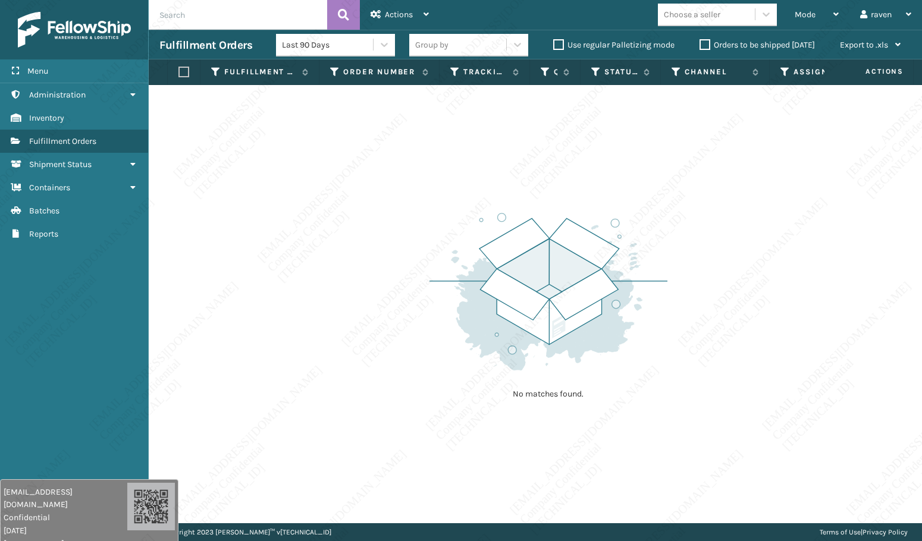
click at [708, 536] on div "Copyright 2023 [PERSON_NAME]™ v [TECHNICAL_ID] Terms of Use | Privacy Policy" at bounding box center [535, 532] width 773 height 18
click at [408, 267] on div "No matches found." at bounding box center [535, 304] width 773 height 438
click at [684, 178] on div "No matches found." at bounding box center [535, 304] width 773 height 438
click at [234, 23] on input "text" at bounding box center [238, 15] width 178 height 30
click at [809, 20] on div "Mode" at bounding box center [816, 15] width 44 height 30
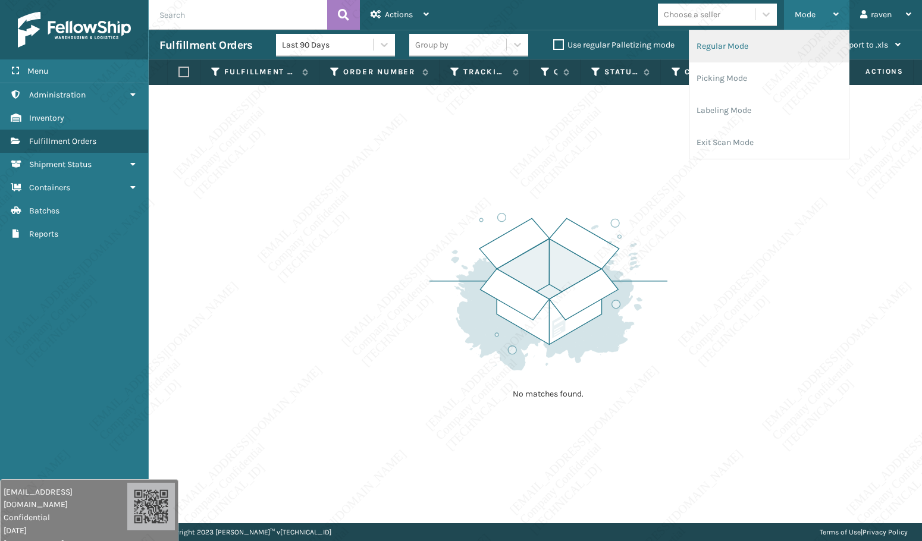
click at [745, 47] on li "Regular Mode" at bounding box center [768, 46] width 159 height 32
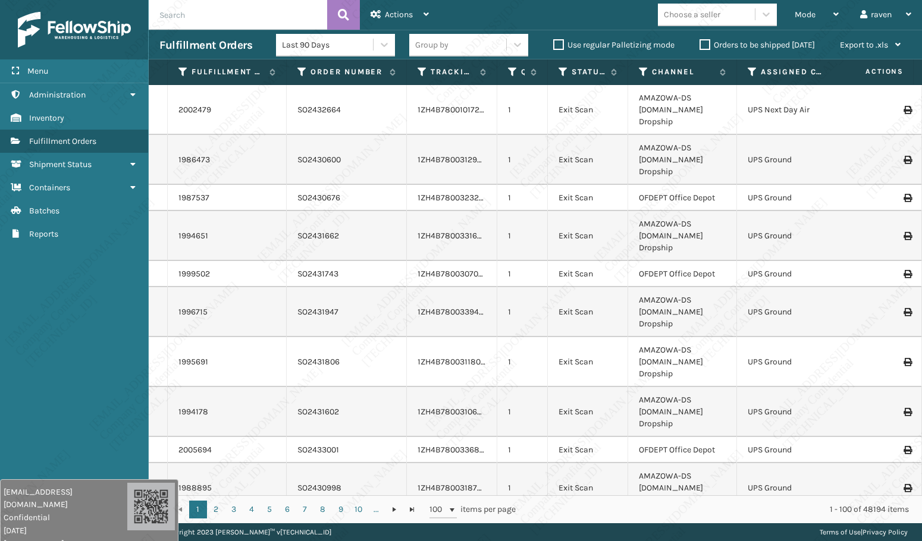
click at [193, 26] on input "text" at bounding box center [238, 15] width 178 height 30
paste input "SO2447243"
click at [349, 15] on button at bounding box center [343, 15] width 33 height 30
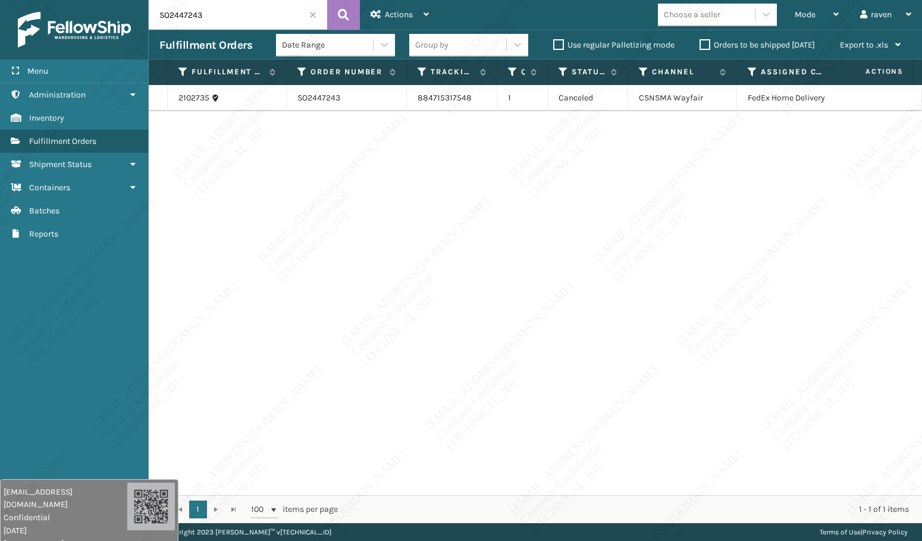
click at [387, 166] on div "2102735 SO2447243 884715317548 1 Canceled CSNSMA Wayfair FedEx Home Delivery" at bounding box center [535, 290] width 773 height 410
click at [228, 18] on input "SO2447243" at bounding box center [238, 15] width 178 height 30
paste input "161"
click at [243, 12] on input "SO2447161" at bounding box center [238, 15] width 178 height 30
paste input "368"
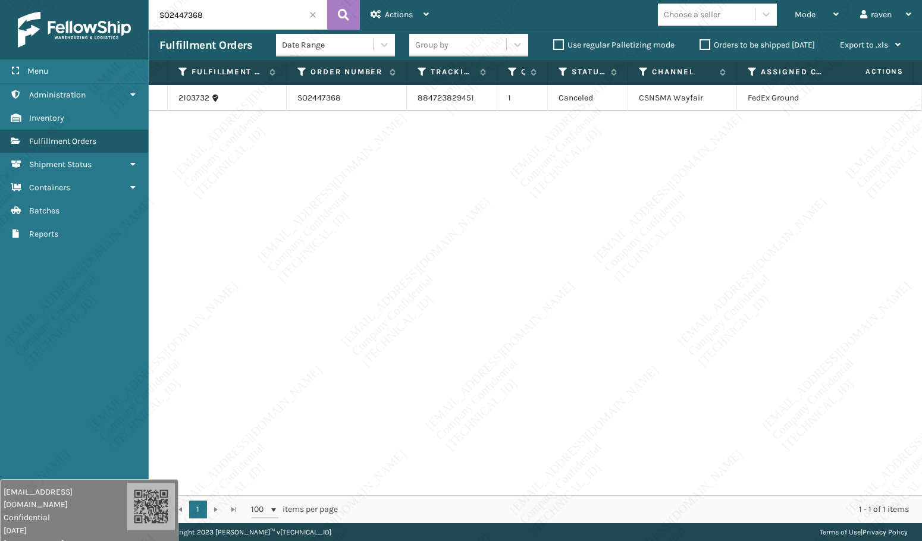
click at [285, 205] on div "2103732 SO2447368 884723829451 1 Canceled CSNSMA Wayfair FedEx Ground" at bounding box center [535, 290] width 773 height 410
click at [240, 9] on input "SO2447368" at bounding box center [238, 15] width 178 height 30
paste input "49"
click at [350, 20] on button at bounding box center [343, 15] width 33 height 30
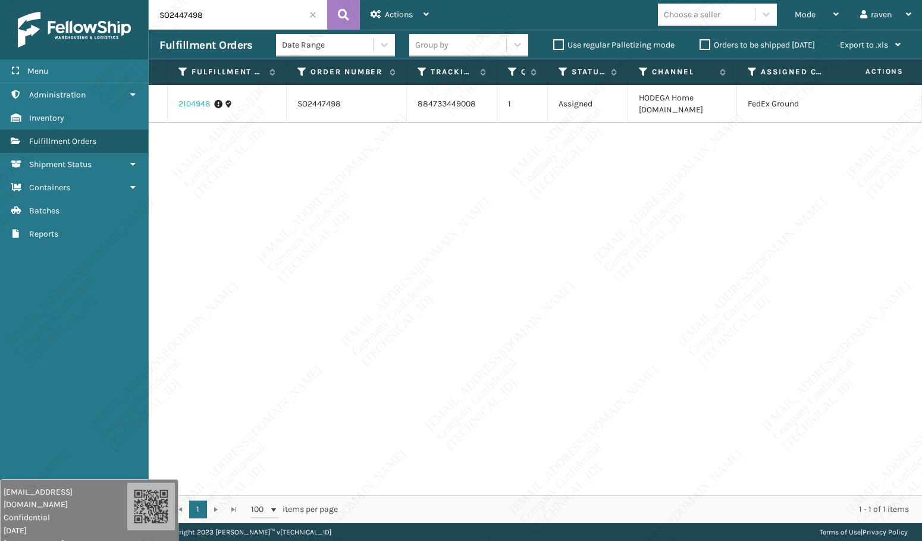
click at [205, 102] on link "2104948" at bounding box center [194, 104] width 32 height 12
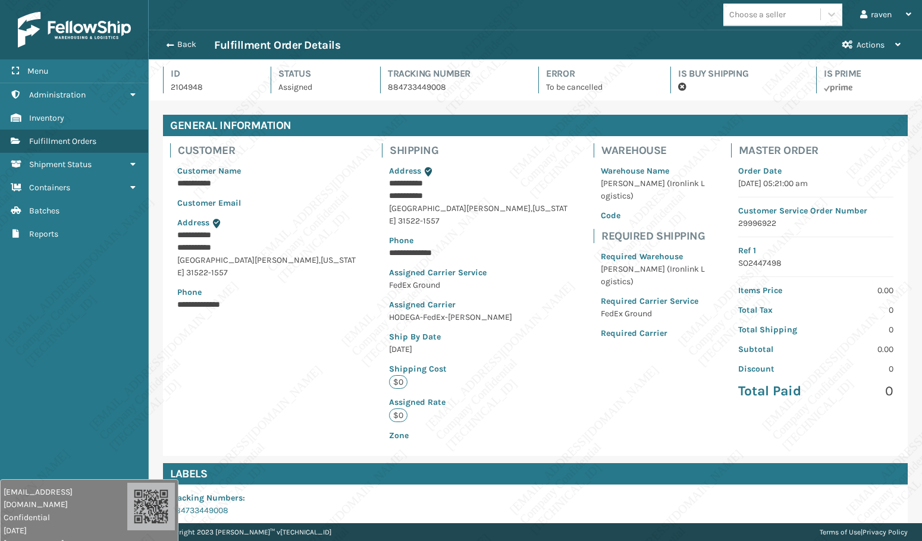
scroll to position [29, 773]
click at [164, 46] on button "Back" at bounding box center [186, 44] width 55 height 11
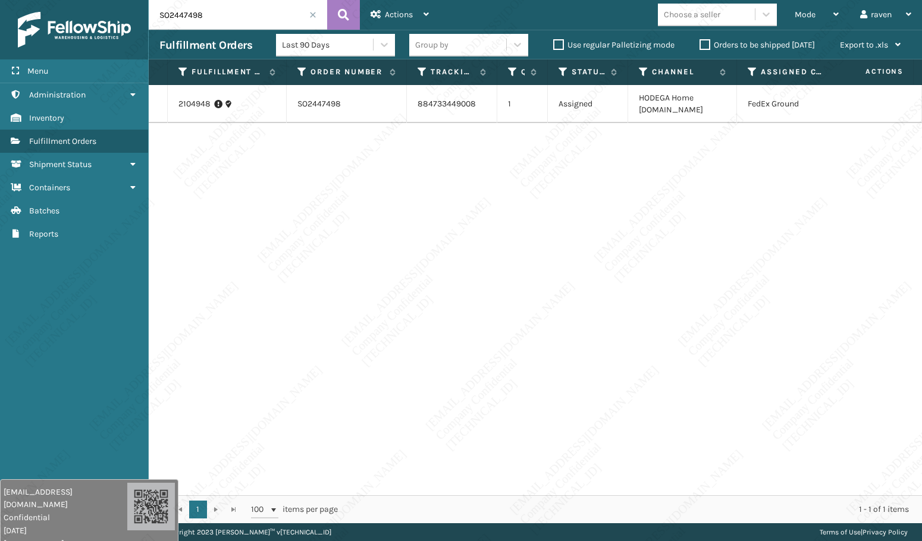
drag, startPoint x: 273, startPoint y: 212, endPoint x: 366, endPoint y: 138, distance: 118.5
click at [274, 212] on div "2104948 SO2447498 884733449008 1 Assigned HODEGA Home [DOMAIN_NAME] FedEx Ground" at bounding box center [535, 290] width 773 height 410
